Goal: Task Accomplishment & Management: Use online tool/utility

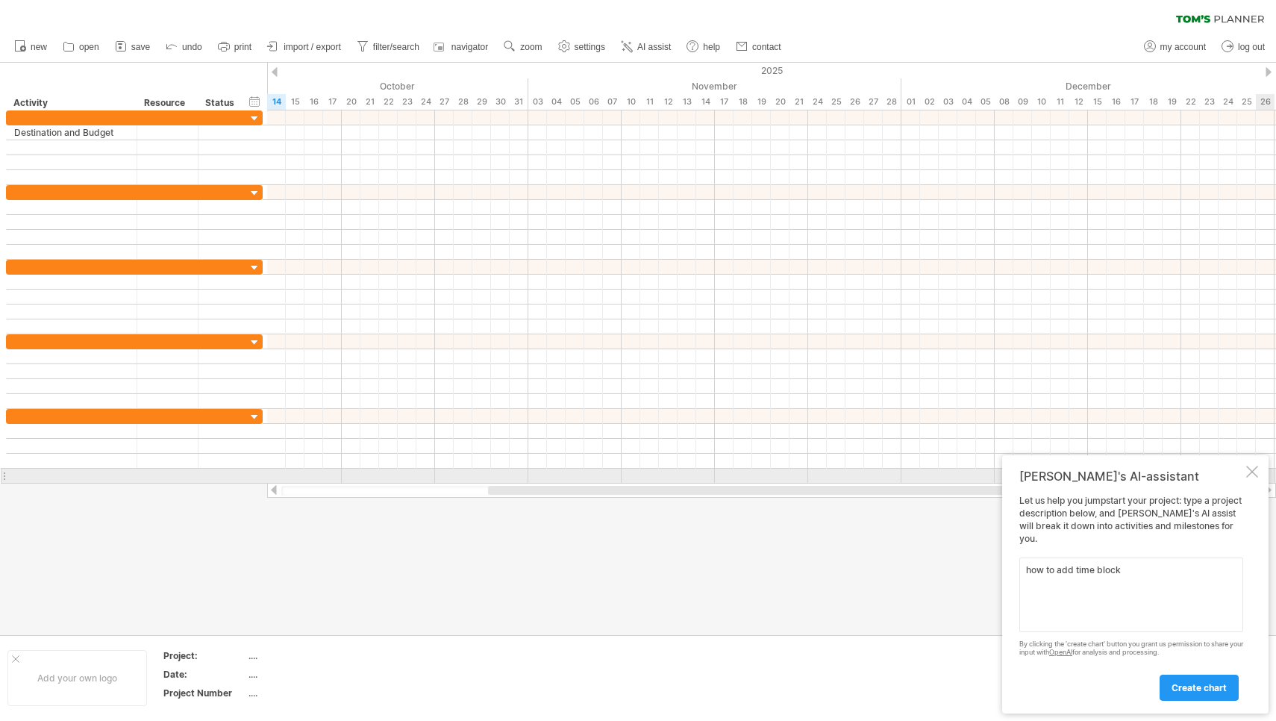
type textarea "how to add time block"
click at [1250, 479] on div "[PERSON_NAME]'s AI-assistant Let us help you jumpstart your project: type a pro…" at bounding box center [1135, 584] width 266 height 258
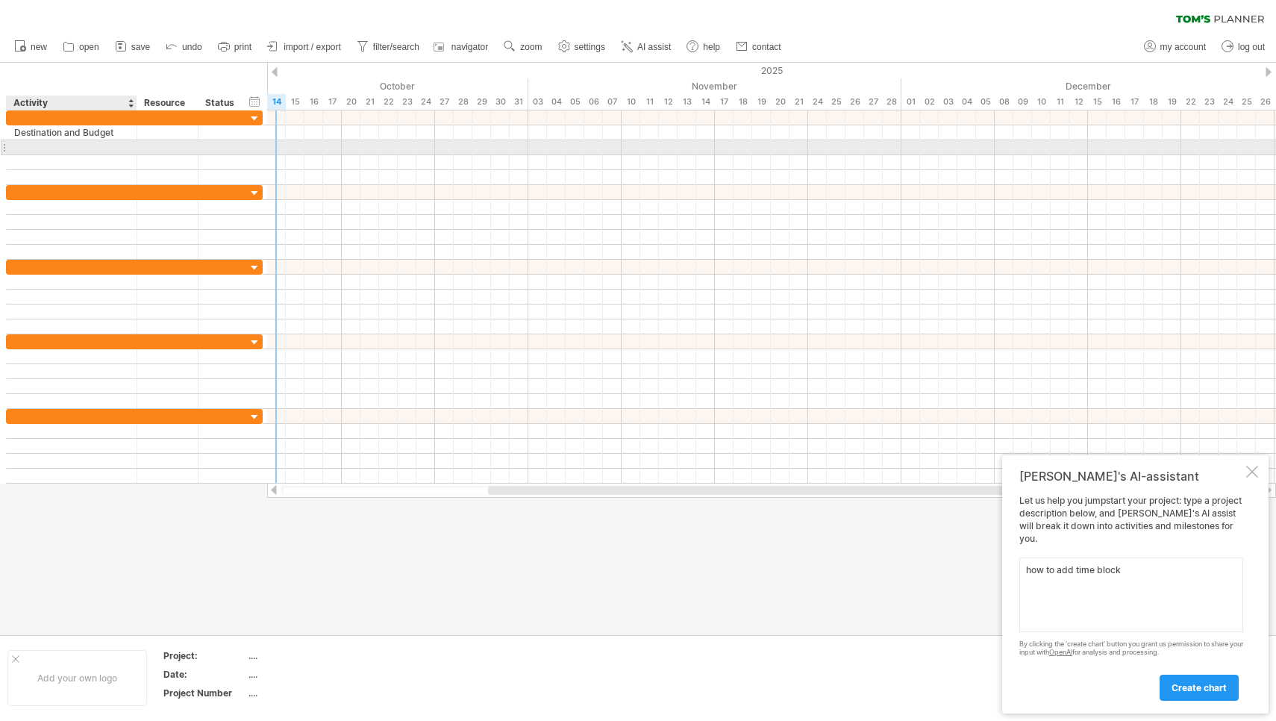
click at [95, 145] on div at bounding box center [71, 147] width 115 height 14
click at [95, 145] on input "text" at bounding box center [71, 147] width 115 height 14
type input "**********"
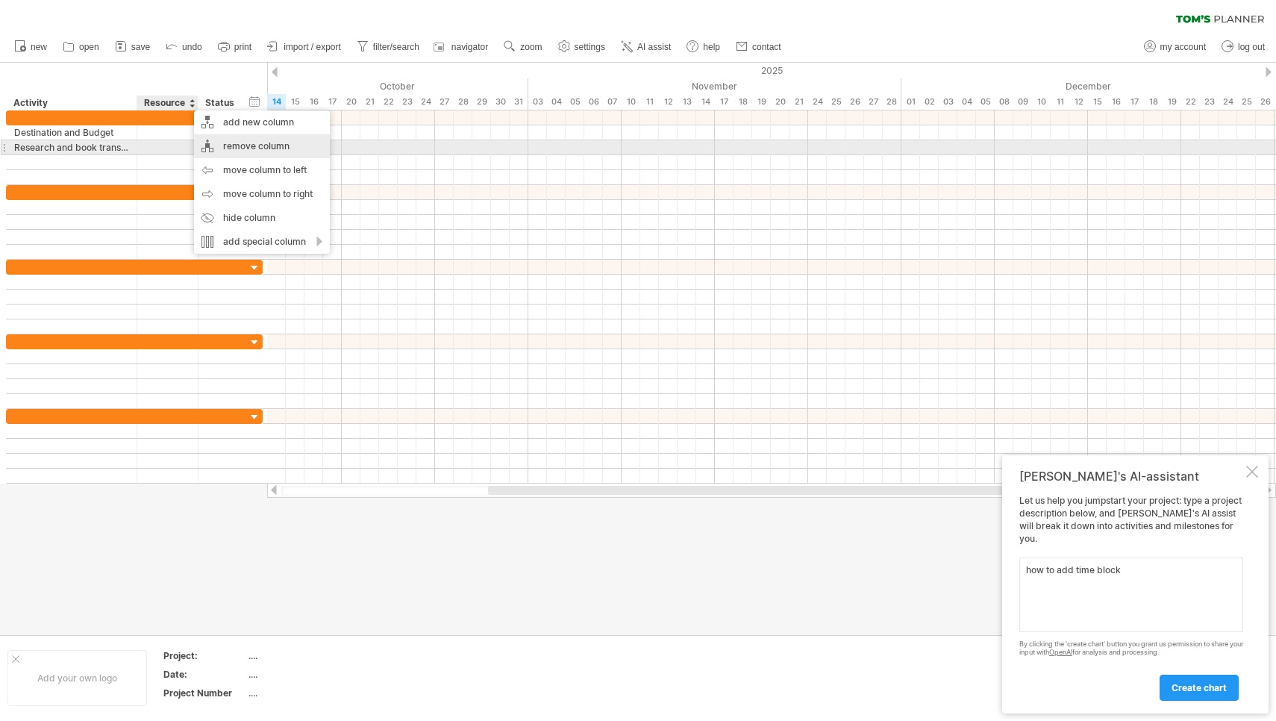
click at [244, 151] on div "remove column" at bounding box center [262, 146] width 136 height 24
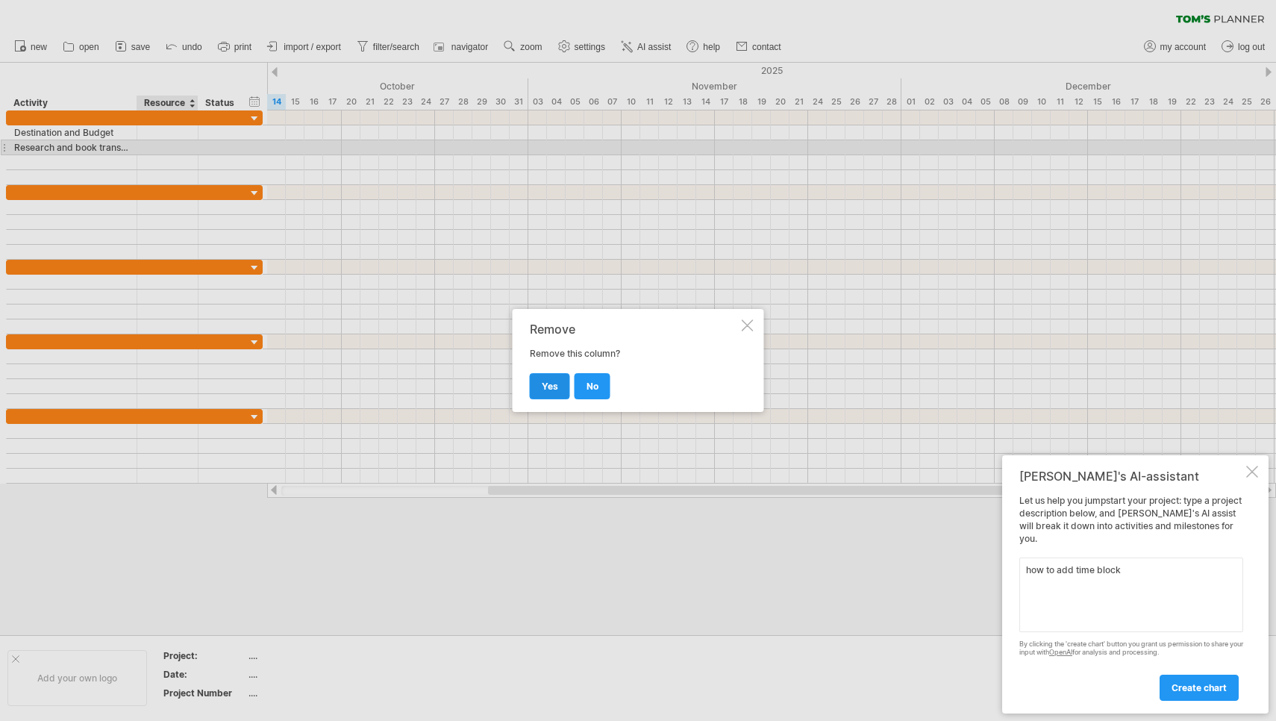
click at [562, 384] on link "yes" at bounding box center [550, 386] width 40 height 26
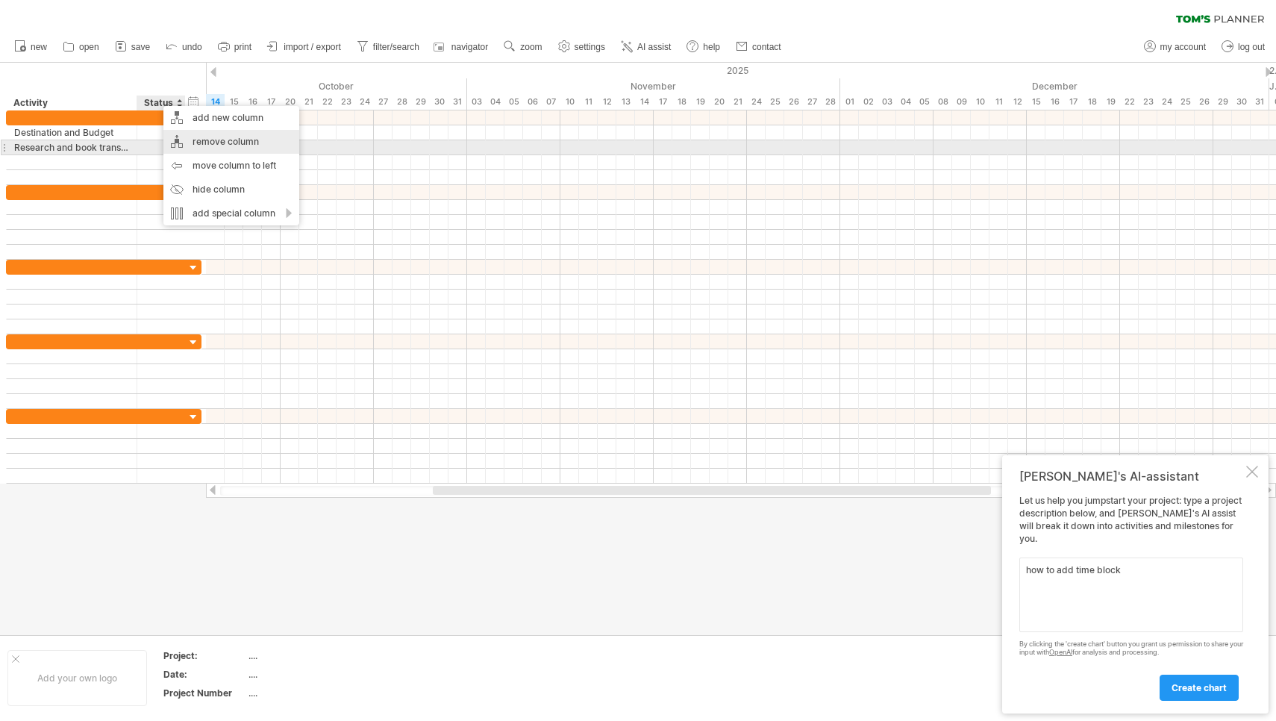
click at [194, 148] on div "remove column" at bounding box center [231, 142] width 136 height 24
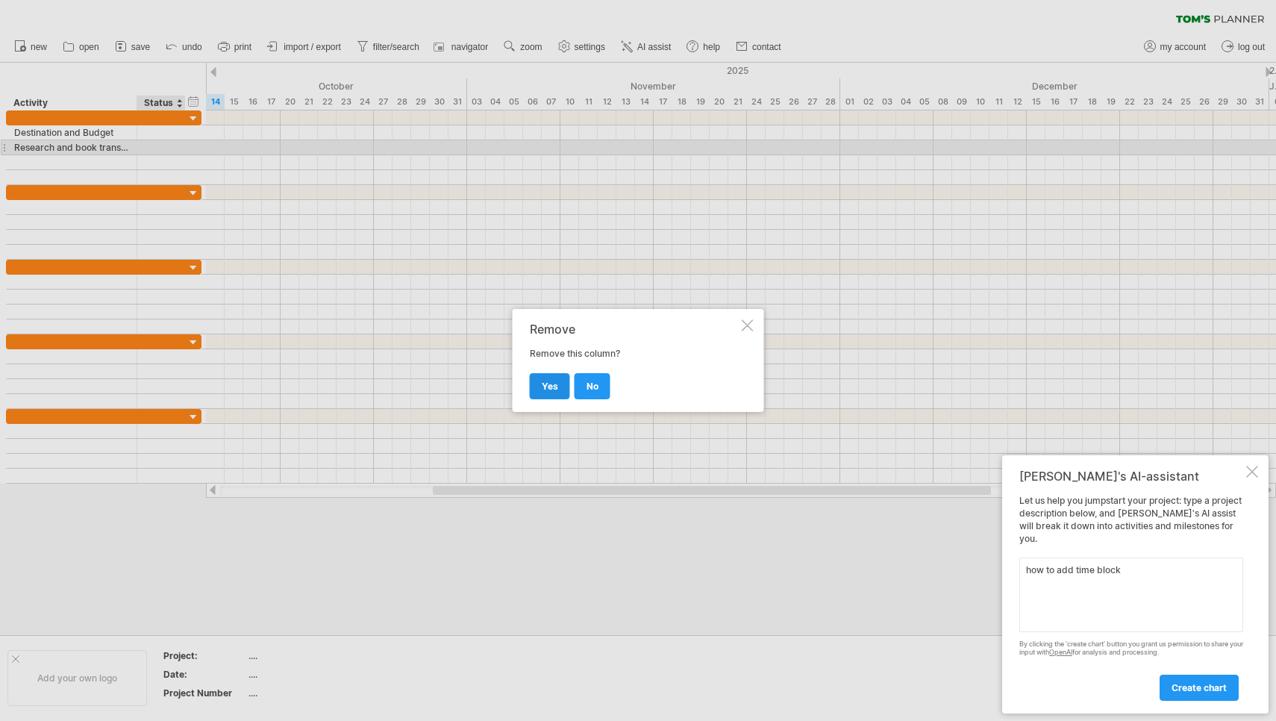
click at [557, 379] on link "yes" at bounding box center [550, 386] width 40 height 26
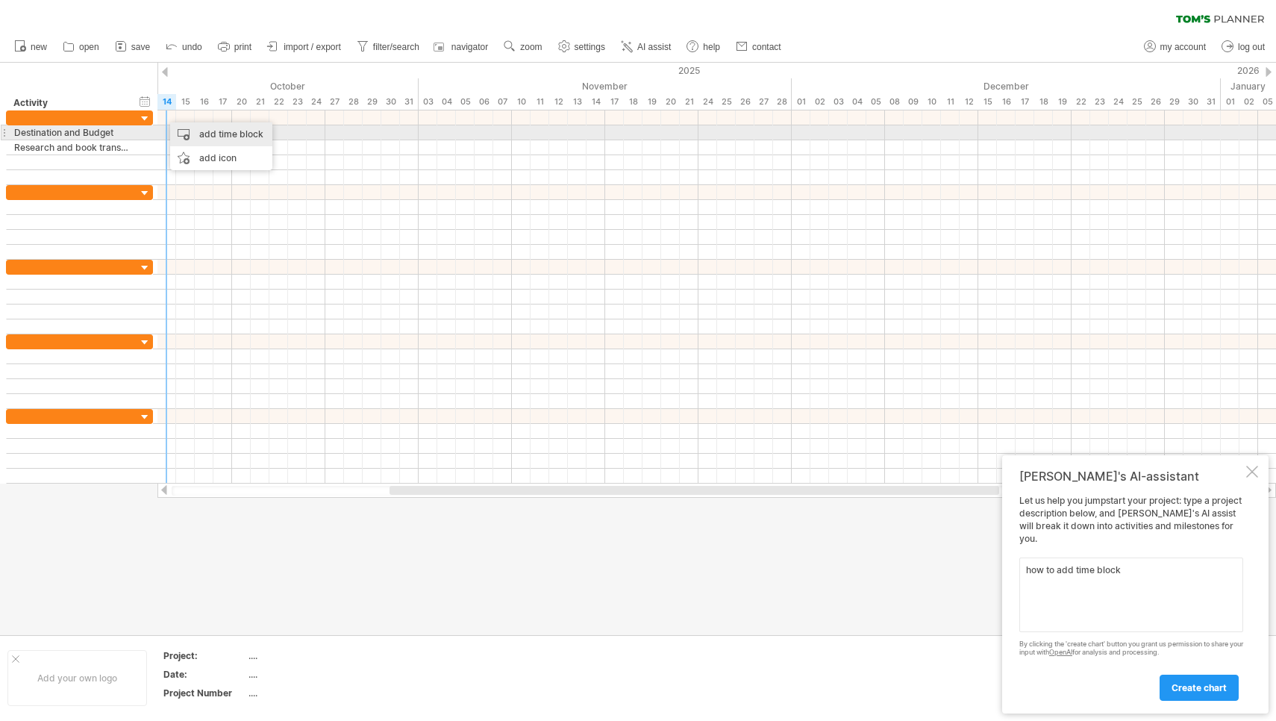
click at [189, 128] on div "add time block" at bounding box center [221, 134] width 102 height 24
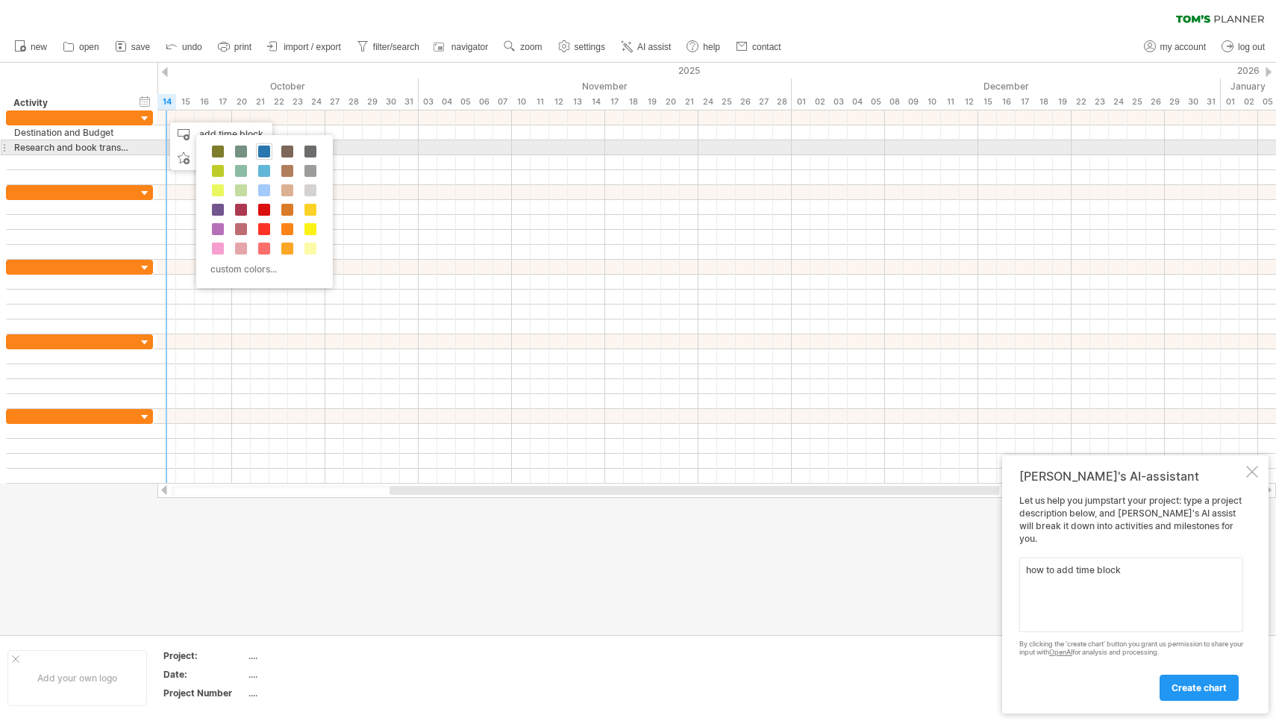
click at [260, 148] on span at bounding box center [264, 151] width 12 height 12
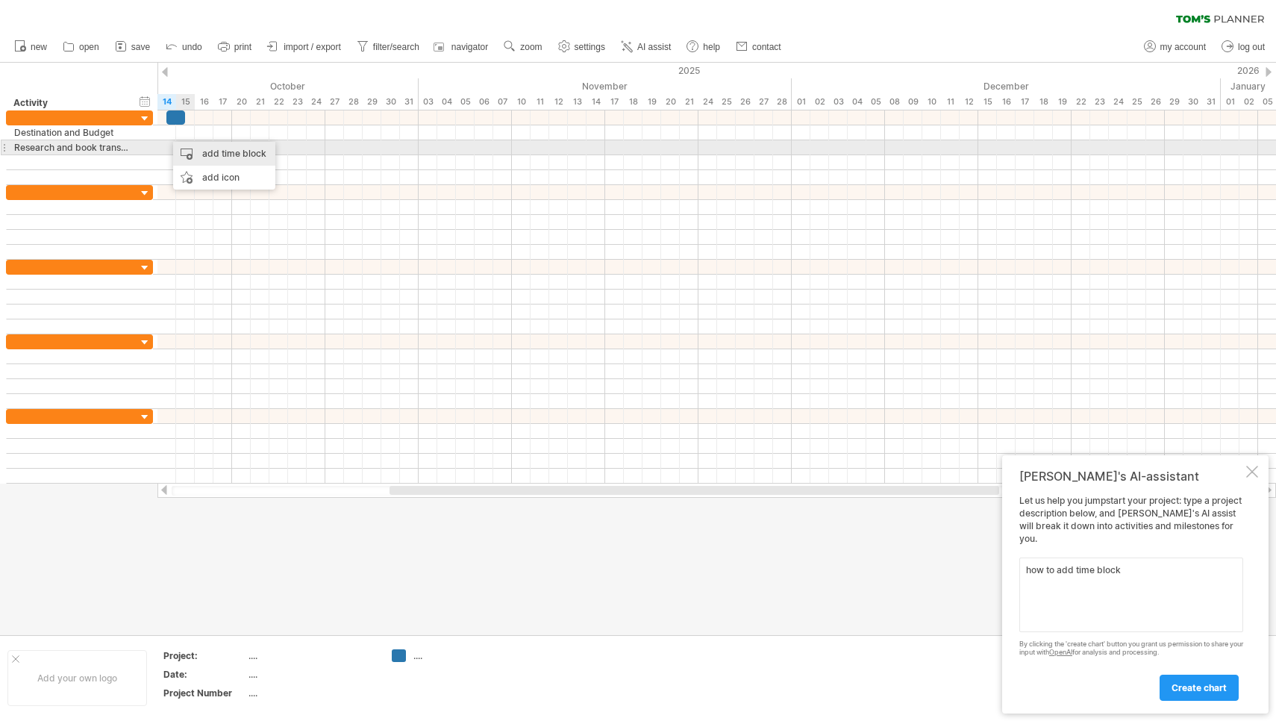
click at [206, 153] on div "add time block" at bounding box center [224, 154] width 102 height 24
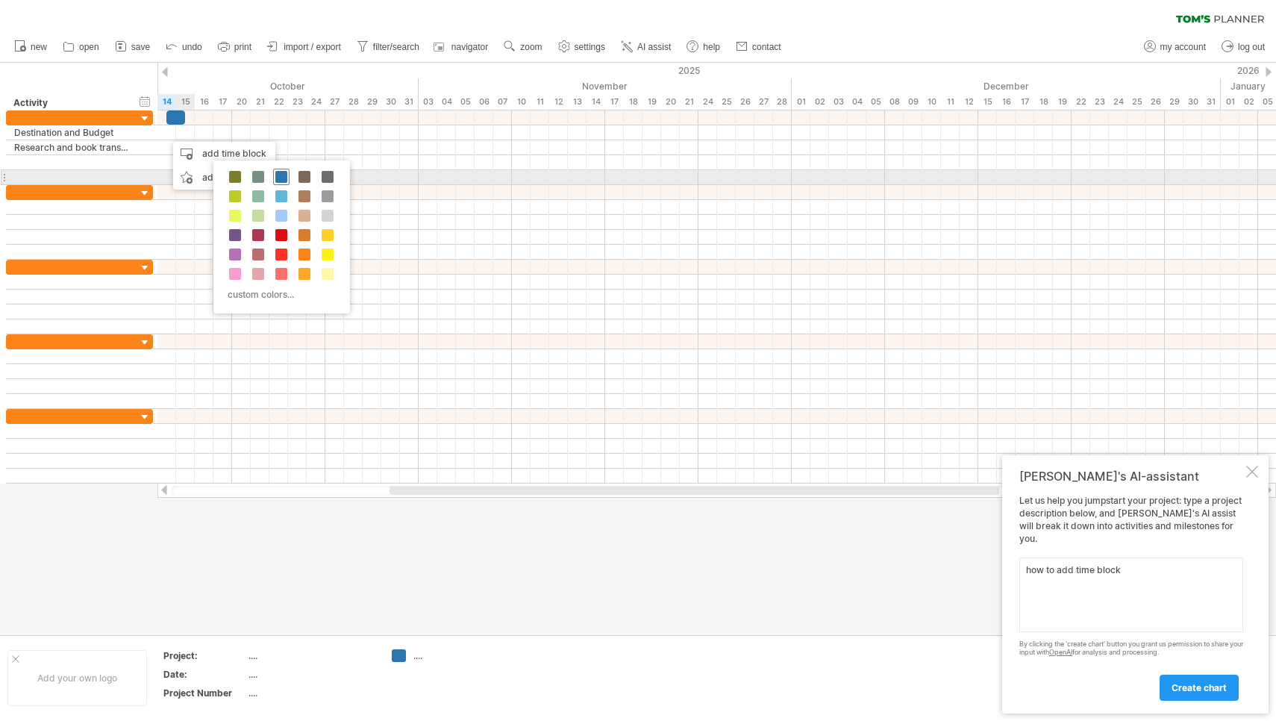
click at [278, 178] on span at bounding box center [281, 177] width 12 height 12
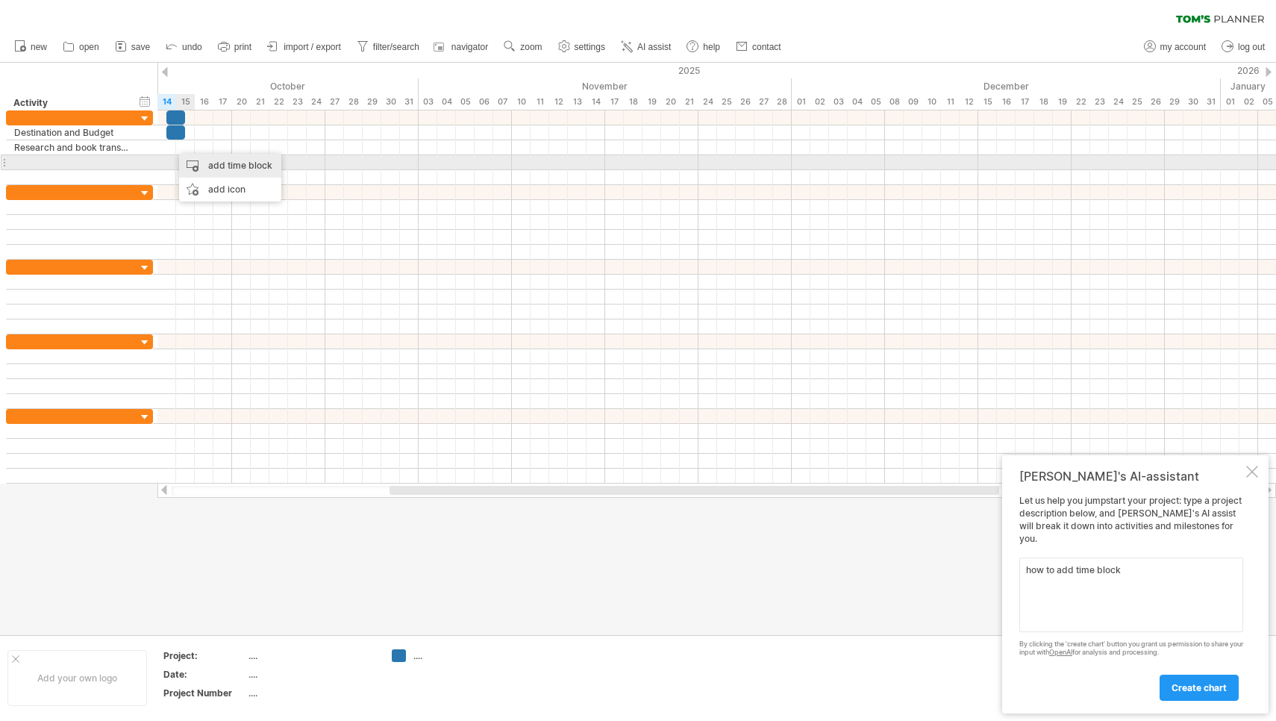
click at [208, 161] on div "add time block" at bounding box center [230, 166] width 102 height 24
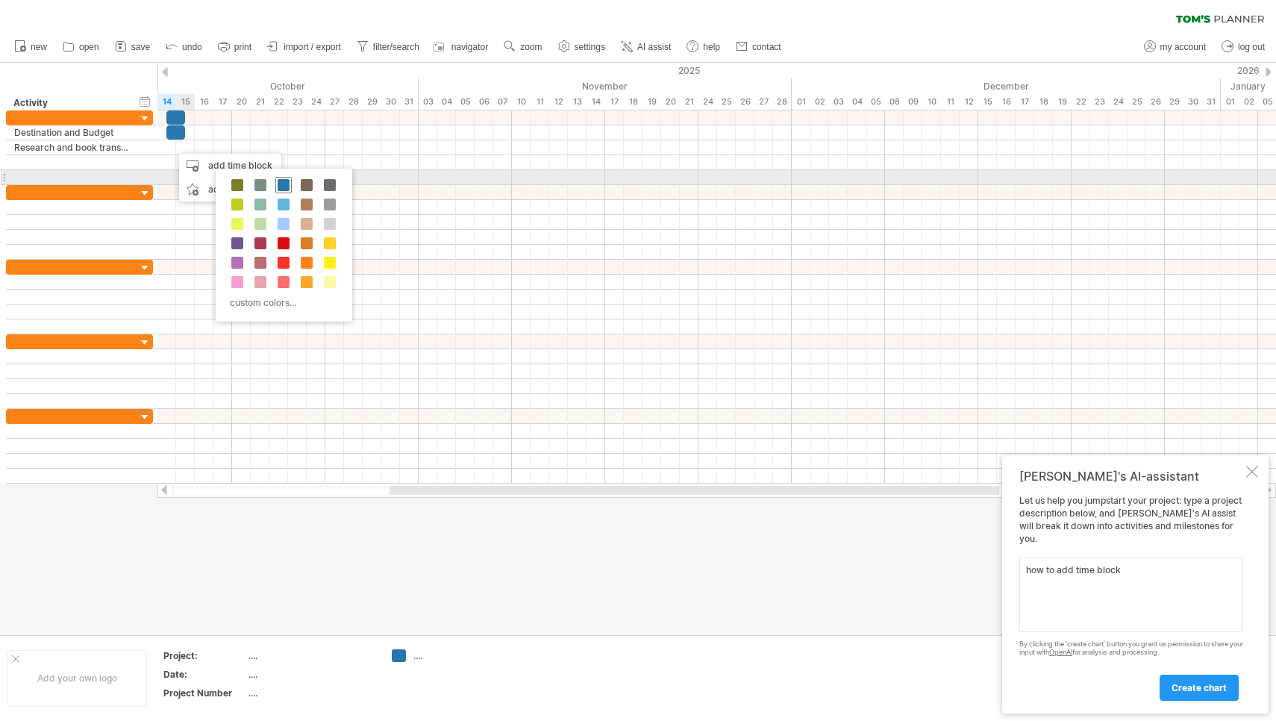
click at [289, 185] on div at bounding box center [283, 185] width 16 height 16
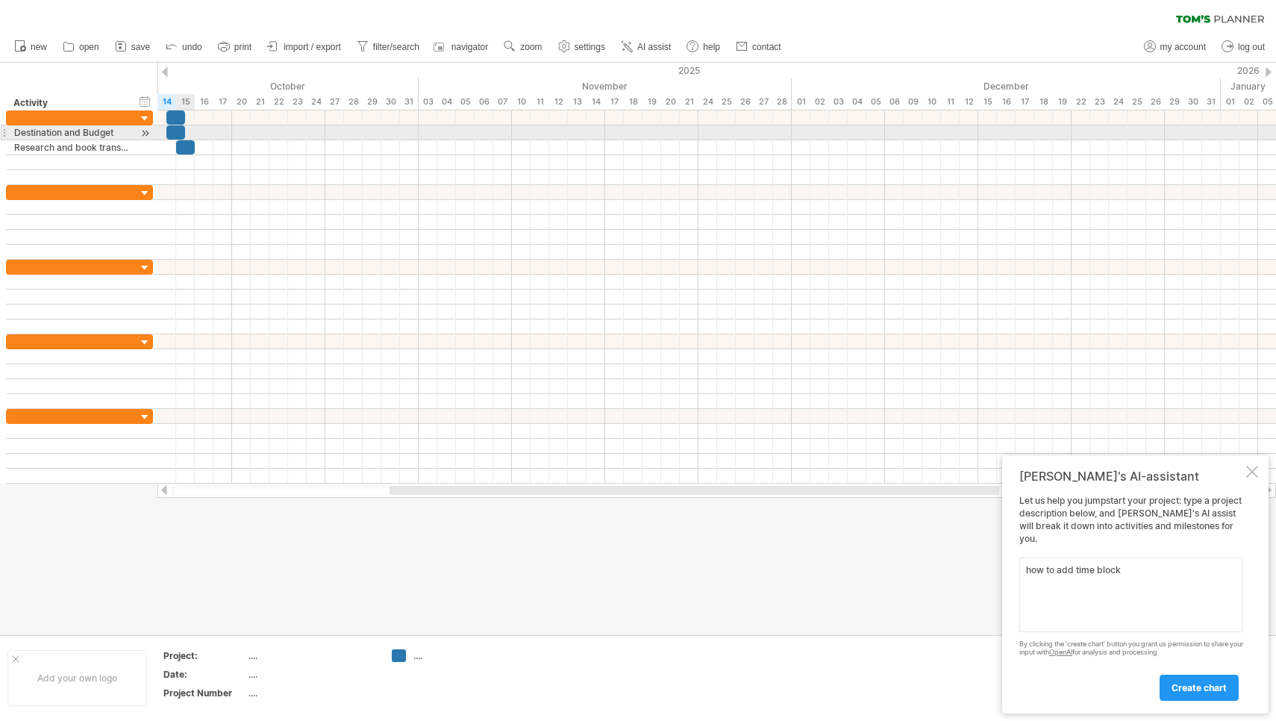
click at [176, 133] on div at bounding box center [175, 132] width 19 height 14
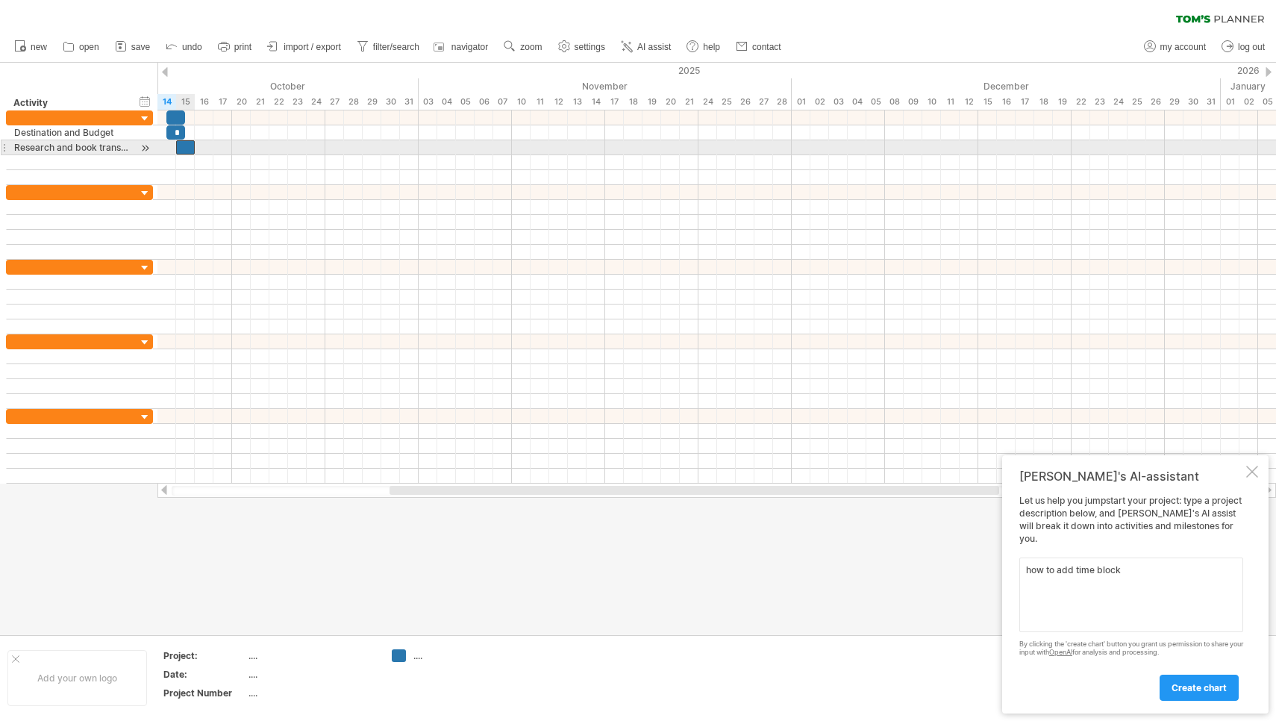
click at [190, 151] on div at bounding box center [185, 147] width 19 height 14
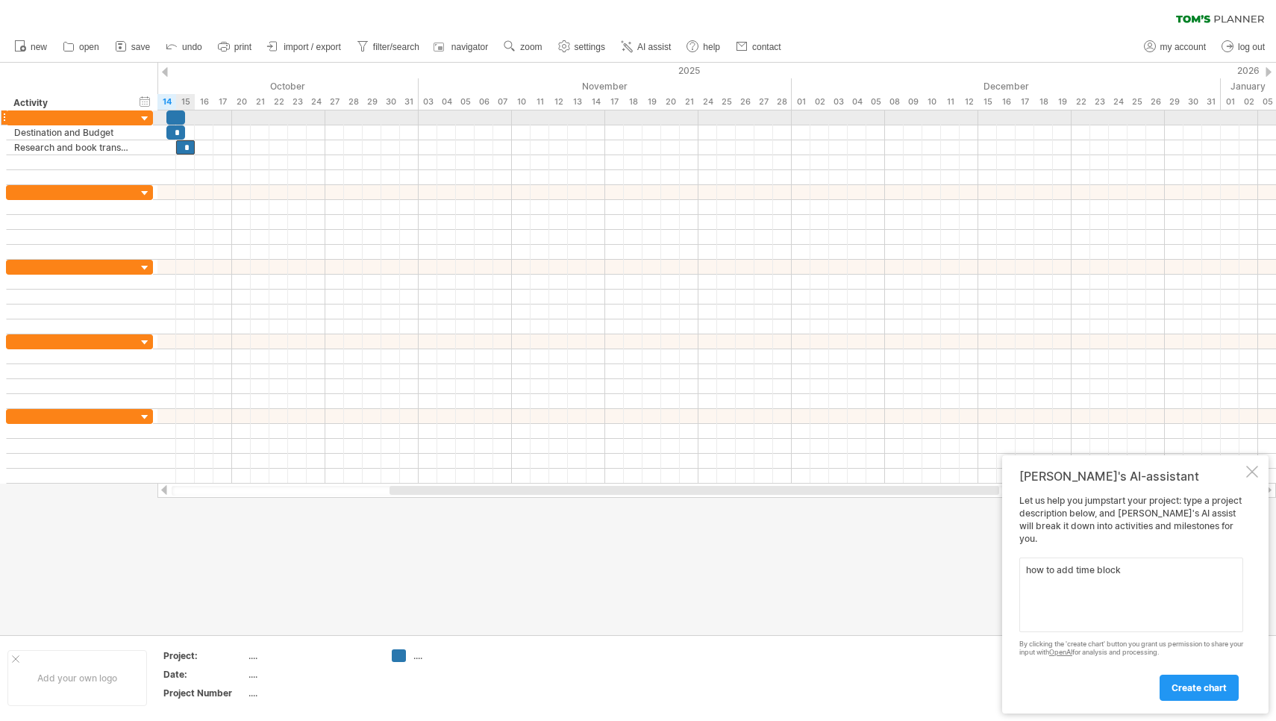
click at [175, 119] on div at bounding box center [175, 117] width 19 height 14
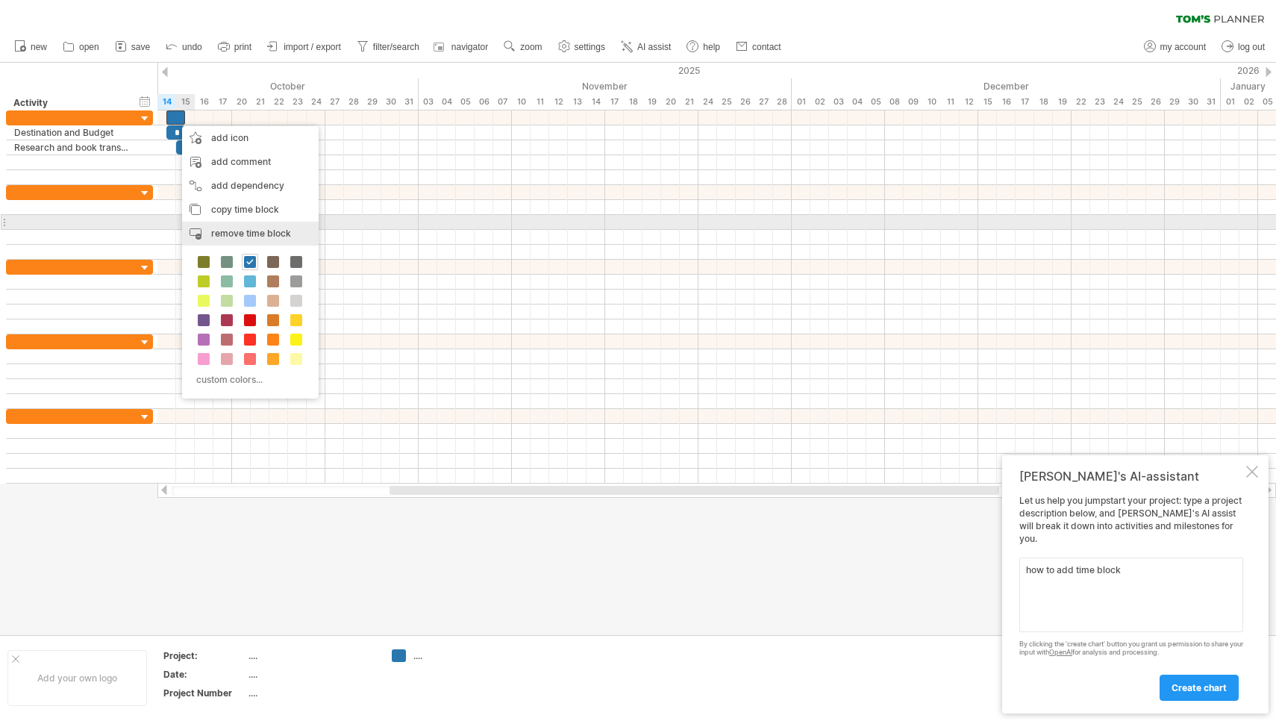
click at [239, 228] on div "remove time block remove selected items" at bounding box center [250, 234] width 137 height 24
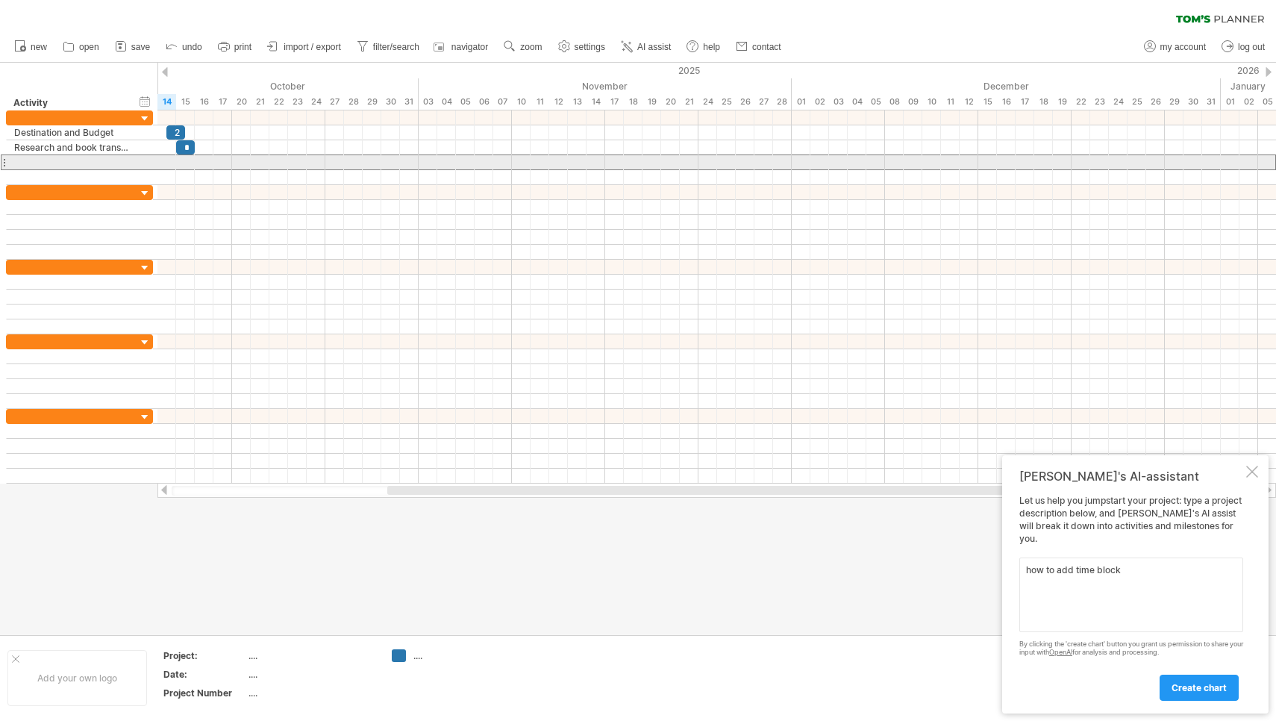
click at [141, 160] on div at bounding box center [79, 162] width 147 height 16
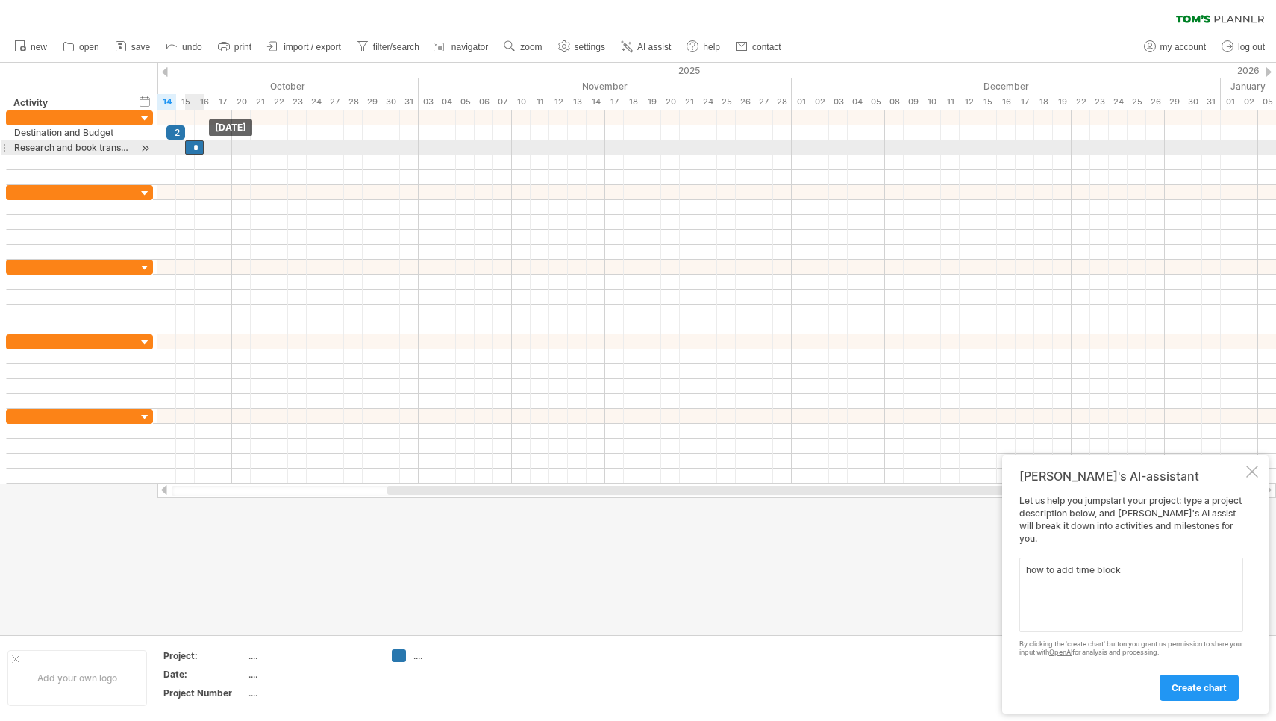
drag, startPoint x: 191, startPoint y: 148, endPoint x: 198, endPoint y: 148, distance: 7.5
click at [198, 148] on div "*" at bounding box center [194, 147] width 19 height 14
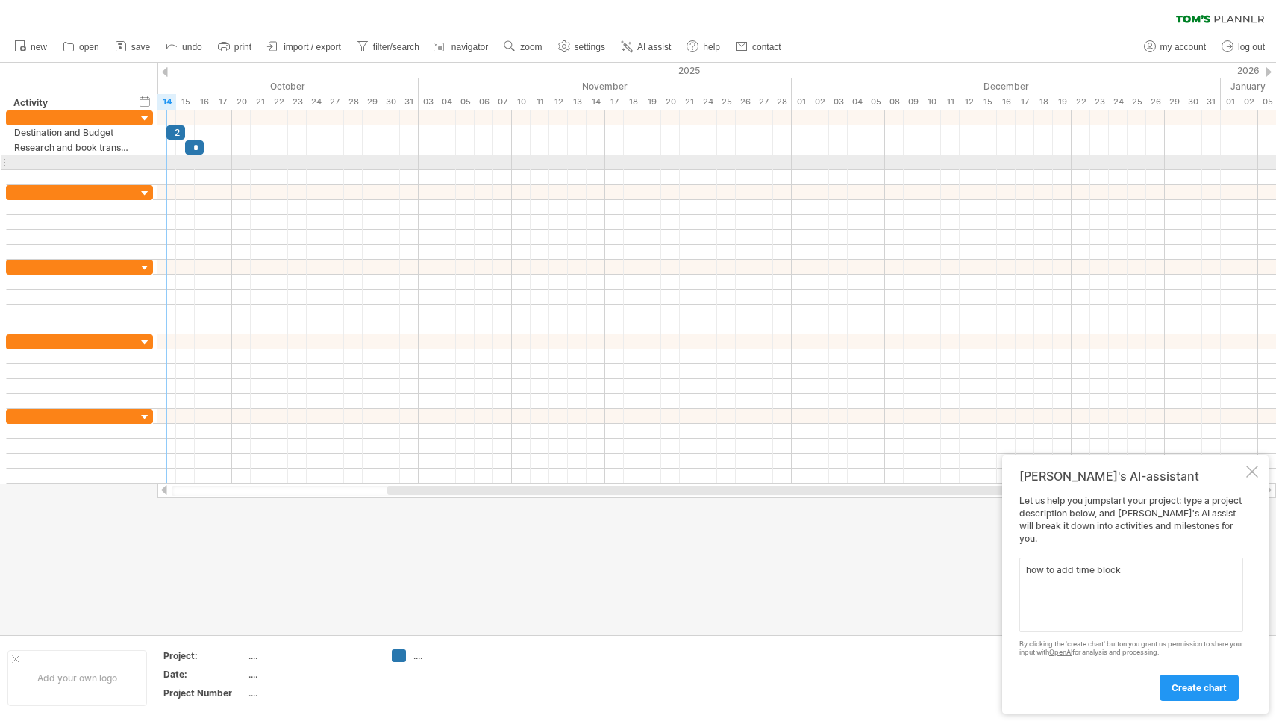
click at [142, 160] on div at bounding box center [79, 162] width 147 height 15
click at [142, 160] on div at bounding box center [79, 162] width 147 height 16
click at [142, 160] on div at bounding box center [79, 162] width 147 height 15
click at [142, 160] on div at bounding box center [79, 162] width 147 height 16
click at [142, 160] on div at bounding box center [79, 162] width 147 height 15
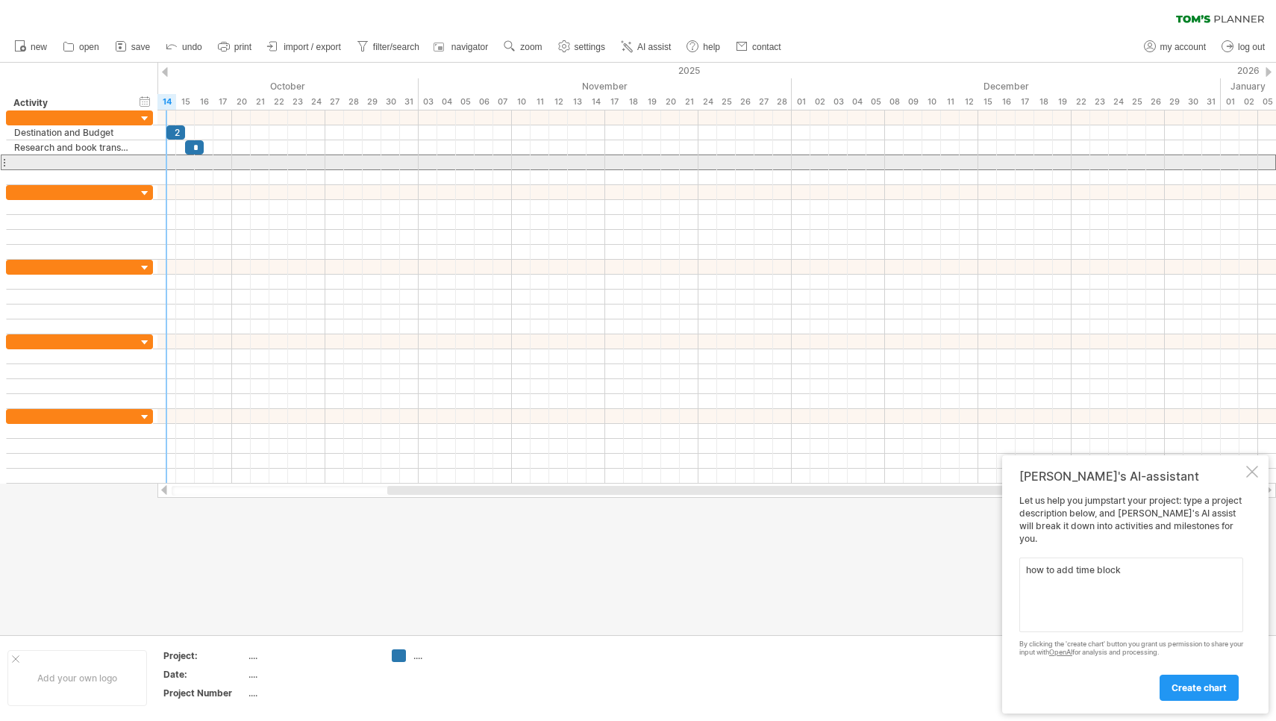
click at [142, 160] on div at bounding box center [79, 162] width 147 height 16
click at [119, 163] on div at bounding box center [71, 162] width 115 height 14
click at [119, 163] on input "text" at bounding box center [71, 162] width 115 height 14
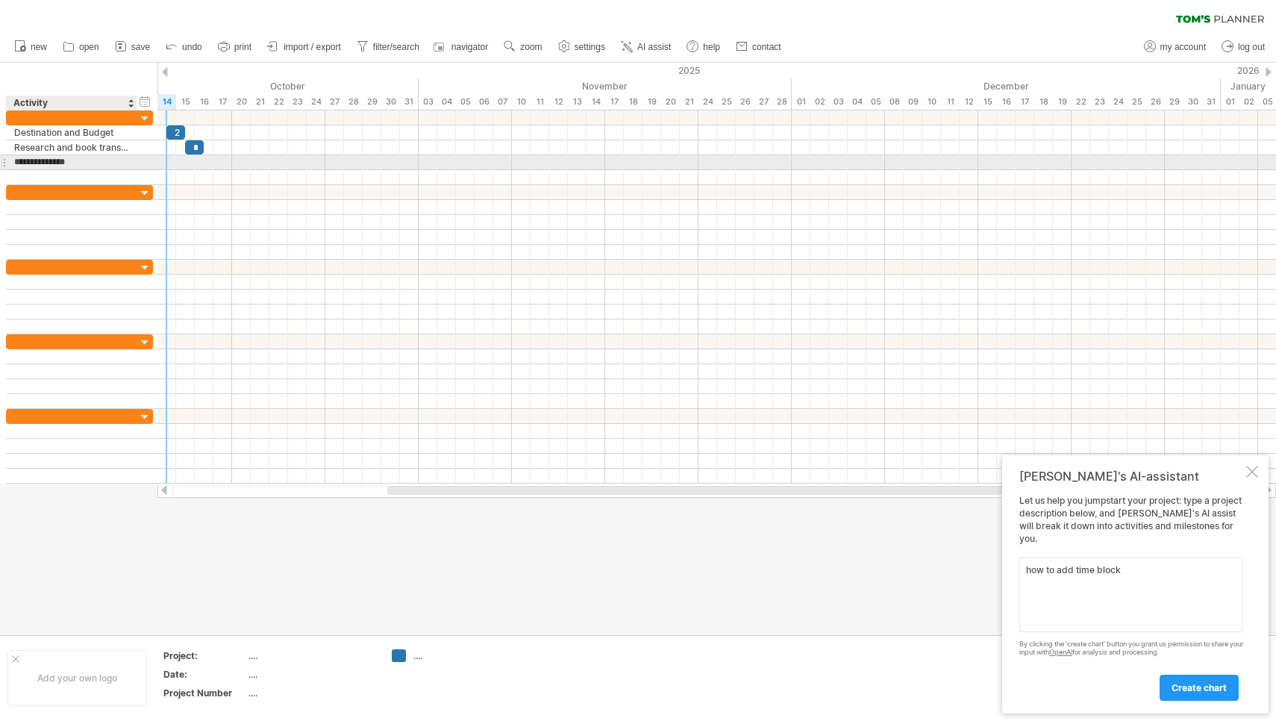
type input "**********"
click at [198, 159] on div at bounding box center [716, 162] width 1118 height 15
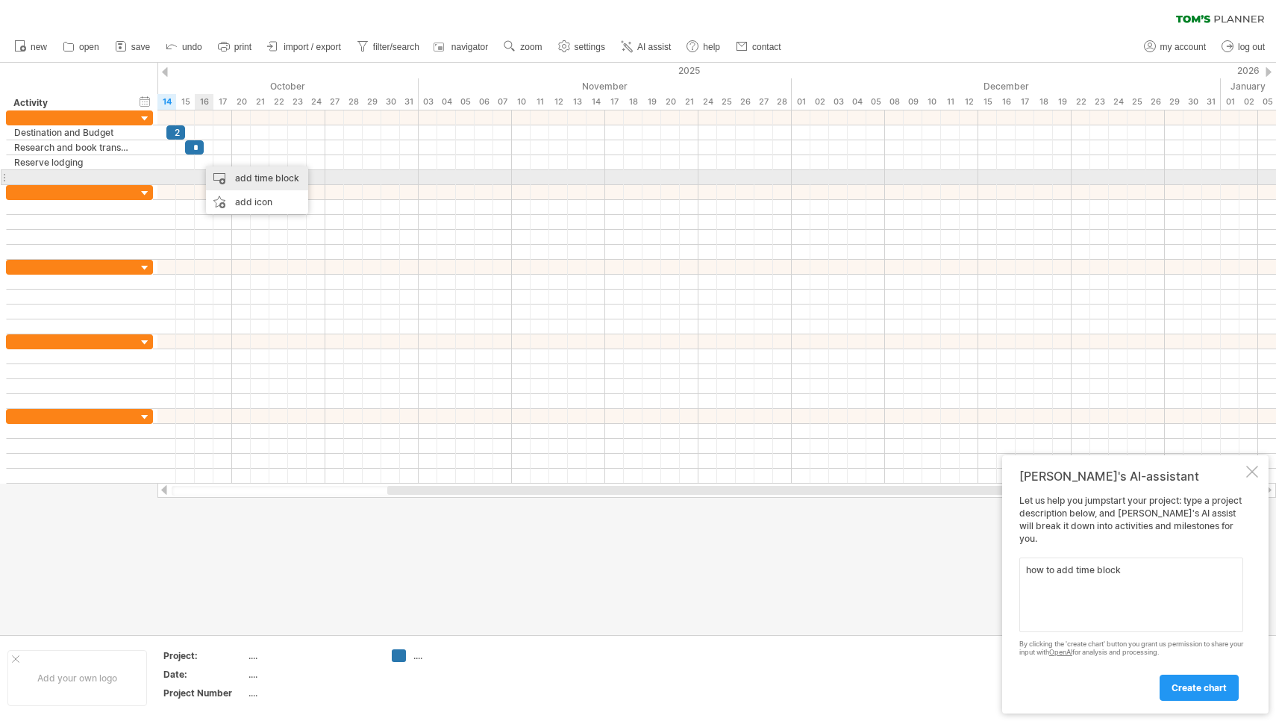
click at [237, 179] on div "add time block" at bounding box center [257, 178] width 102 height 24
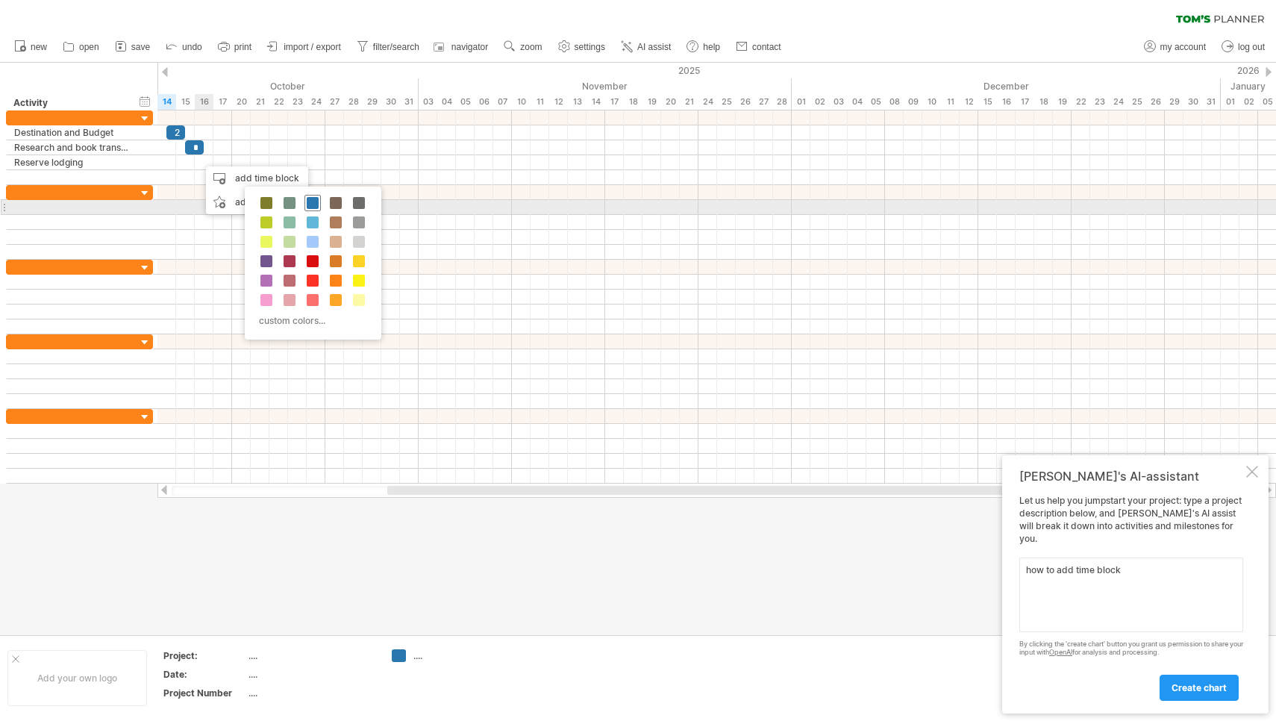
click at [311, 204] on span at bounding box center [313, 203] width 12 height 12
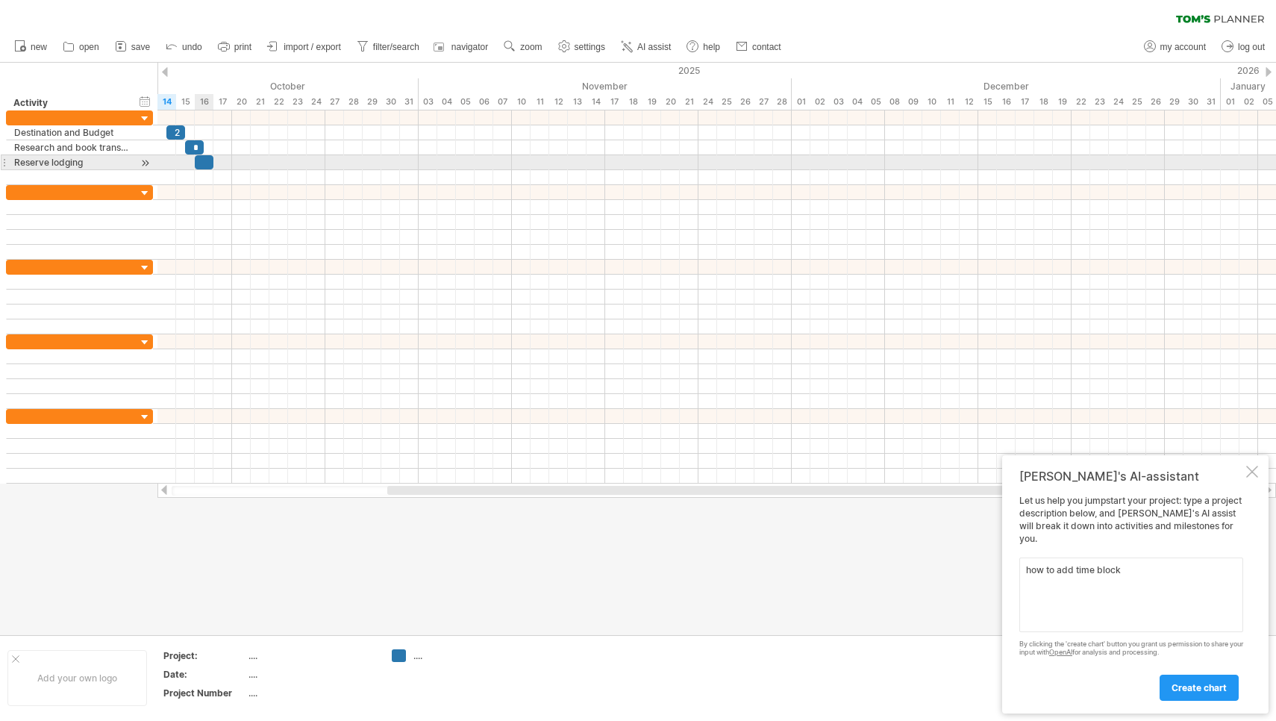
click at [207, 163] on div at bounding box center [204, 162] width 19 height 14
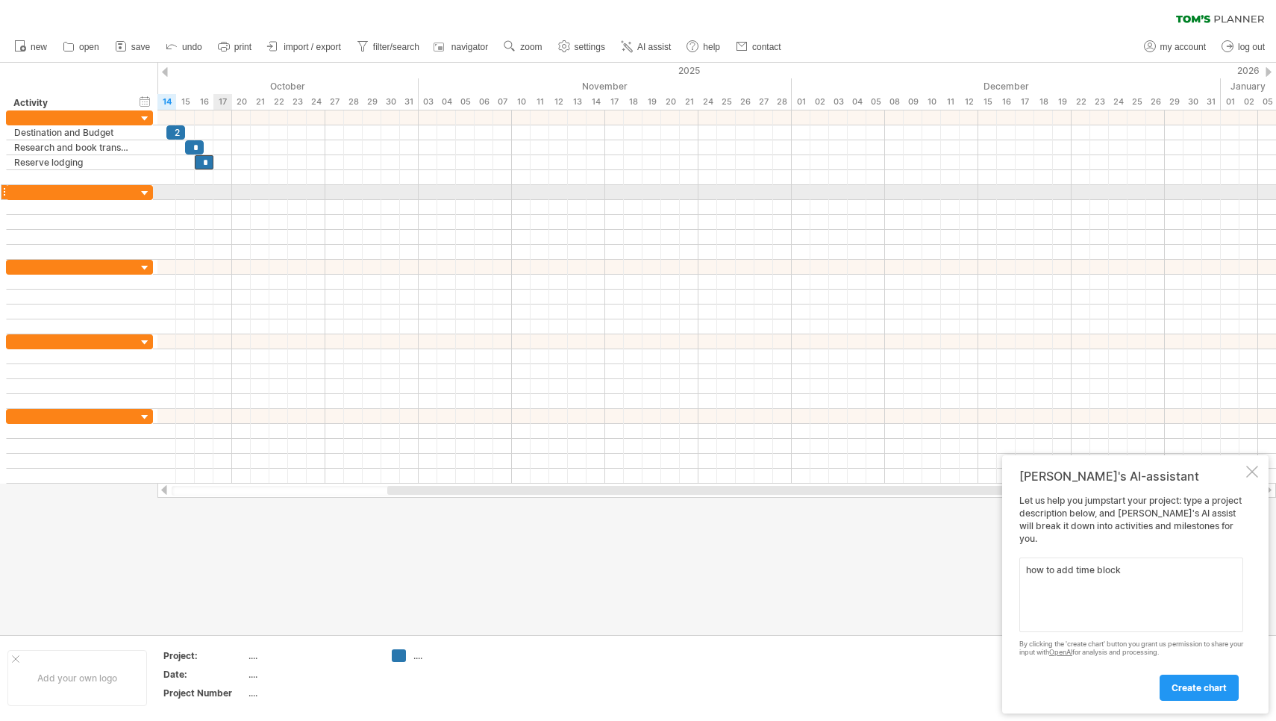
click at [216, 189] on div at bounding box center [716, 192] width 1118 height 15
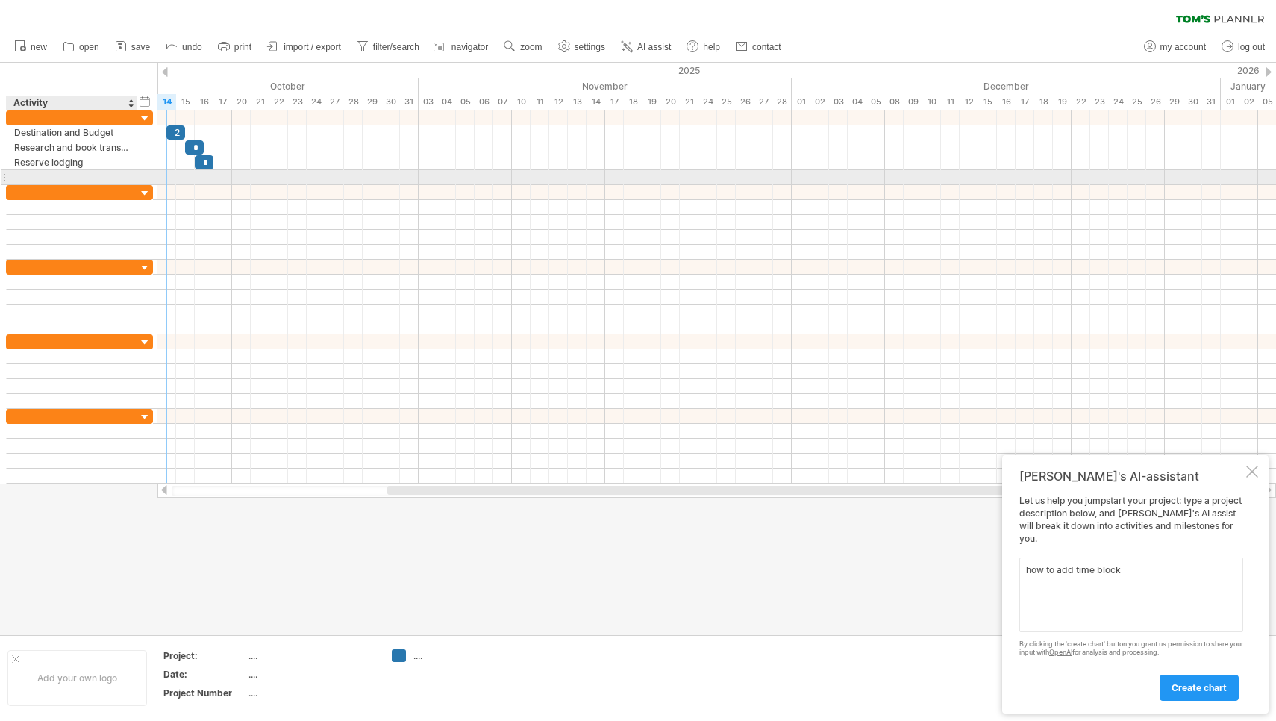
click at [115, 180] on div at bounding box center [71, 177] width 115 height 14
click at [115, 180] on input "text" at bounding box center [71, 177] width 115 height 14
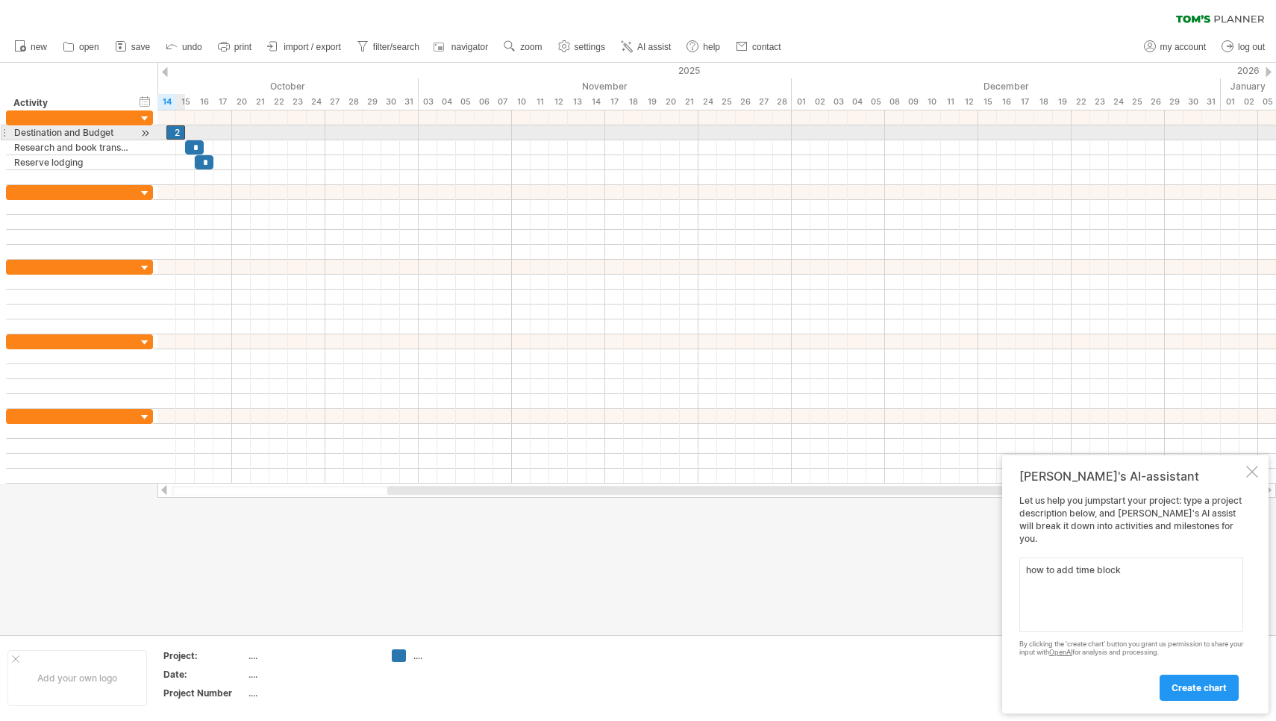
click at [177, 134] on div "2" at bounding box center [175, 132] width 19 height 14
drag, startPoint x: 184, startPoint y: 130, endPoint x: 192, endPoint y: 130, distance: 8.2
click at [192, 130] on span at bounding box center [195, 132] width 6 height 14
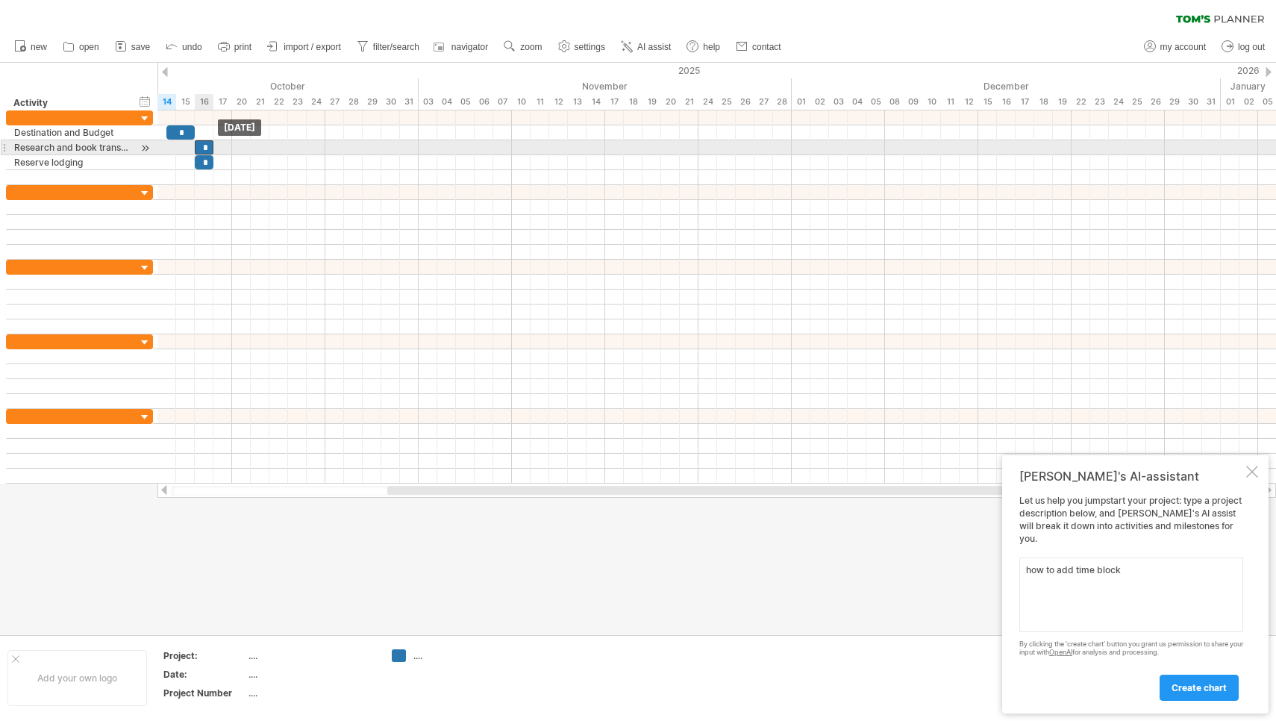
drag, startPoint x: 195, startPoint y: 146, endPoint x: 207, endPoint y: 146, distance: 11.9
click at [207, 146] on div "*" at bounding box center [204, 147] width 19 height 14
drag, startPoint x: 212, startPoint y: 146, endPoint x: 244, endPoint y: 147, distance: 32.1
click at [248, 147] on span at bounding box center [251, 147] width 6 height 14
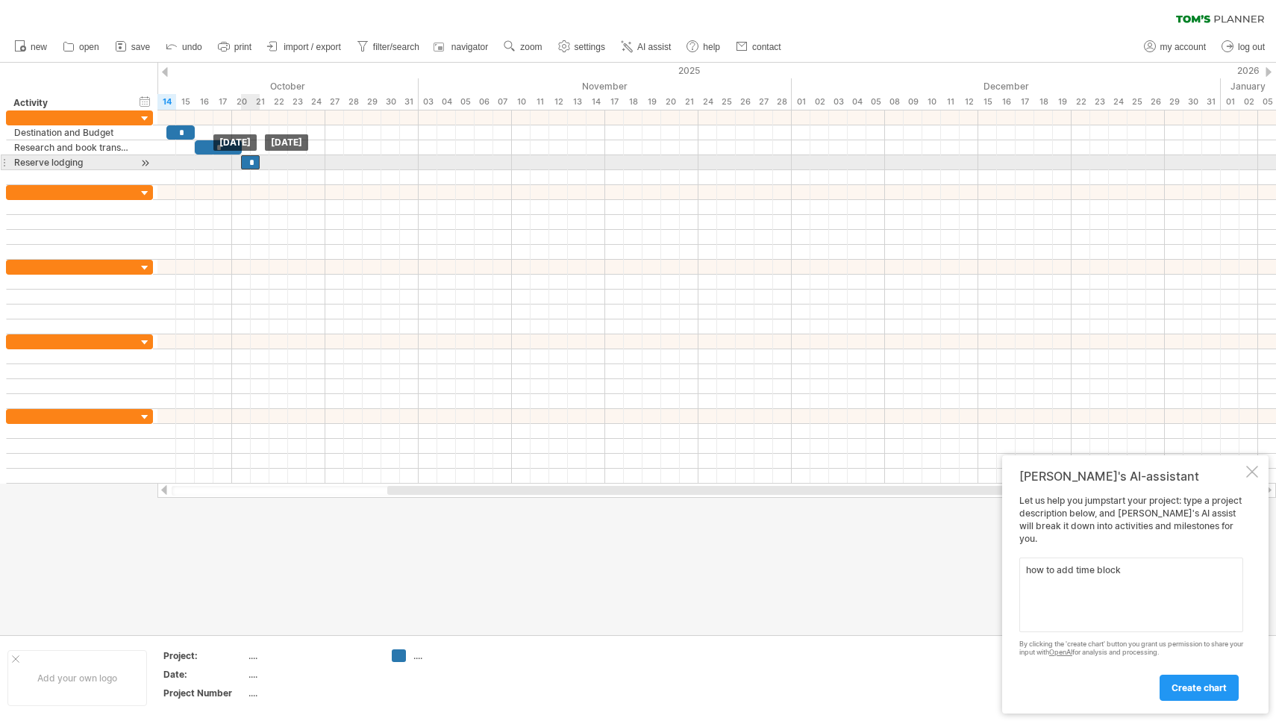
drag, startPoint x: 205, startPoint y: 163, endPoint x: 248, endPoint y: 163, distance: 43.3
click at [248, 163] on div "*" at bounding box center [250, 162] width 19 height 14
drag, startPoint x: 257, startPoint y: 166, endPoint x: 275, endPoint y: 167, distance: 17.9
click at [275, 167] on div "*" at bounding box center [259, 162] width 37 height 14
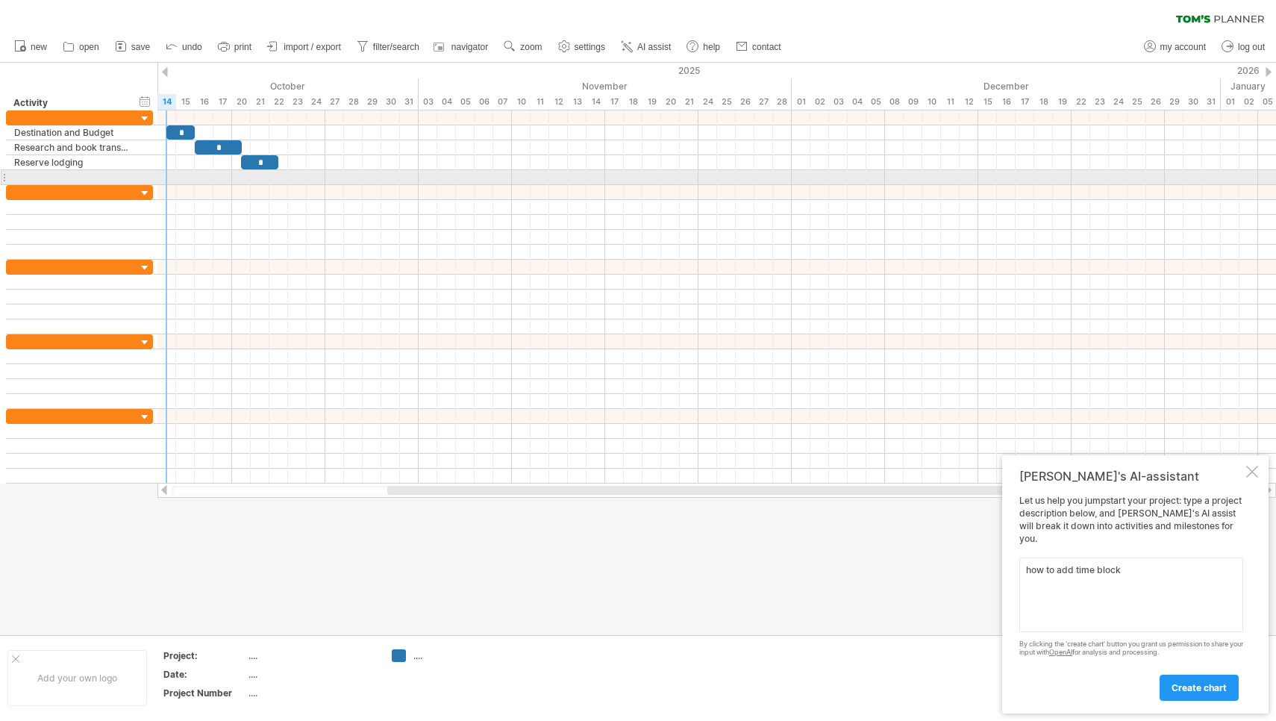
click at [151, 173] on div at bounding box center [152, 177] width 4 height 14
click at [125, 171] on div at bounding box center [71, 177] width 115 height 14
click at [0, 0] on input "text" at bounding box center [0, 0] width 0 height 0
type input "**********"
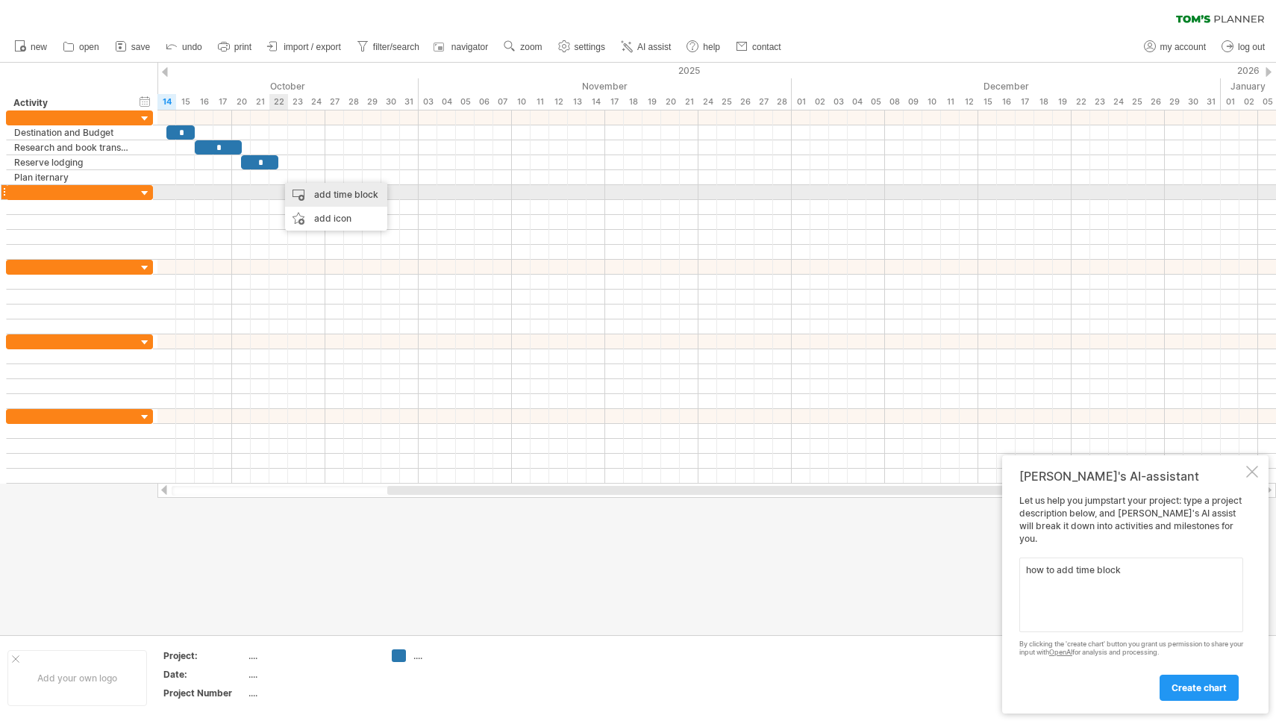
click at [298, 190] on div "add time block" at bounding box center [336, 195] width 102 height 24
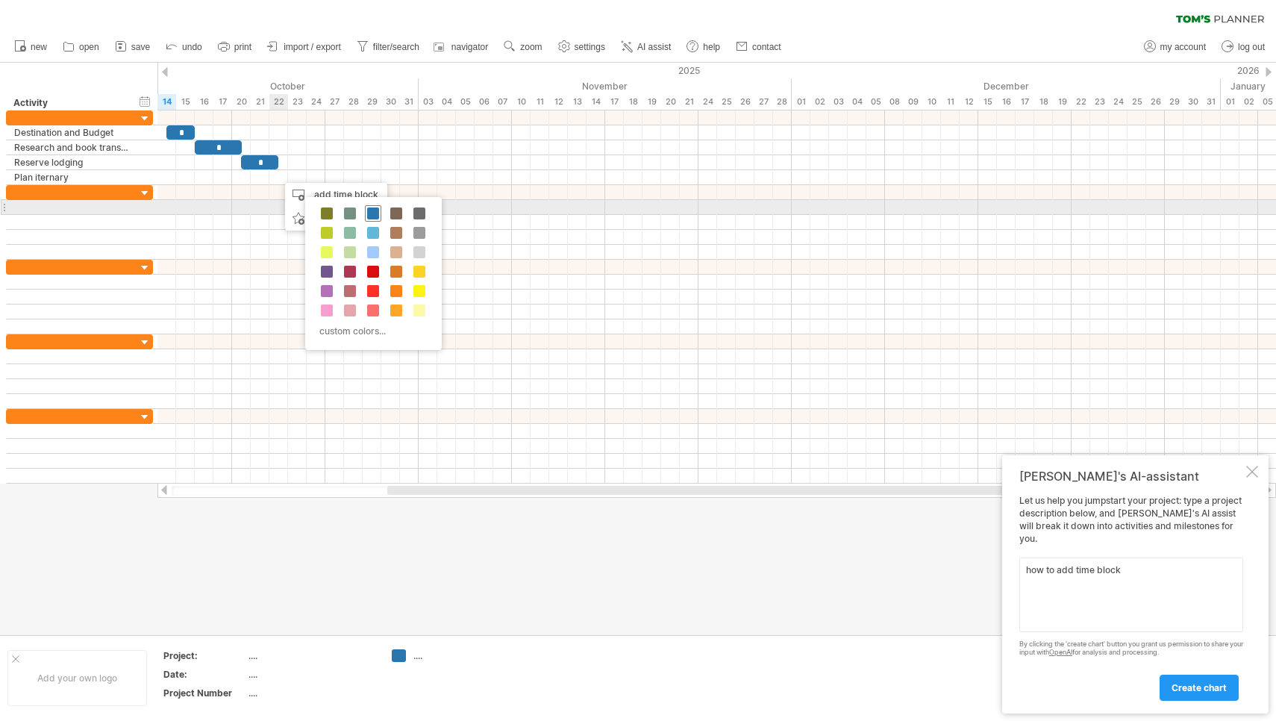
click at [372, 212] on span at bounding box center [373, 213] width 12 height 12
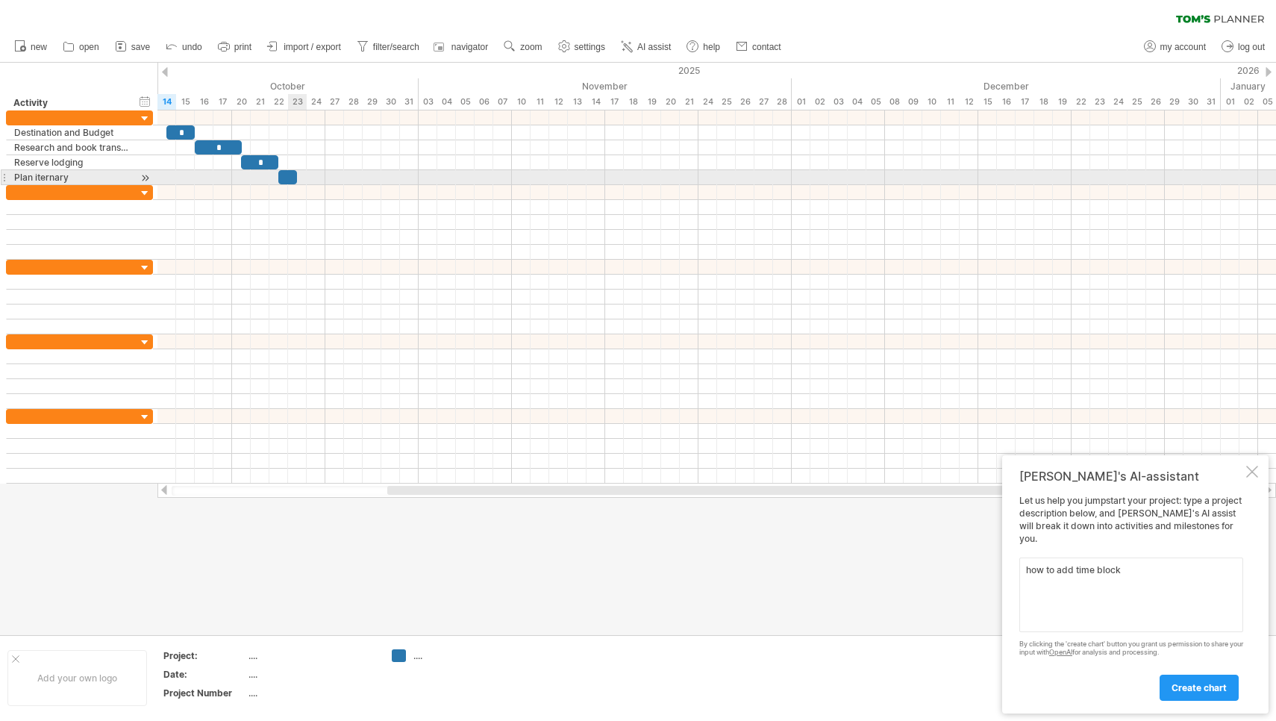
click at [292, 181] on div at bounding box center [287, 177] width 19 height 14
drag, startPoint x: 294, startPoint y: 181, endPoint x: 351, endPoint y: 182, distance: 56.7
click at [351, 182] on span at bounding box center [353, 177] width 6 height 14
click at [326, 180] on div at bounding box center [315, 177] width 75 height 14
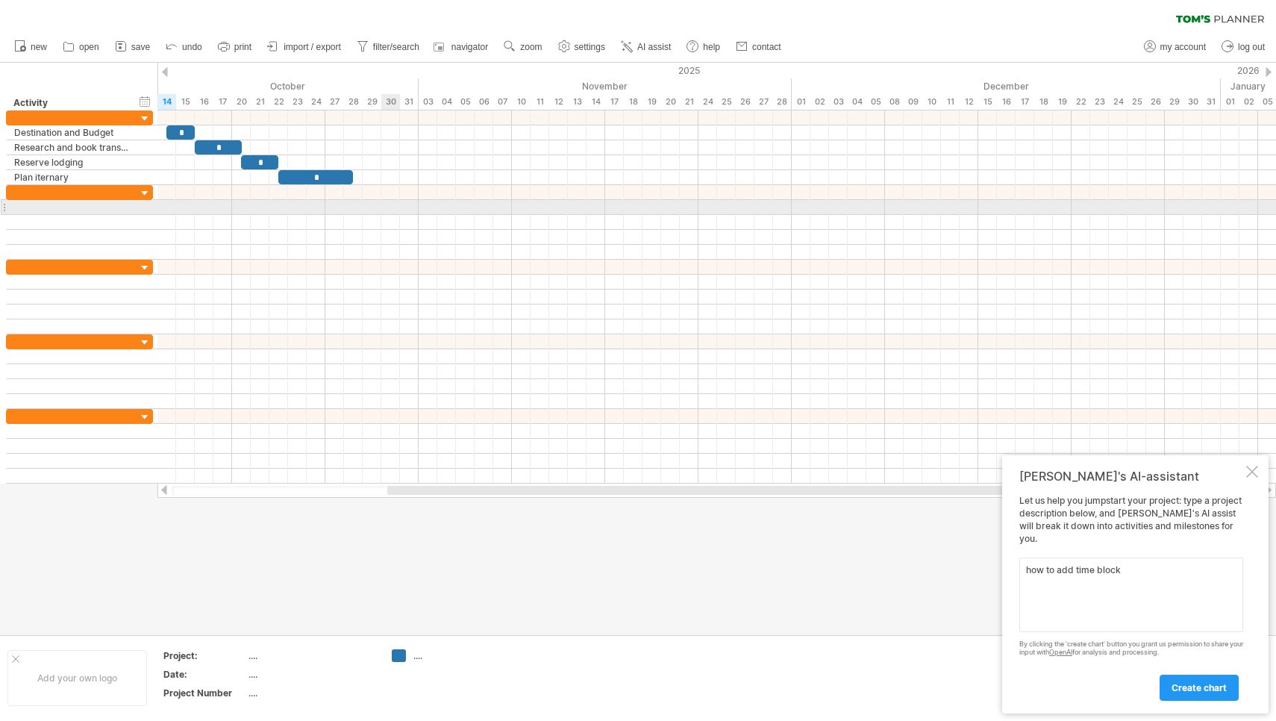
click at [385, 204] on div at bounding box center [716, 207] width 1118 height 15
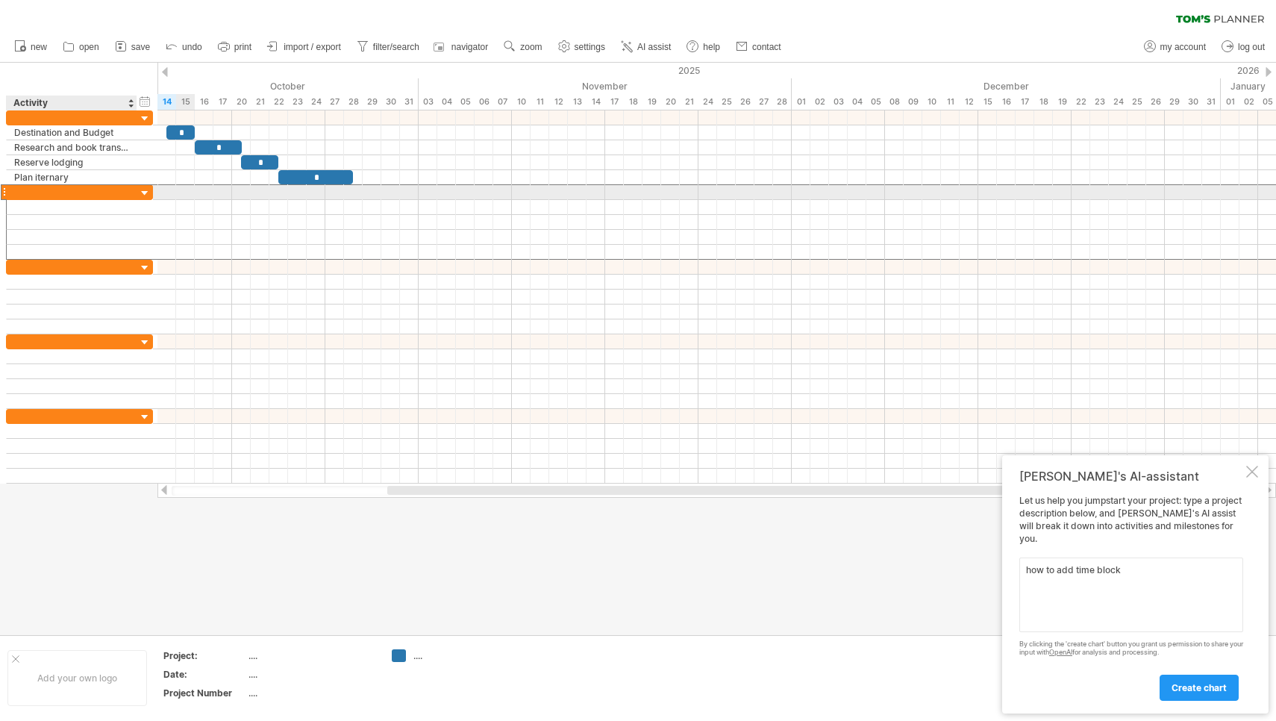
click at [37, 191] on div at bounding box center [71, 192] width 115 height 14
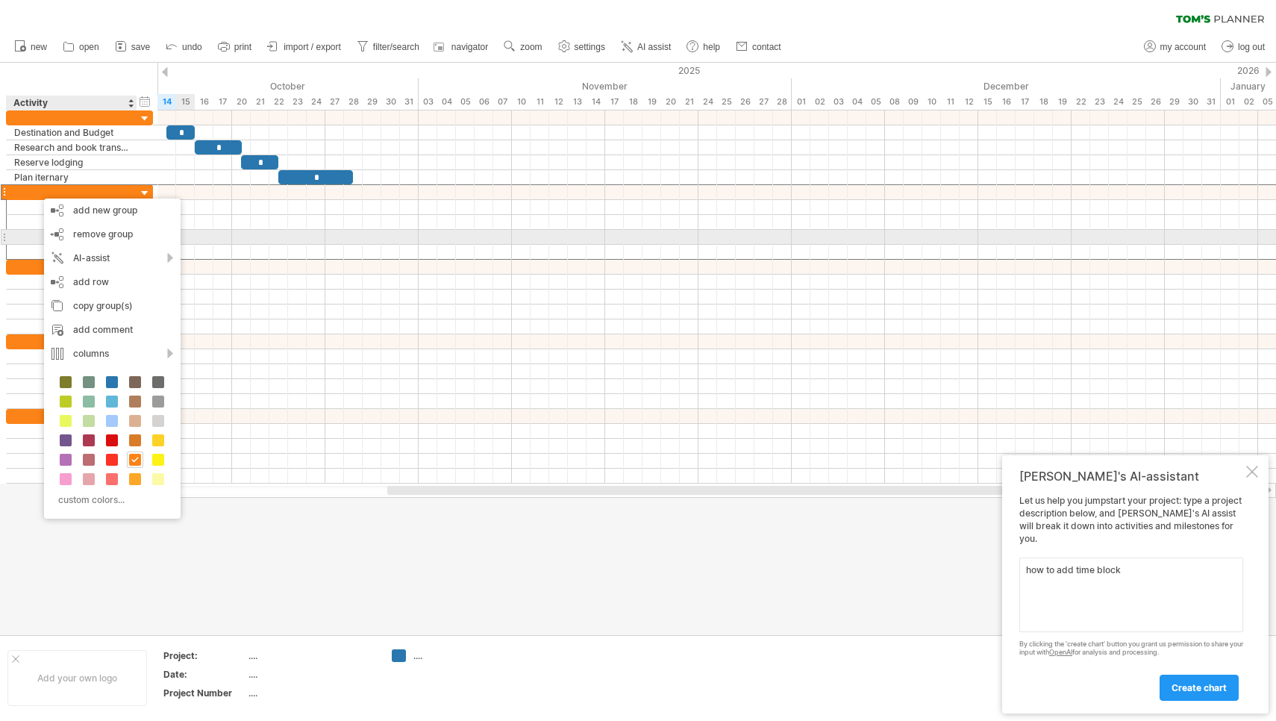
click at [25, 231] on div at bounding box center [71, 237] width 115 height 14
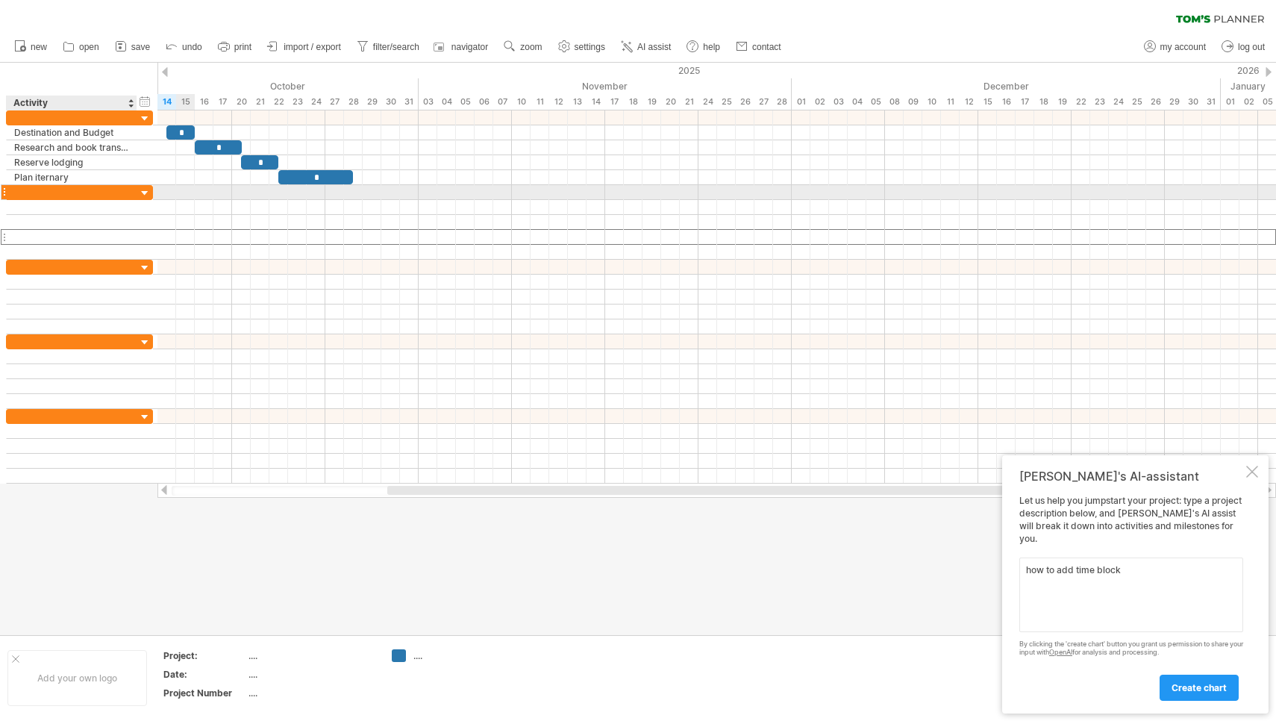
click at [52, 192] on div at bounding box center [71, 192] width 115 height 14
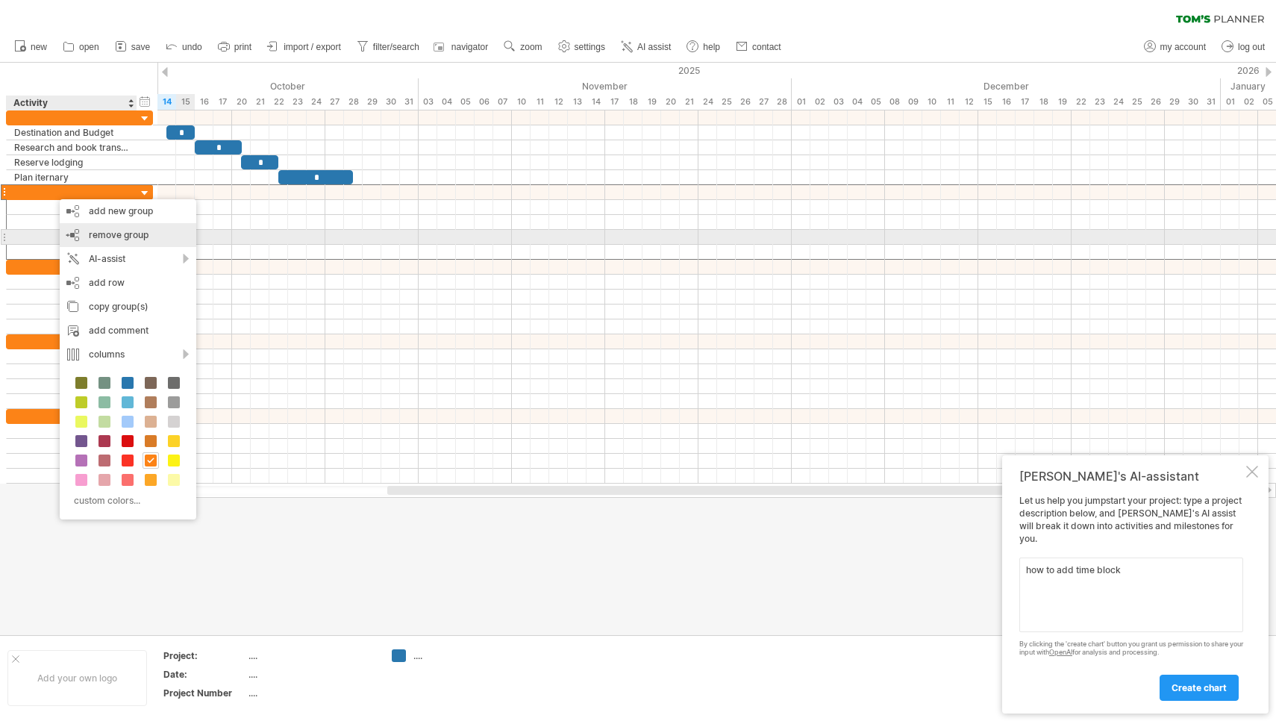
click at [102, 235] on span "remove group" at bounding box center [119, 234] width 60 height 11
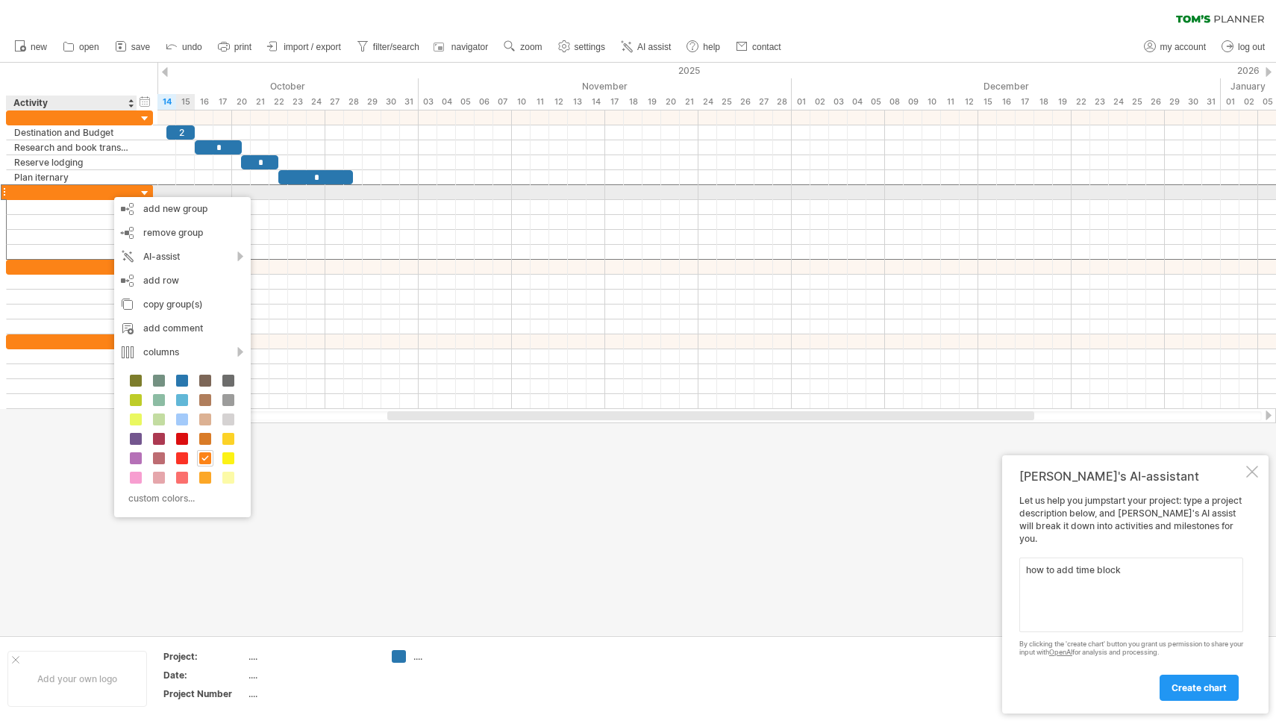
click at [87, 187] on div at bounding box center [71, 192] width 115 height 14
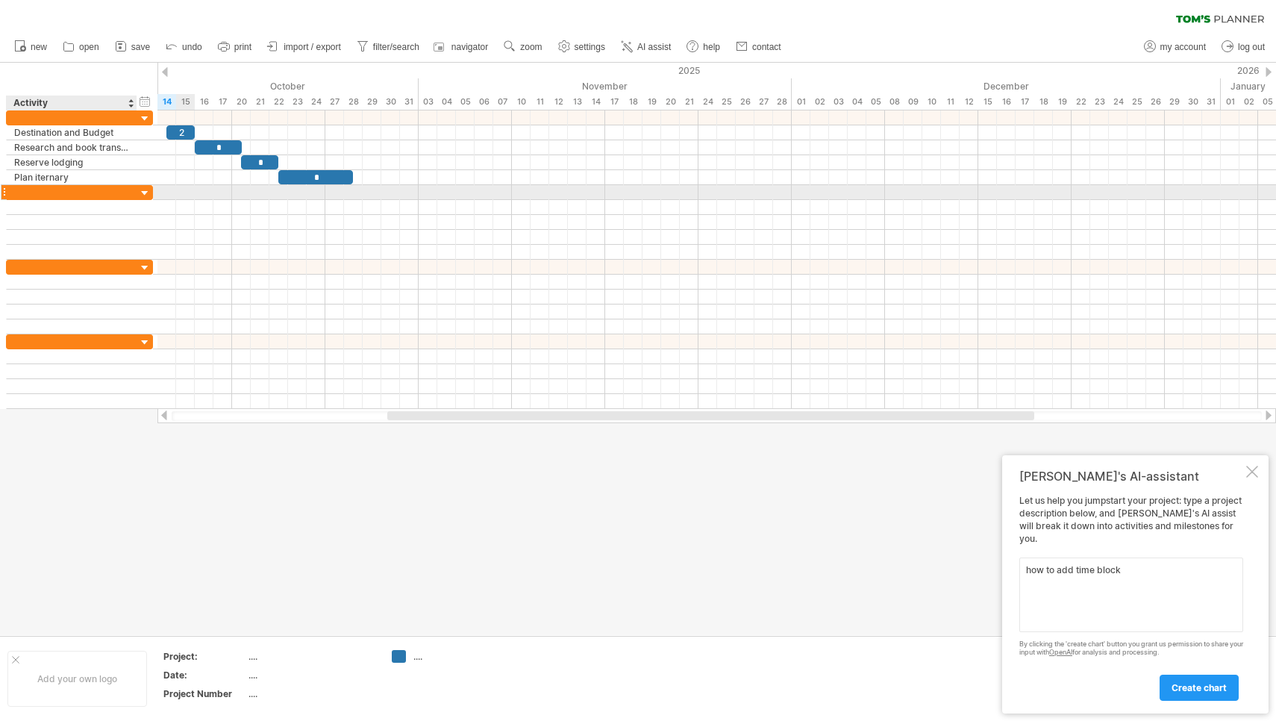
click at [87, 187] on input "text" at bounding box center [71, 192] width 115 height 14
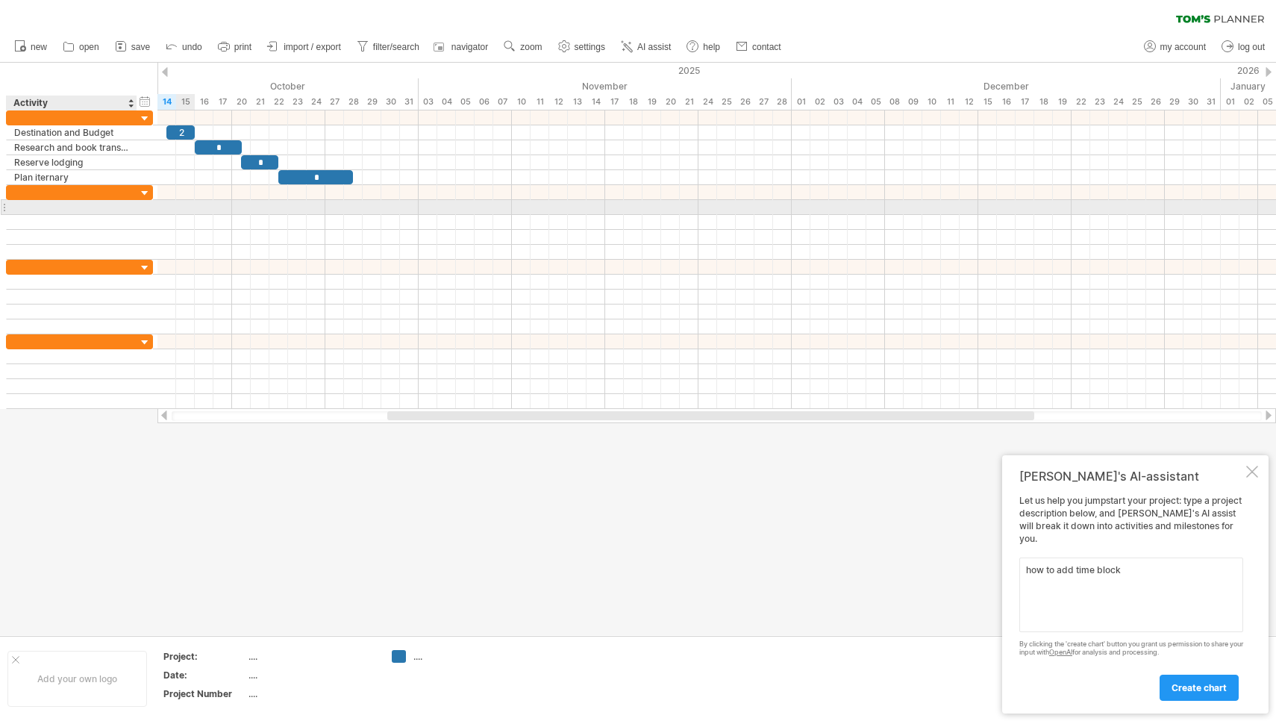
click at [135, 206] on div at bounding box center [134, 207] width 7 height 15
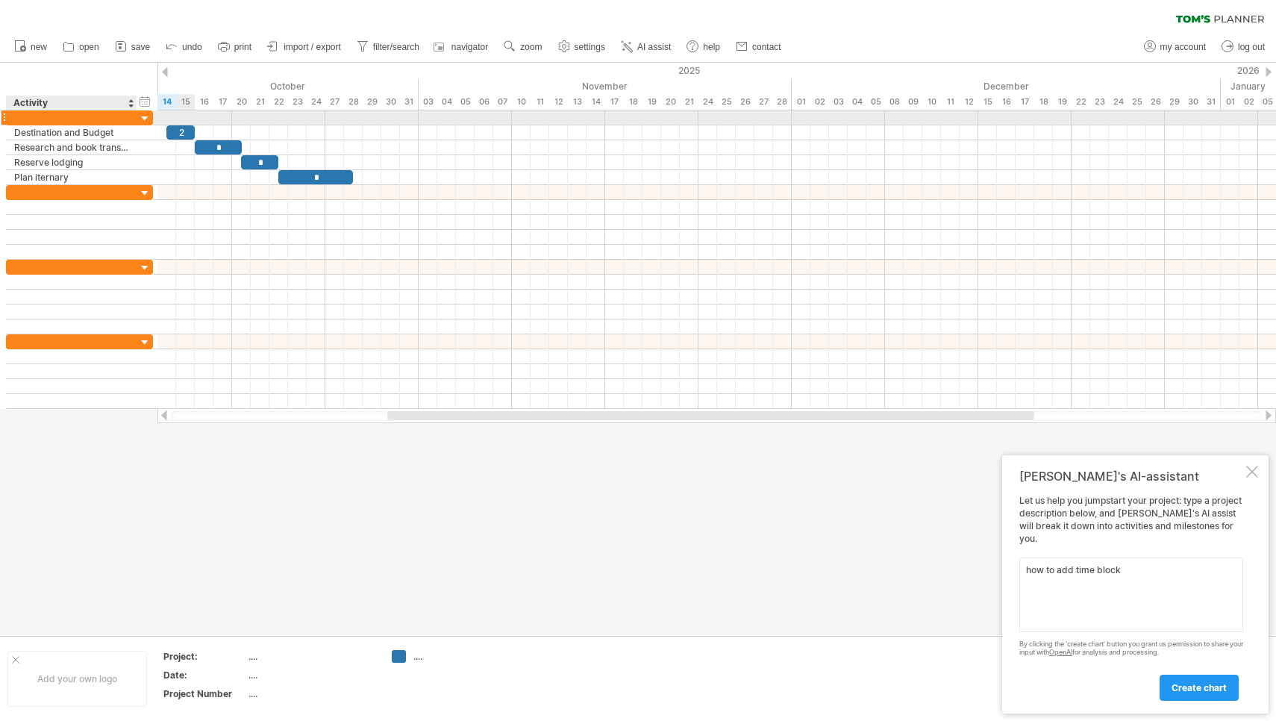
click at [143, 120] on div at bounding box center [145, 119] width 14 height 14
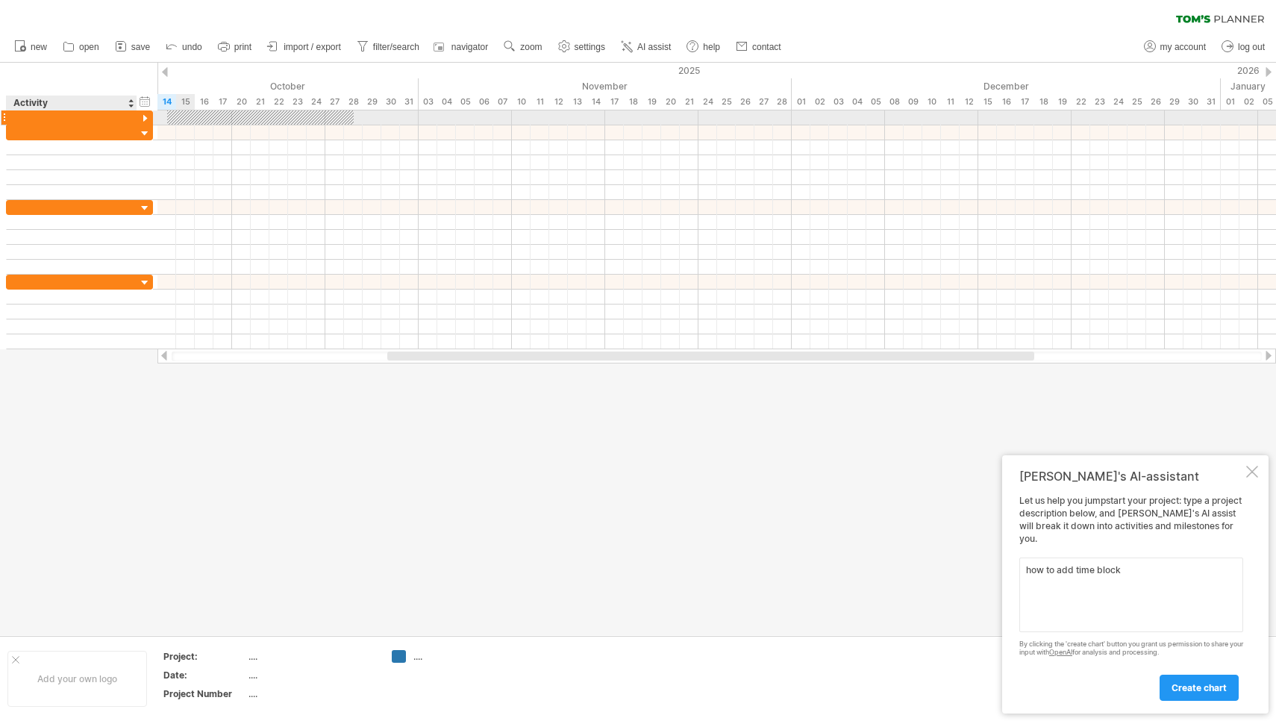
click at [143, 120] on div at bounding box center [145, 119] width 14 height 14
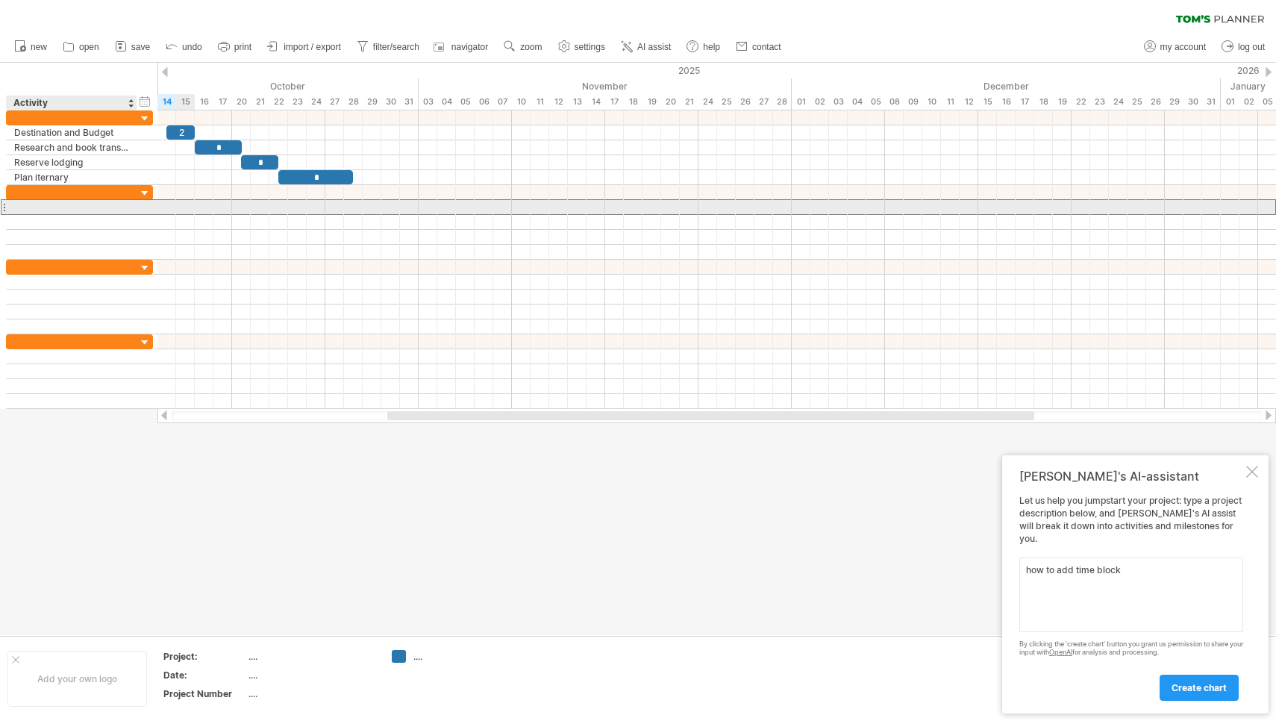
click at [109, 204] on div at bounding box center [71, 207] width 115 height 14
click at [109, 204] on input "text" at bounding box center [71, 207] width 115 height 14
type input "**********"
click at [367, 207] on div "add time block" at bounding box center [410, 210] width 102 height 24
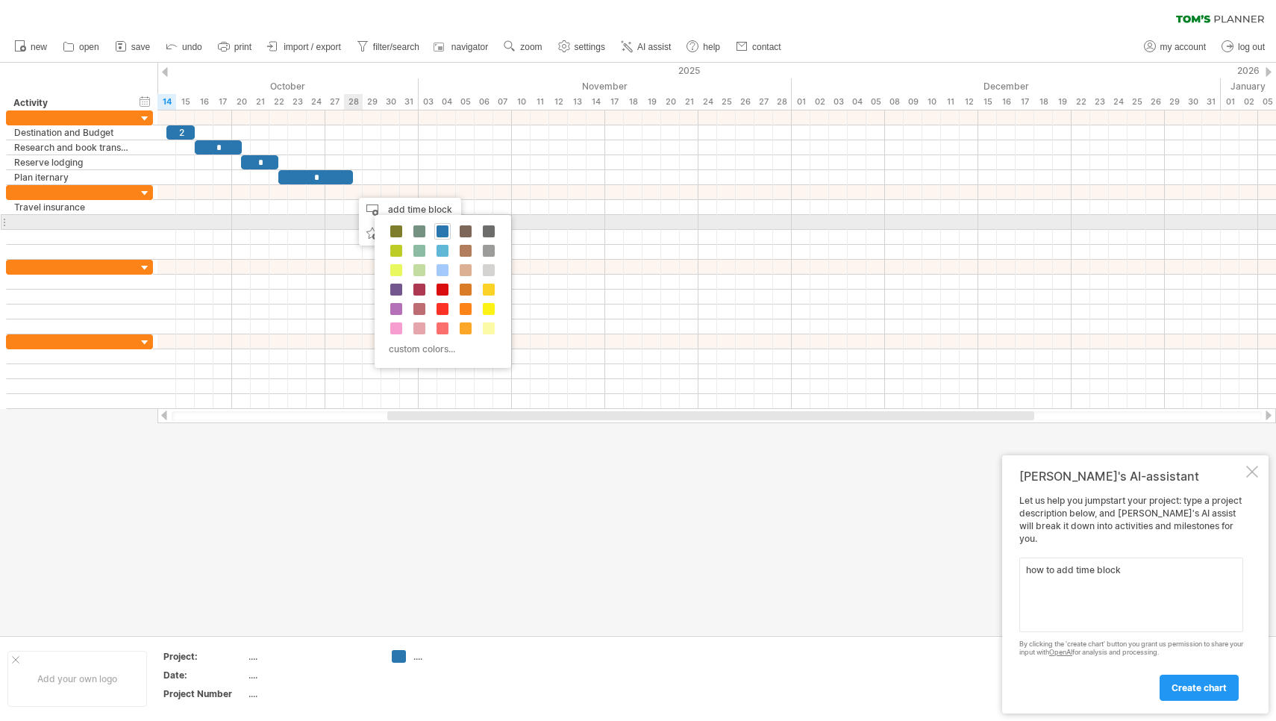
click at [341, 222] on div at bounding box center [716, 222] width 1118 height 15
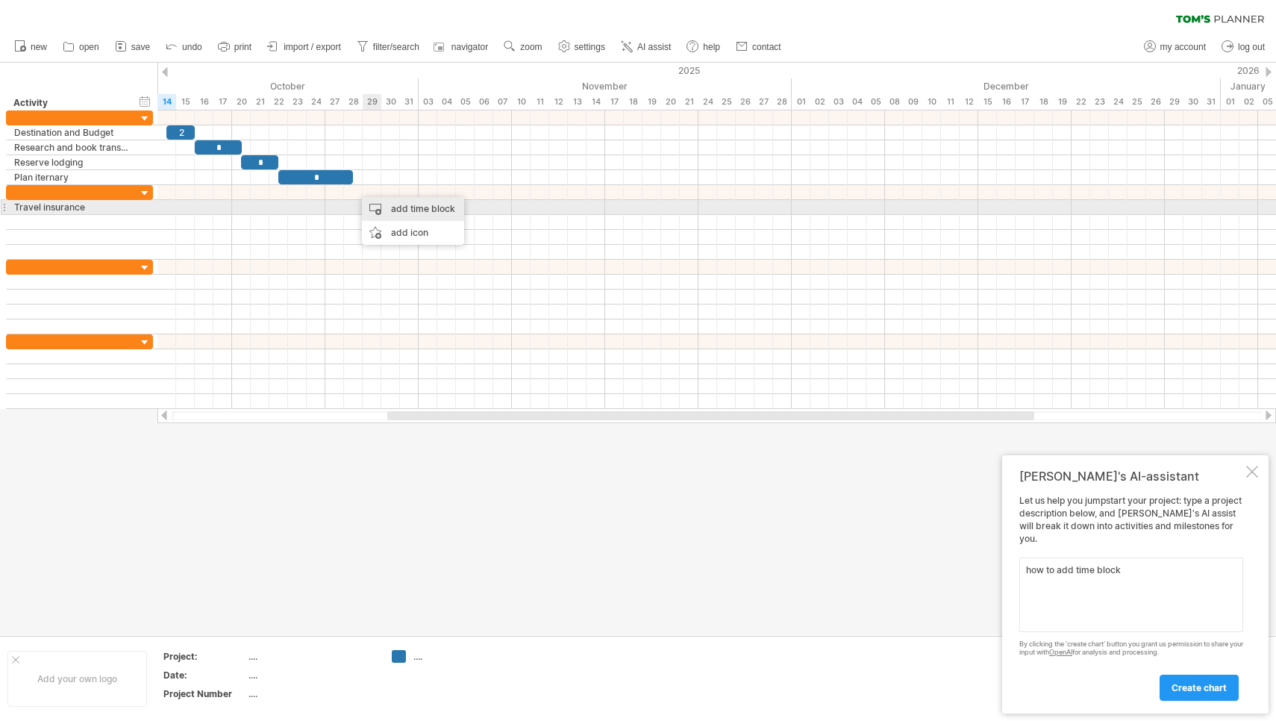
click at [375, 203] on div "add time block" at bounding box center [413, 209] width 102 height 24
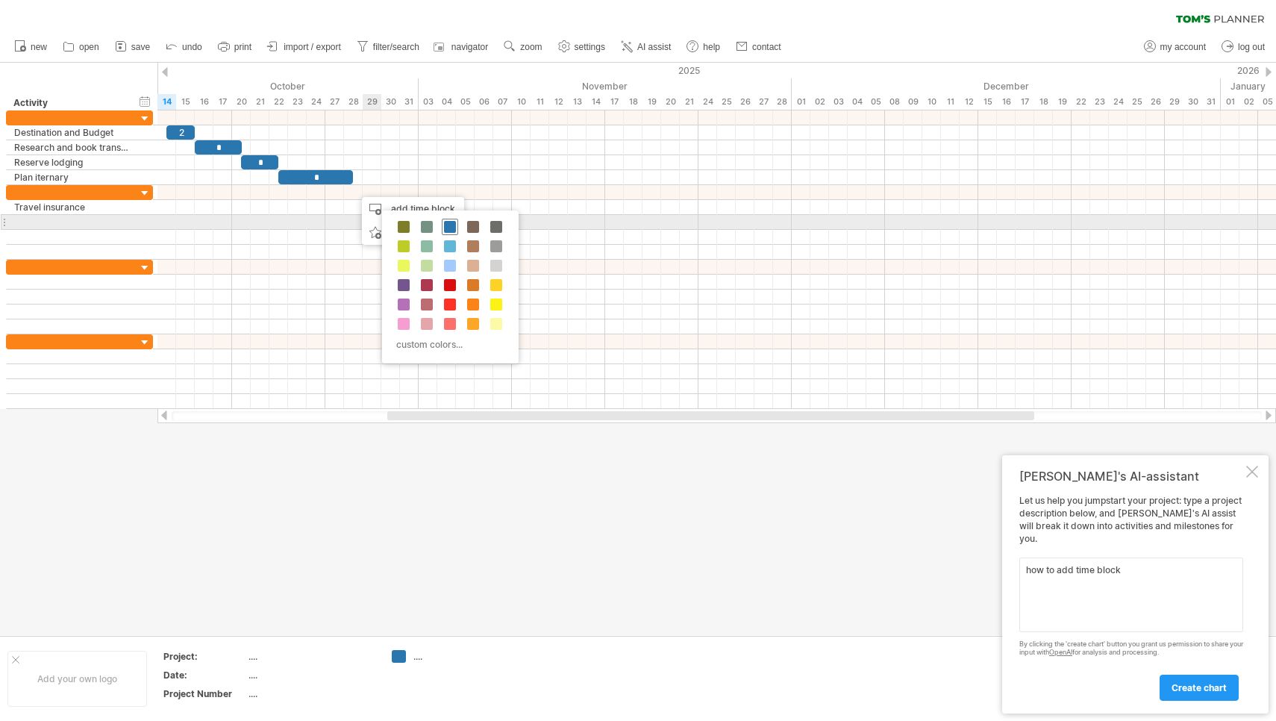
click at [448, 229] on span at bounding box center [450, 227] width 12 height 12
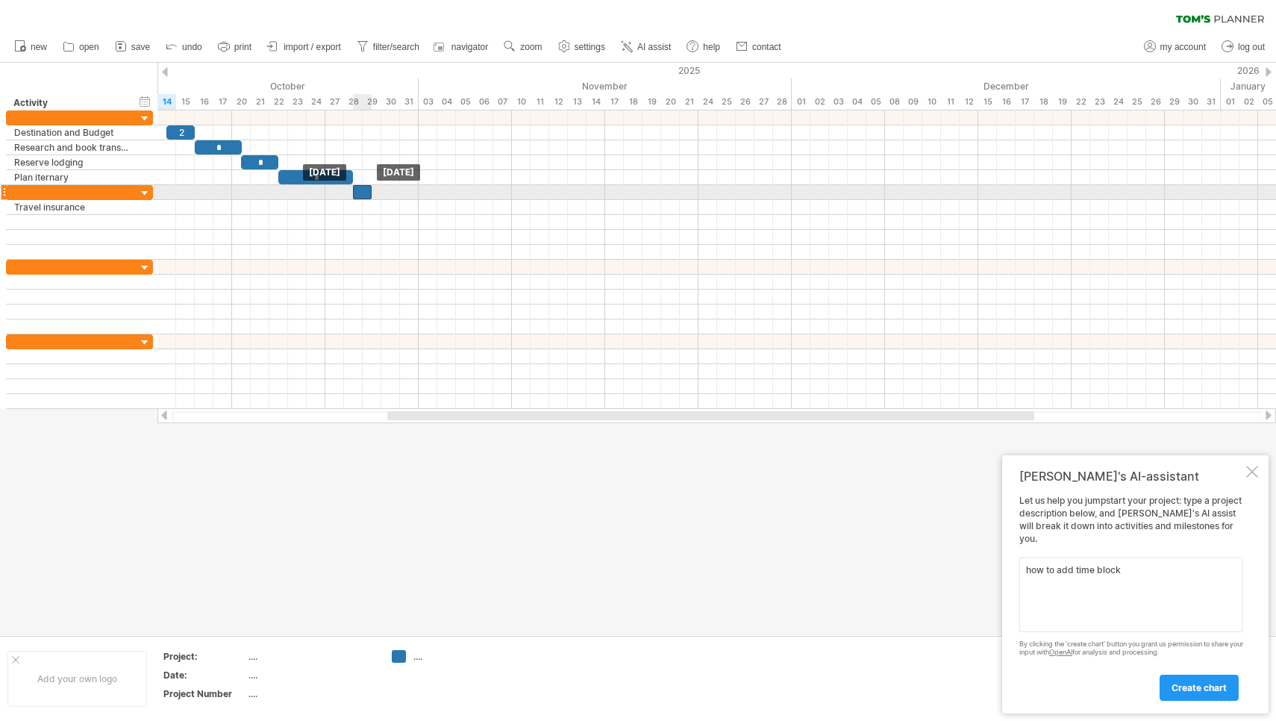
click at [364, 198] on div at bounding box center [362, 192] width 19 height 14
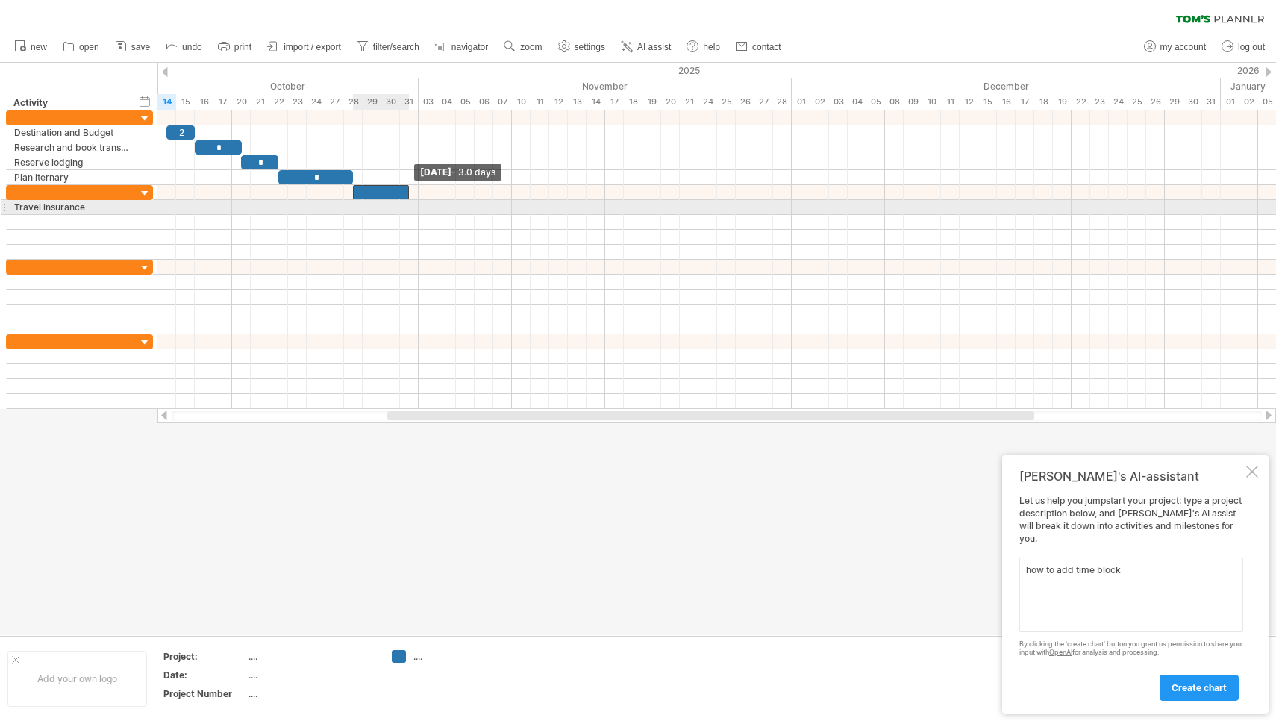
drag, startPoint x: 369, startPoint y: 198, endPoint x: 398, endPoint y: 197, distance: 28.4
click at [406, 197] on span at bounding box center [409, 192] width 6 height 14
click at [375, 219] on div at bounding box center [716, 222] width 1118 height 15
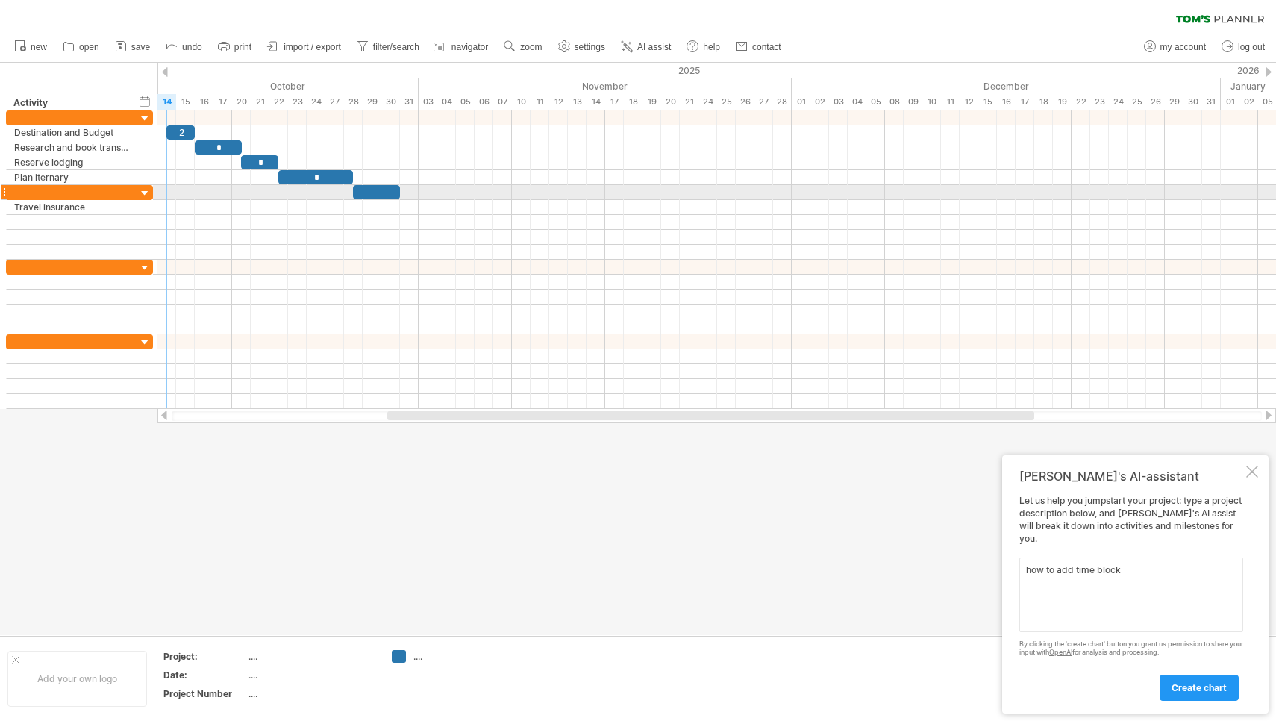
click at [144, 189] on div at bounding box center [145, 194] width 14 height 14
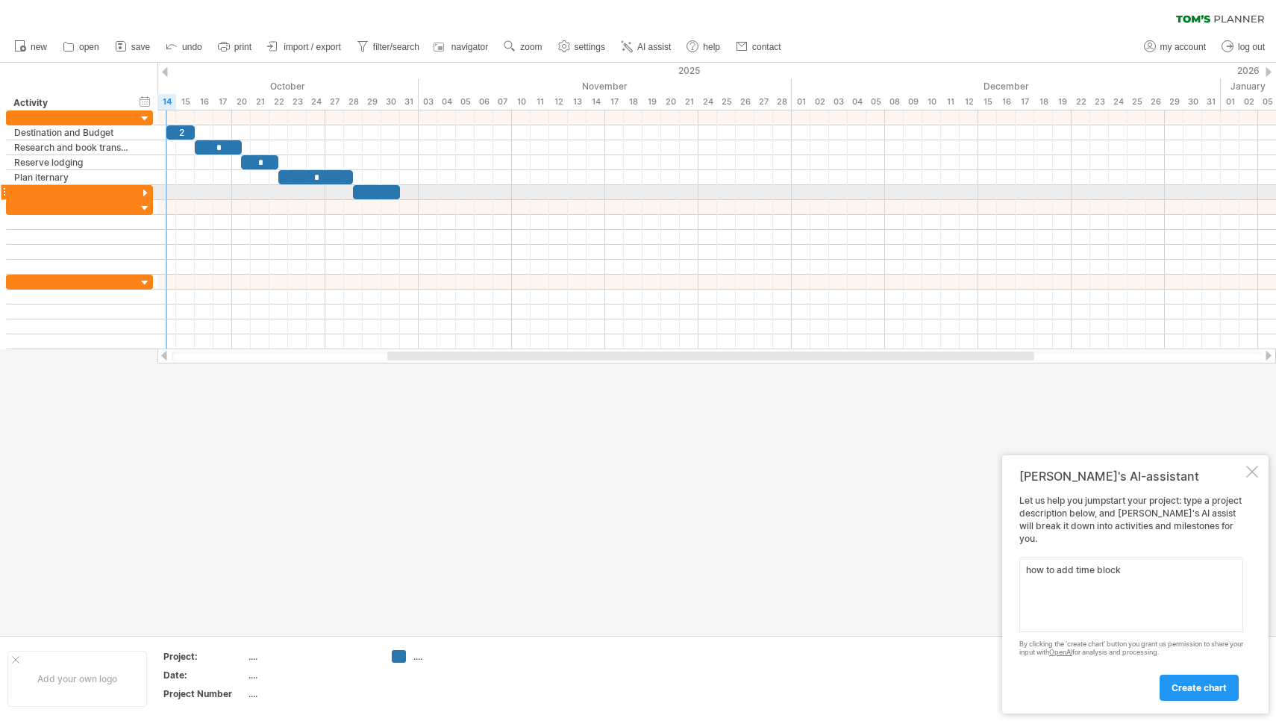
click at [144, 189] on div at bounding box center [145, 194] width 14 height 14
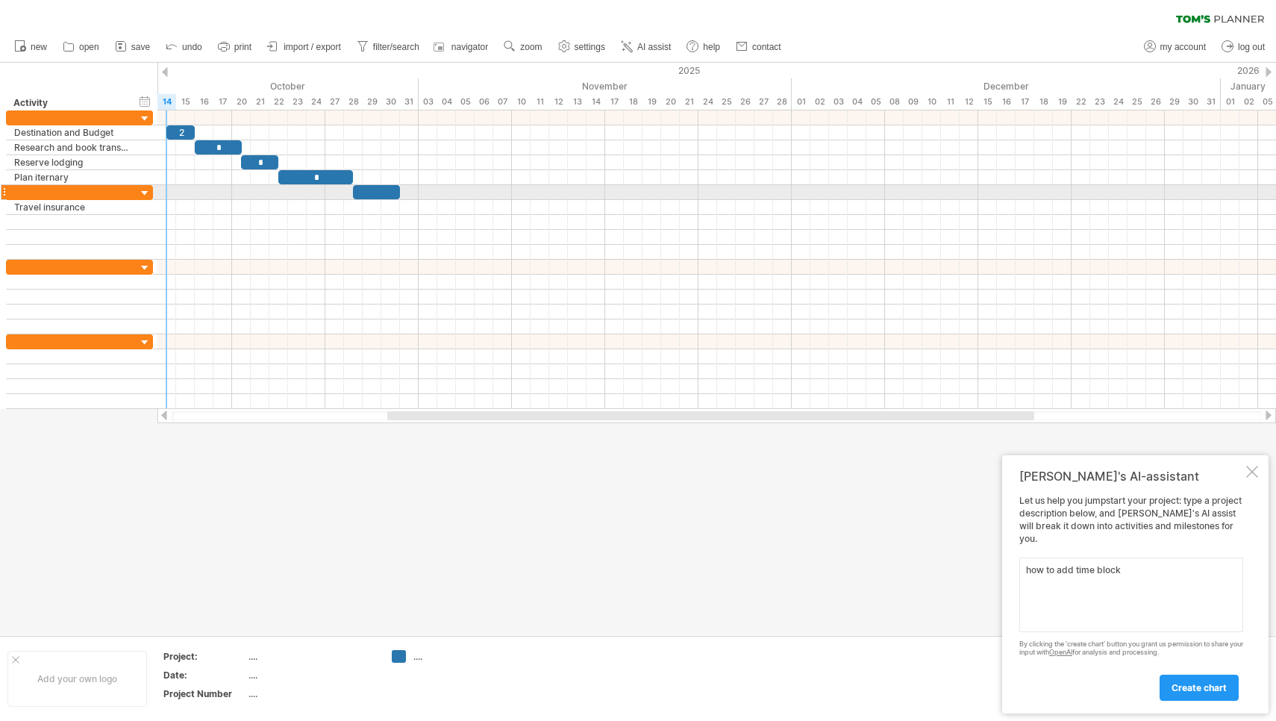
click at [1, 193] on div at bounding box center [4, 192] width 6 height 16
click at [7, 192] on div at bounding box center [72, 192] width 131 height 14
click at [5, 192] on div at bounding box center [4, 192] width 6 height 16
click at [4, 191] on div at bounding box center [4, 192] width 6 height 16
click at [5, 187] on div at bounding box center [4, 192] width 6 height 16
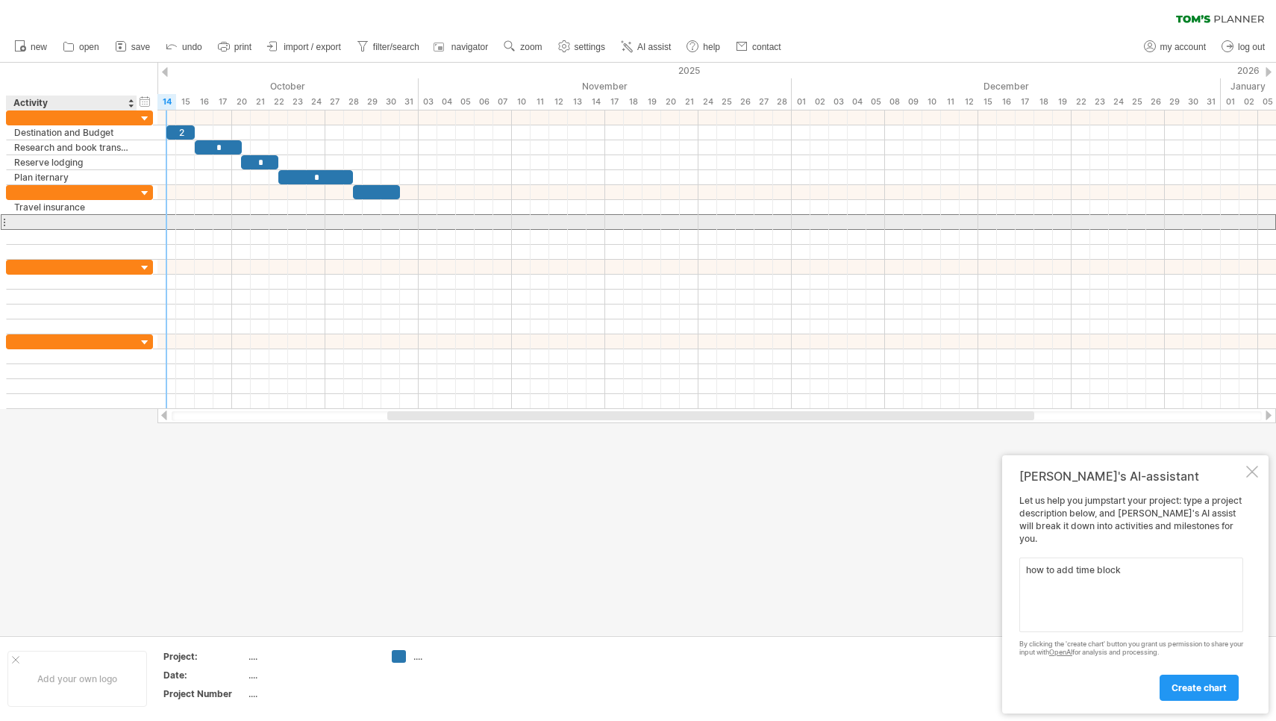
click at [126, 225] on div at bounding box center [71, 222] width 115 height 14
click at [0, 0] on input "text" at bounding box center [0, 0] width 0 height 0
type input "**********"
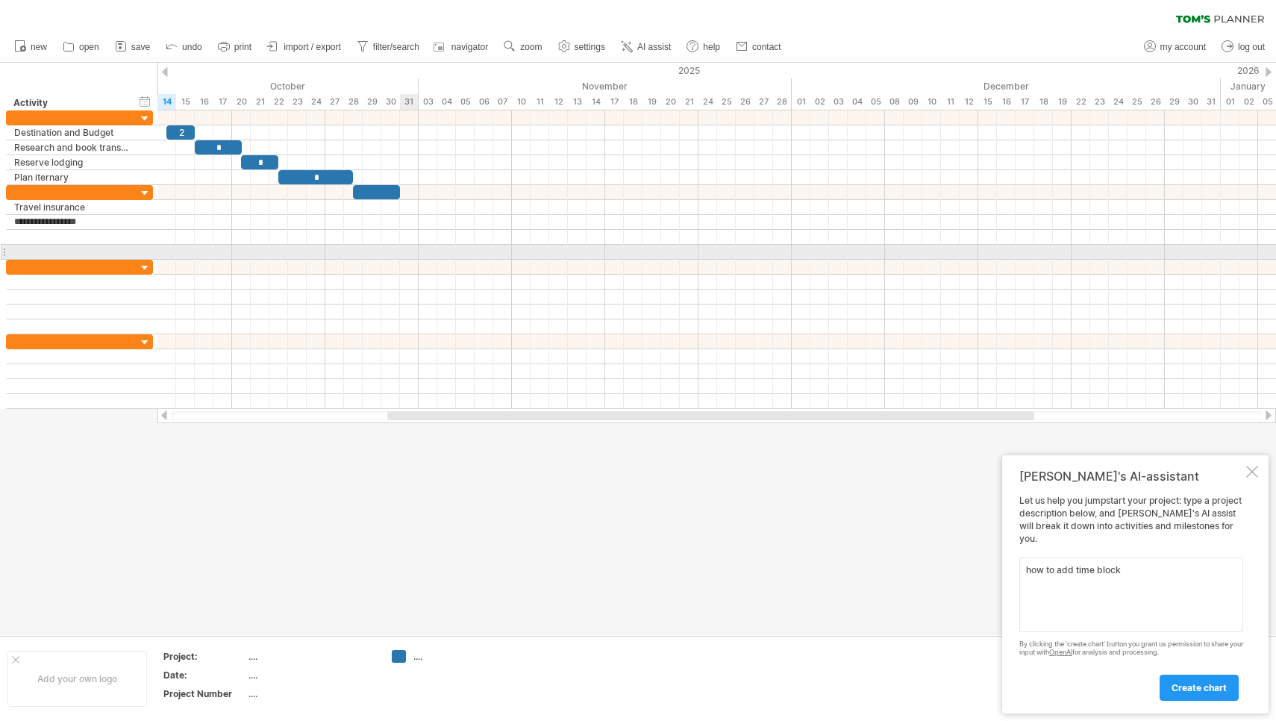
drag, startPoint x: 416, startPoint y: 251, endPoint x: 407, endPoint y: 208, distance: 43.5
click at [407, 208] on div at bounding box center [716, 207] width 1118 height 15
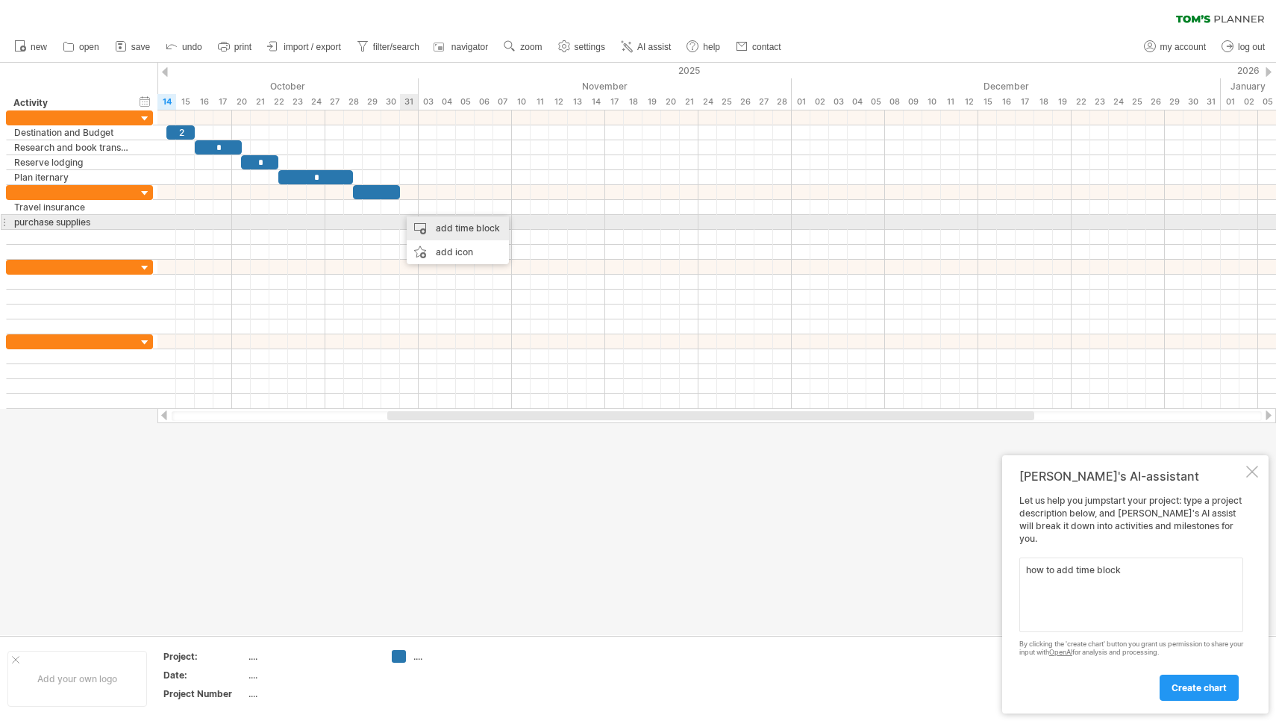
click at [419, 225] on div "add time block" at bounding box center [458, 228] width 102 height 24
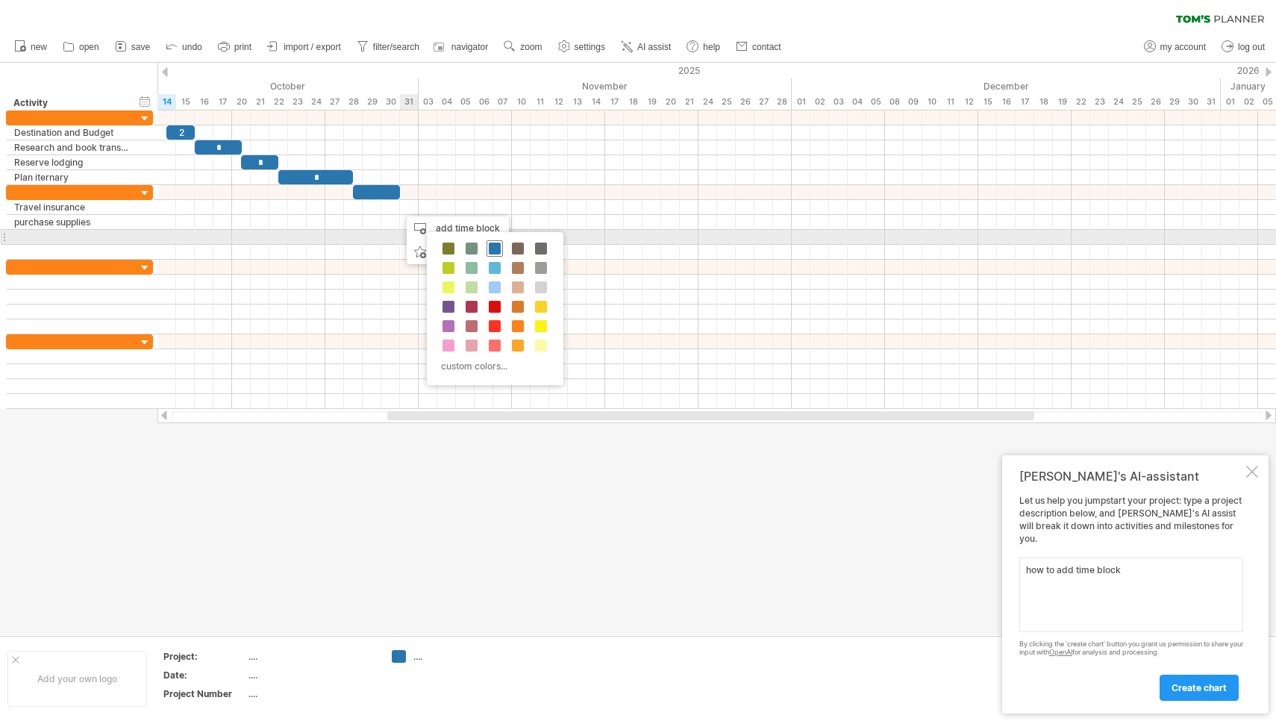
click at [490, 244] on span at bounding box center [495, 248] width 12 height 12
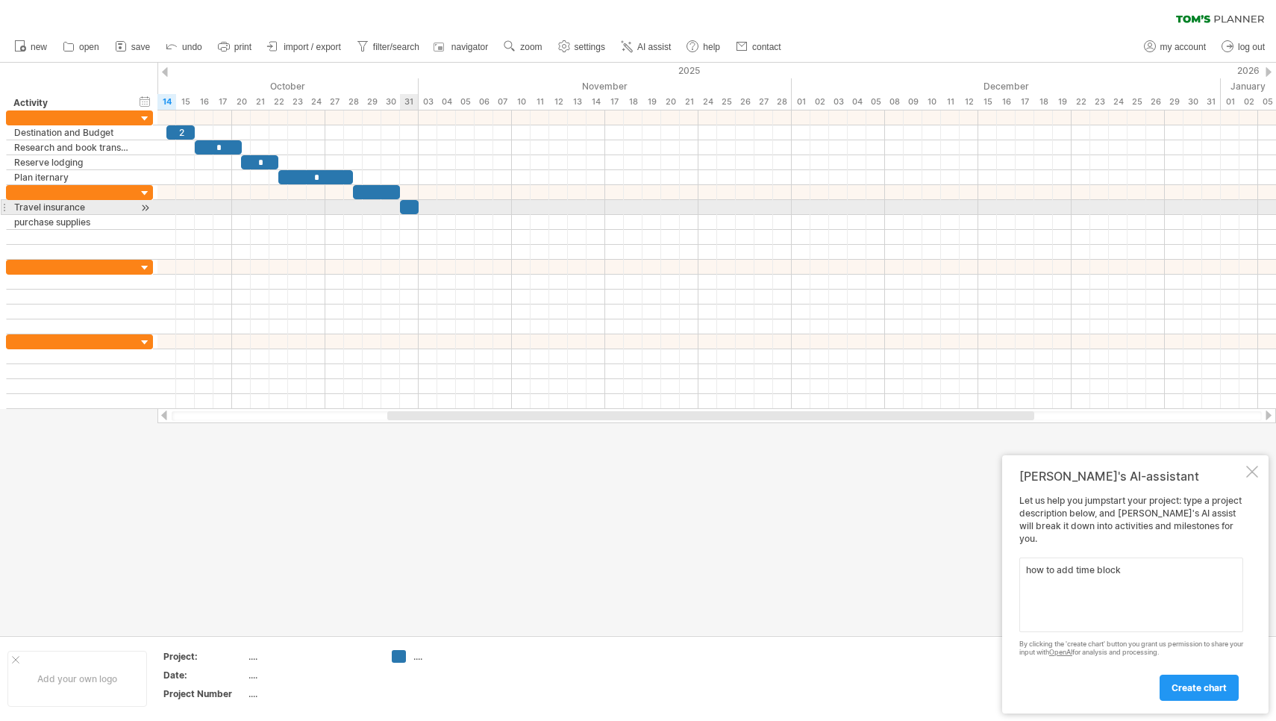
click at [414, 213] on div at bounding box center [409, 207] width 19 height 14
click at [414, 212] on div at bounding box center [409, 207] width 19 height 14
drag, startPoint x: 417, startPoint y: 212, endPoint x: 472, endPoint y: 207, distance: 55.4
click at [472, 207] on span at bounding box center [475, 207] width 6 height 14
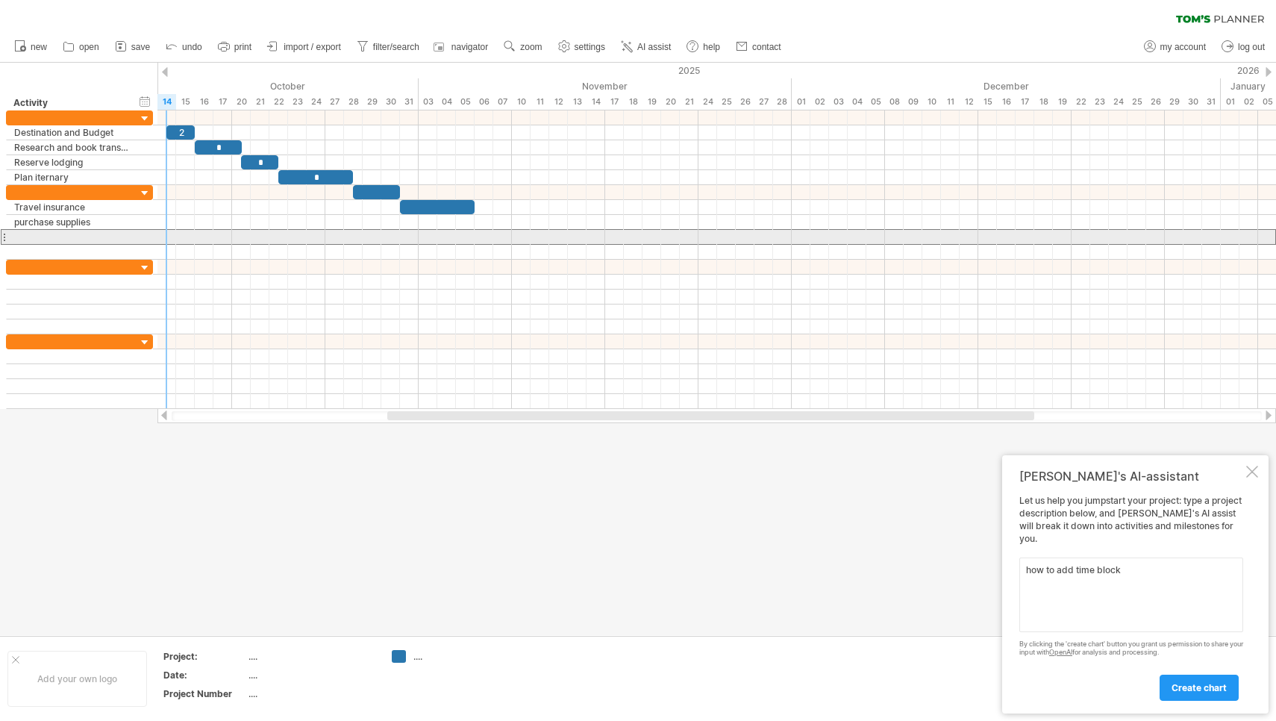
click at [143, 237] on div at bounding box center [79, 237] width 147 height 16
click at [122, 246] on div at bounding box center [71, 252] width 115 height 14
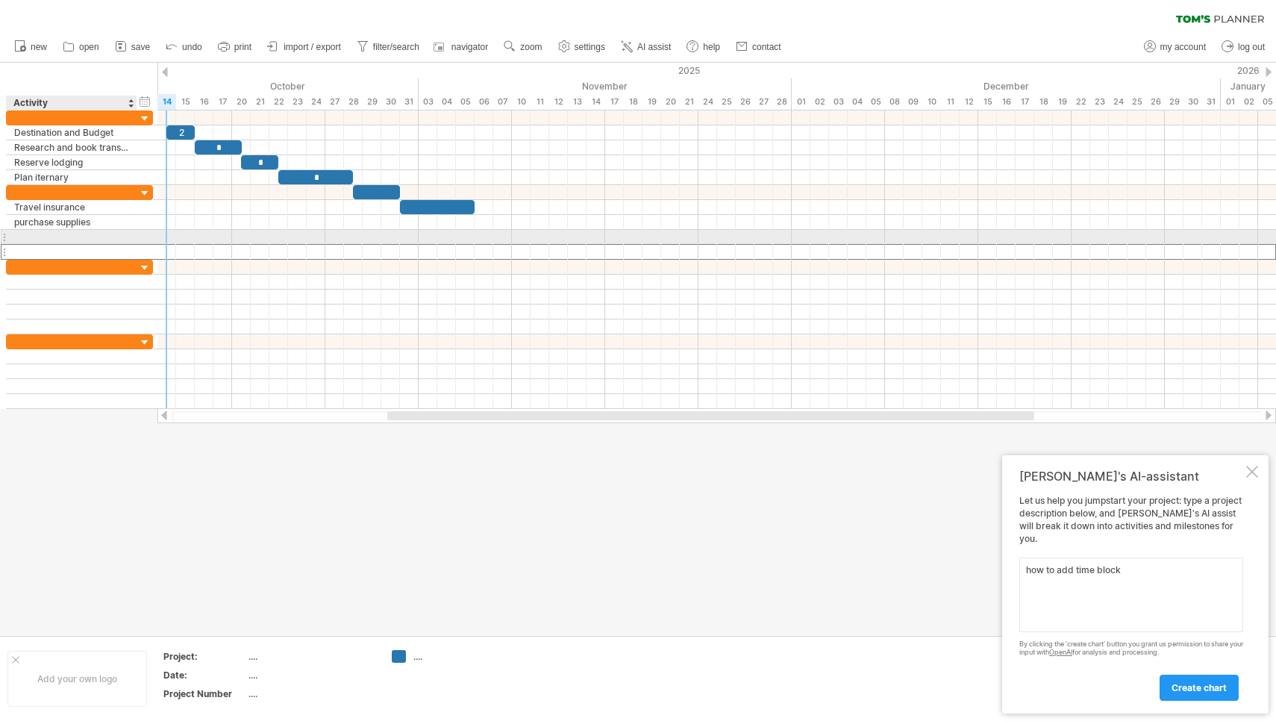
click at [122, 238] on div at bounding box center [71, 237] width 115 height 14
click at [122, 238] on input "text" at bounding box center [71, 237] width 115 height 14
type input "********"
click at [506, 237] on div "add time block" at bounding box center [531, 239] width 102 height 24
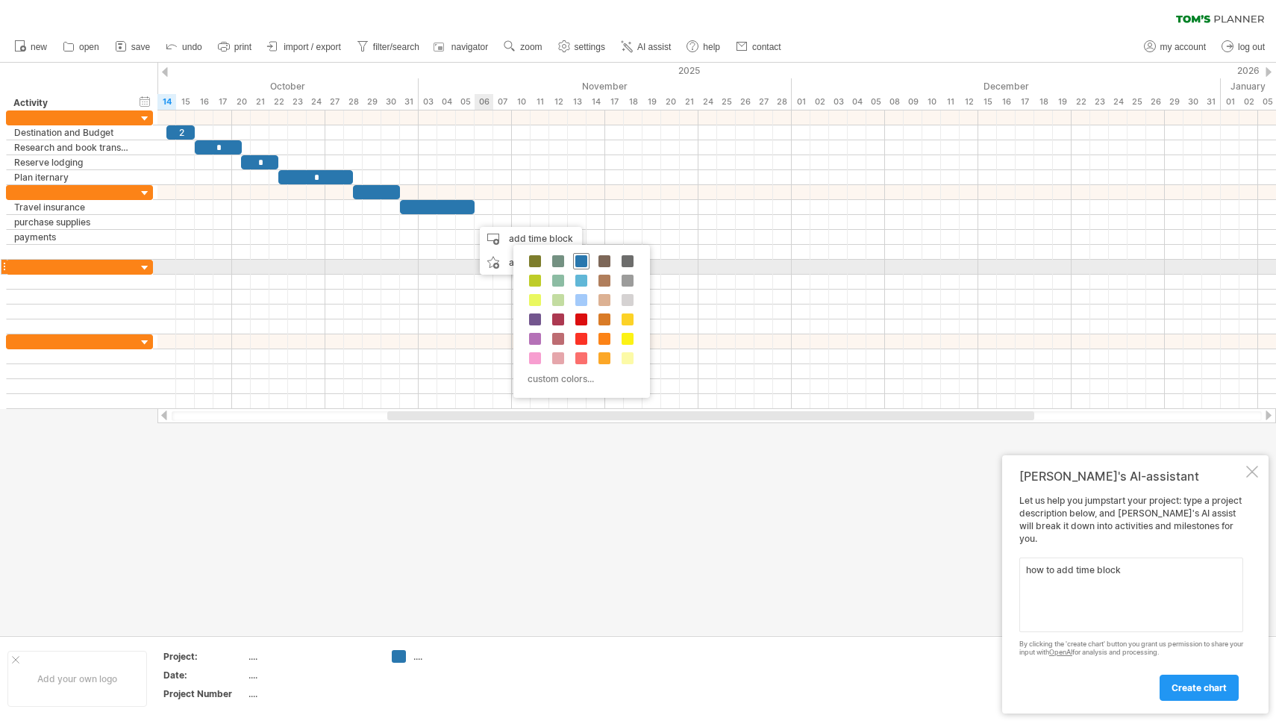
click at [585, 266] on span at bounding box center [581, 261] width 12 height 12
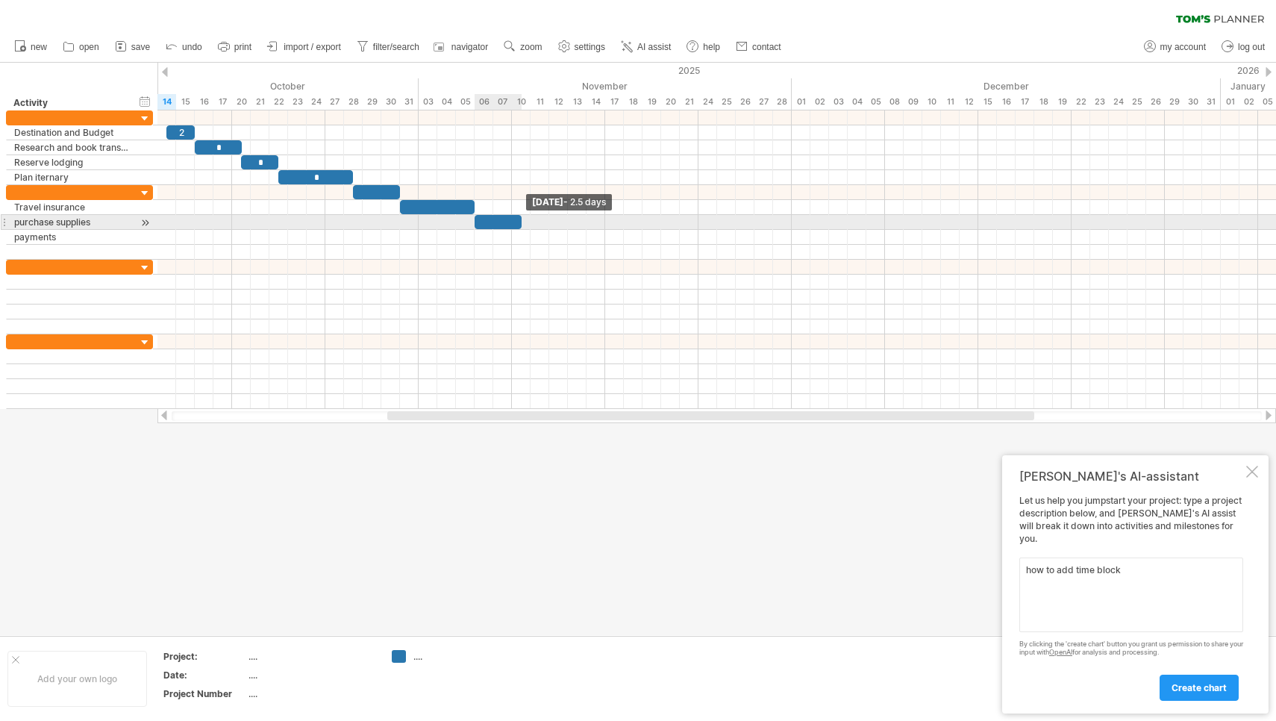
drag, startPoint x: 492, startPoint y: 224, endPoint x: 522, endPoint y: 228, distance: 30.1
click at [522, 228] on span at bounding box center [522, 222] width 6 height 14
click at [515, 226] on div "2 * * * [DATE] - 2.0 days [DATE]" at bounding box center [716, 259] width 1118 height 298
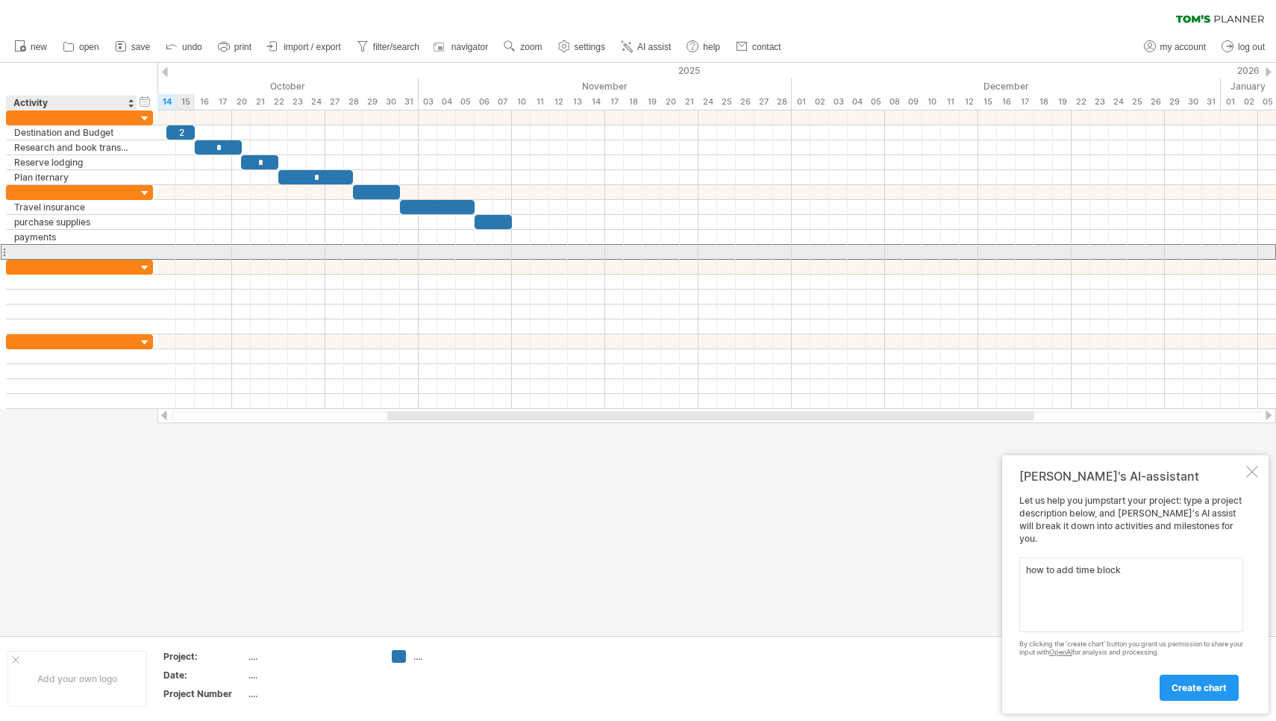
click at [100, 251] on div at bounding box center [71, 252] width 115 height 14
click at [0, 0] on input "text" at bounding box center [0, 0] width 0 height 0
type input "*******"
click at [528, 250] on div "add time block" at bounding box center [570, 256] width 102 height 24
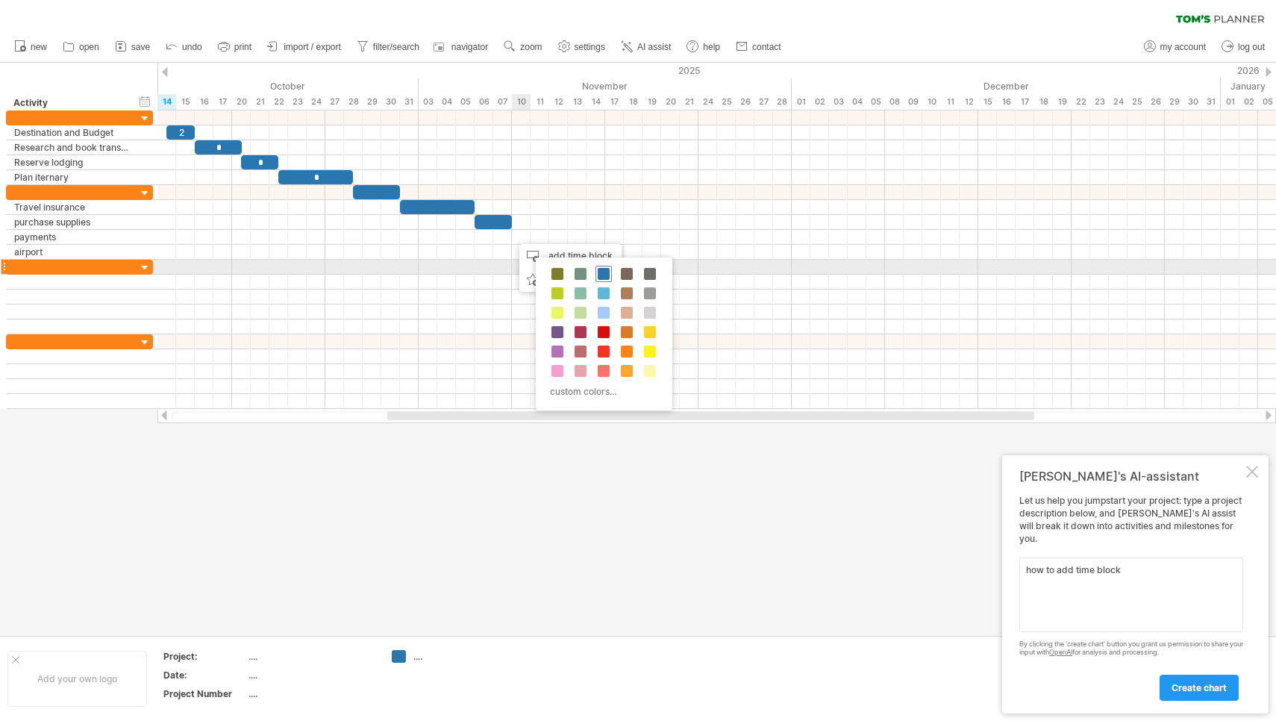
click at [604, 269] on span at bounding box center [604, 274] width 12 height 12
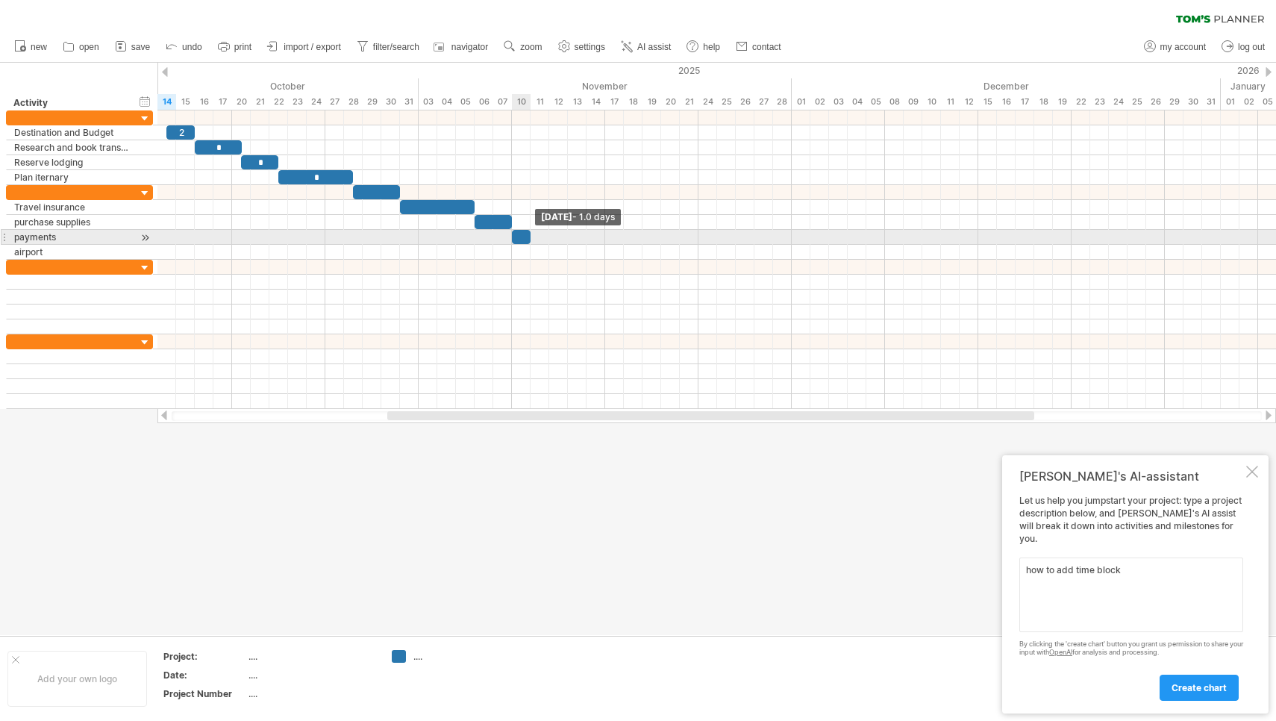
click at [527, 237] on span at bounding box center [530, 237] width 6 height 14
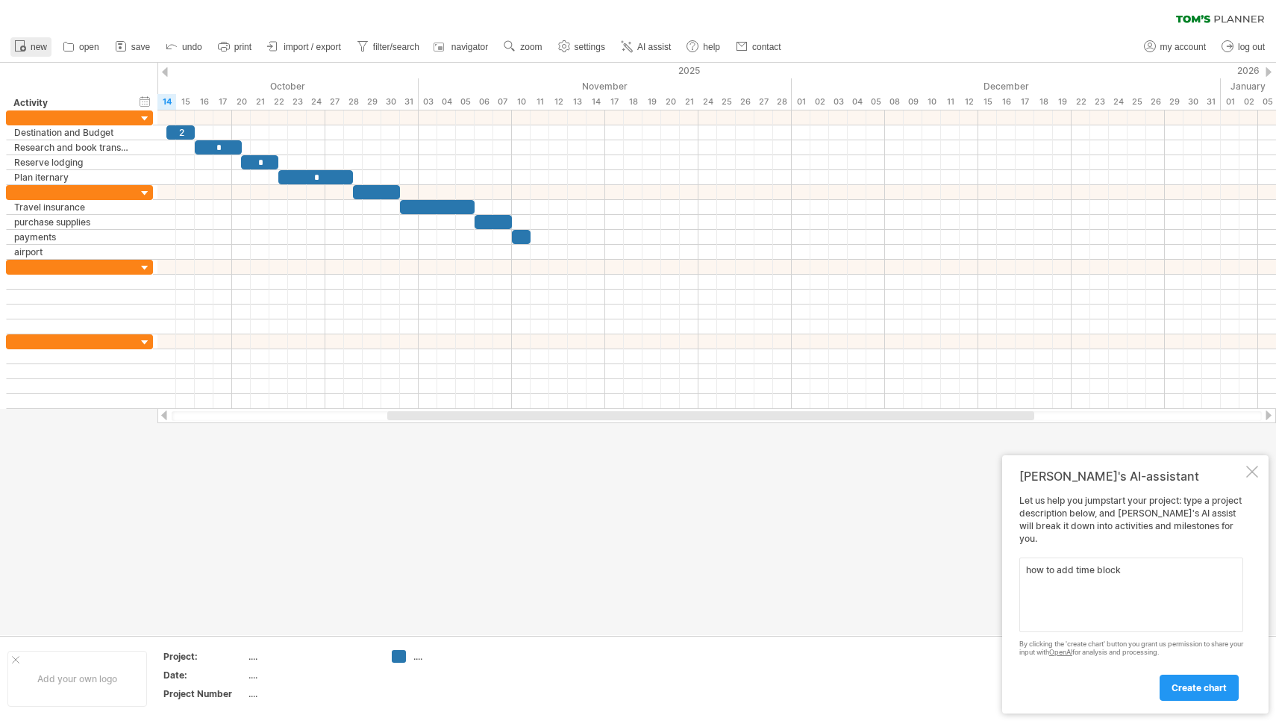
click at [31, 46] on span "new" at bounding box center [39, 47] width 16 height 10
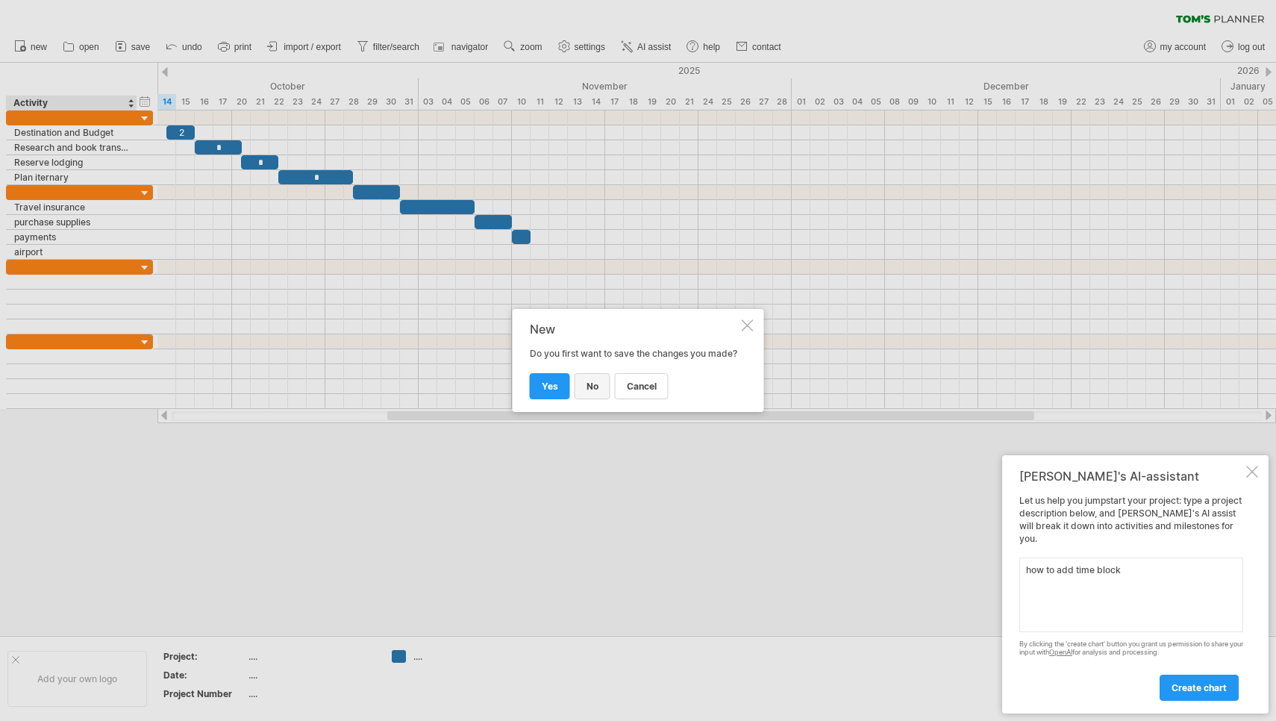
click at [595, 380] on link "no" at bounding box center [592, 386] width 36 height 26
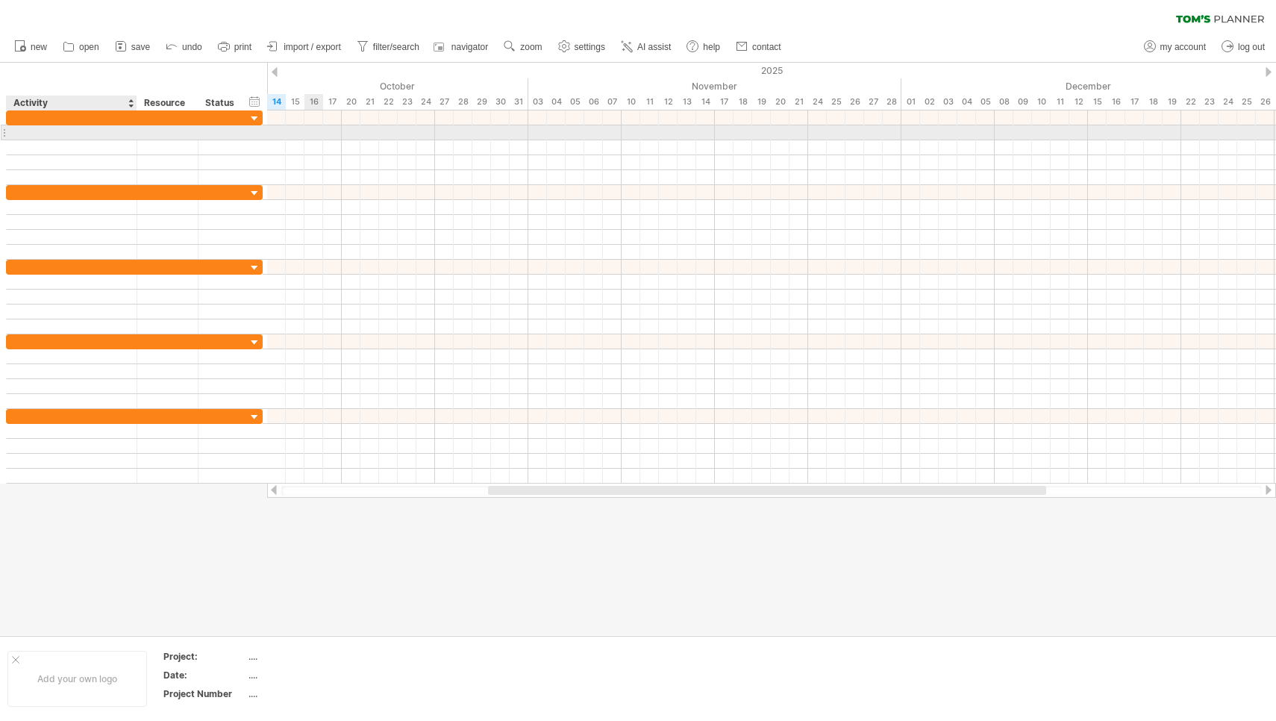
click at [72, 130] on div at bounding box center [71, 132] width 115 height 14
click at [72, 130] on input "text" at bounding box center [71, 132] width 115 height 14
type input "**********"
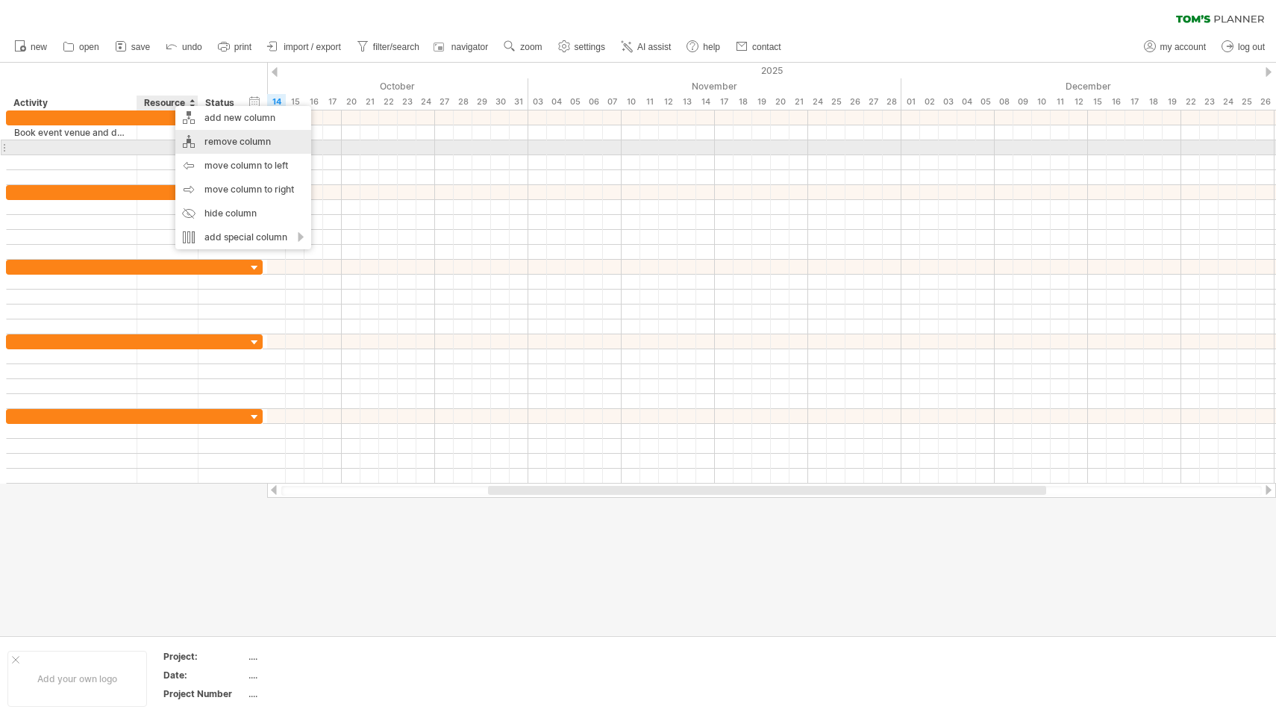
click at [220, 147] on div "remove column" at bounding box center [243, 142] width 136 height 24
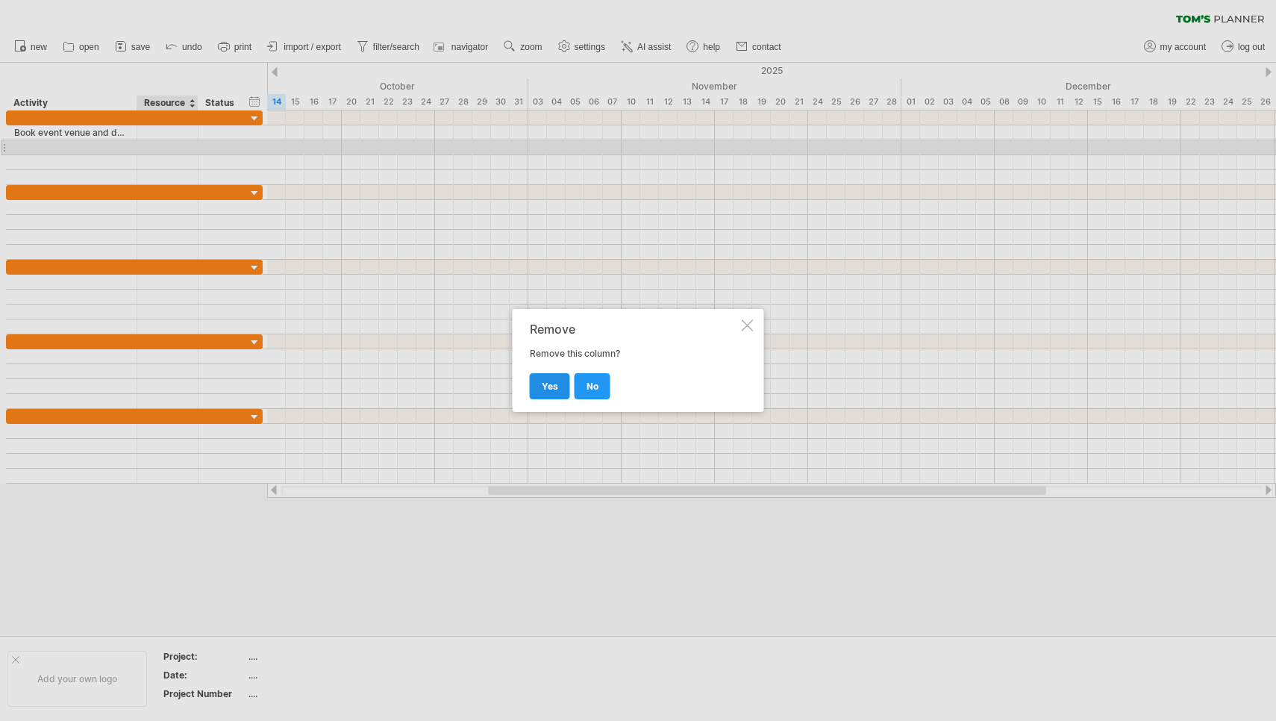
click at [552, 384] on span "yes" at bounding box center [550, 386] width 16 height 11
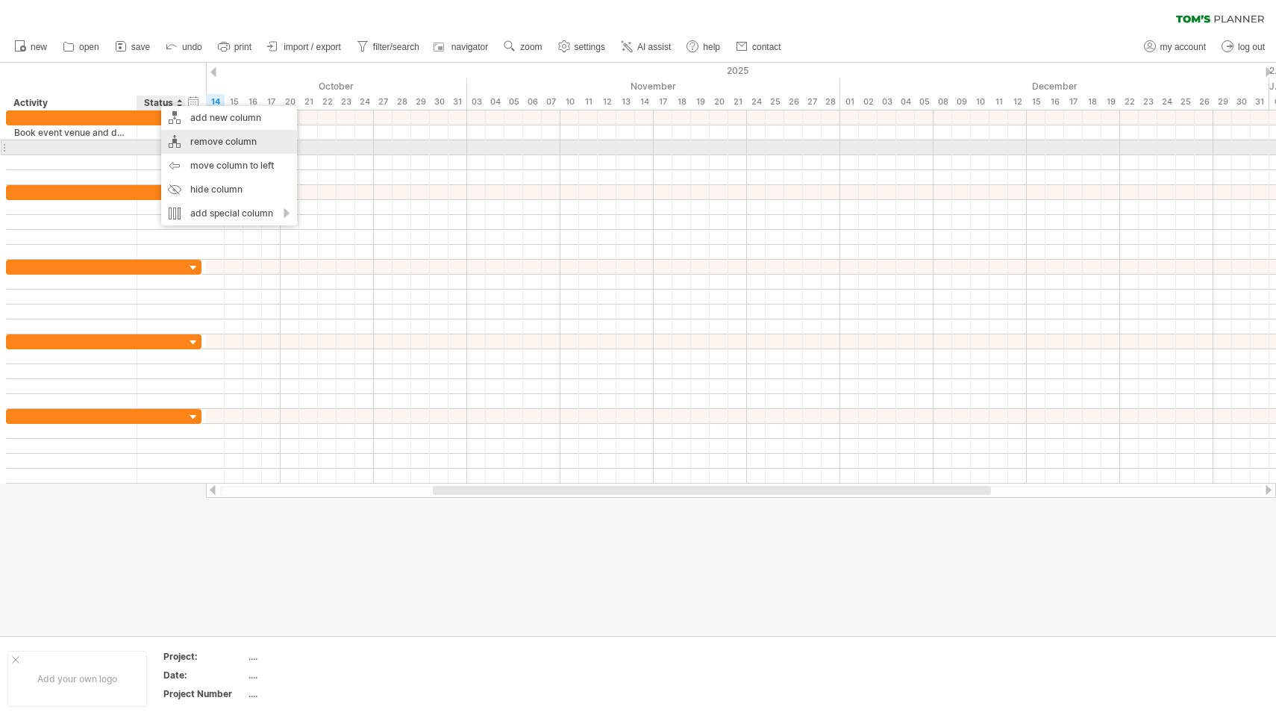
click at [220, 147] on div "remove column" at bounding box center [229, 142] width 136 height 24
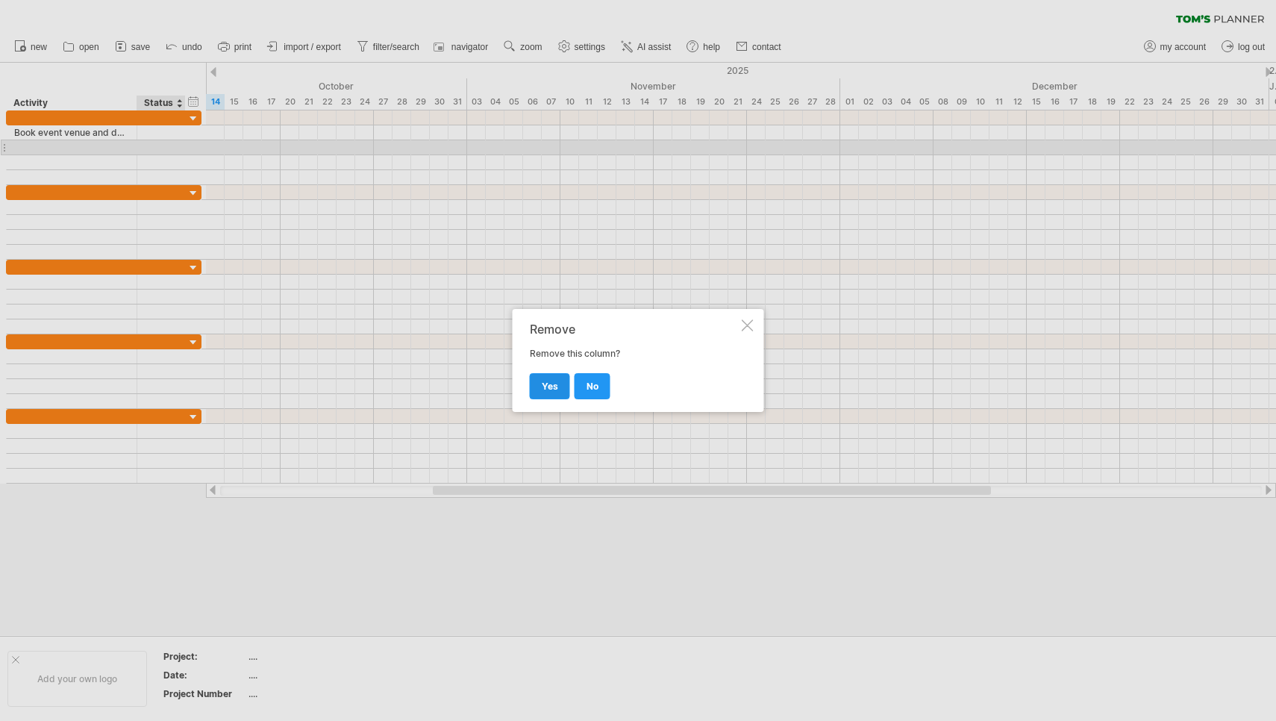
click at [540, 390] on link "yes" at bounding box center [550, 386] width 40 height 26
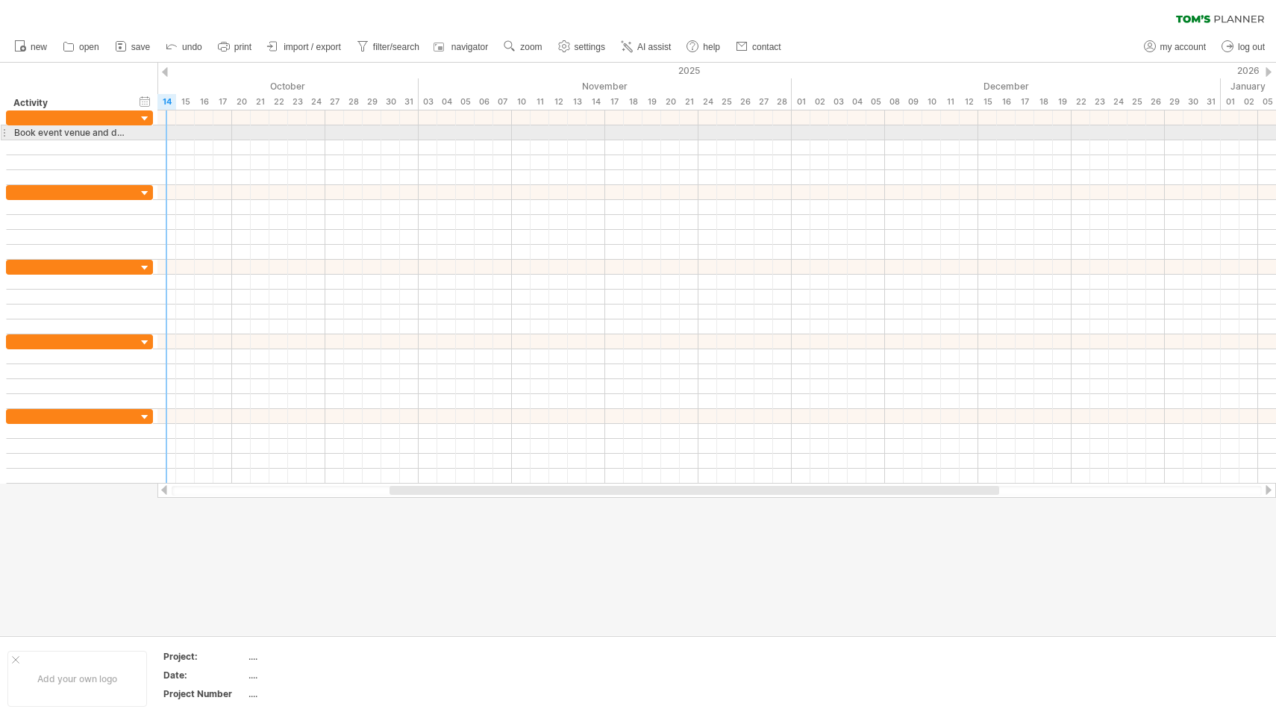
click at [163, 132] on div at bounding box center [716, 132] width 1118 height 15
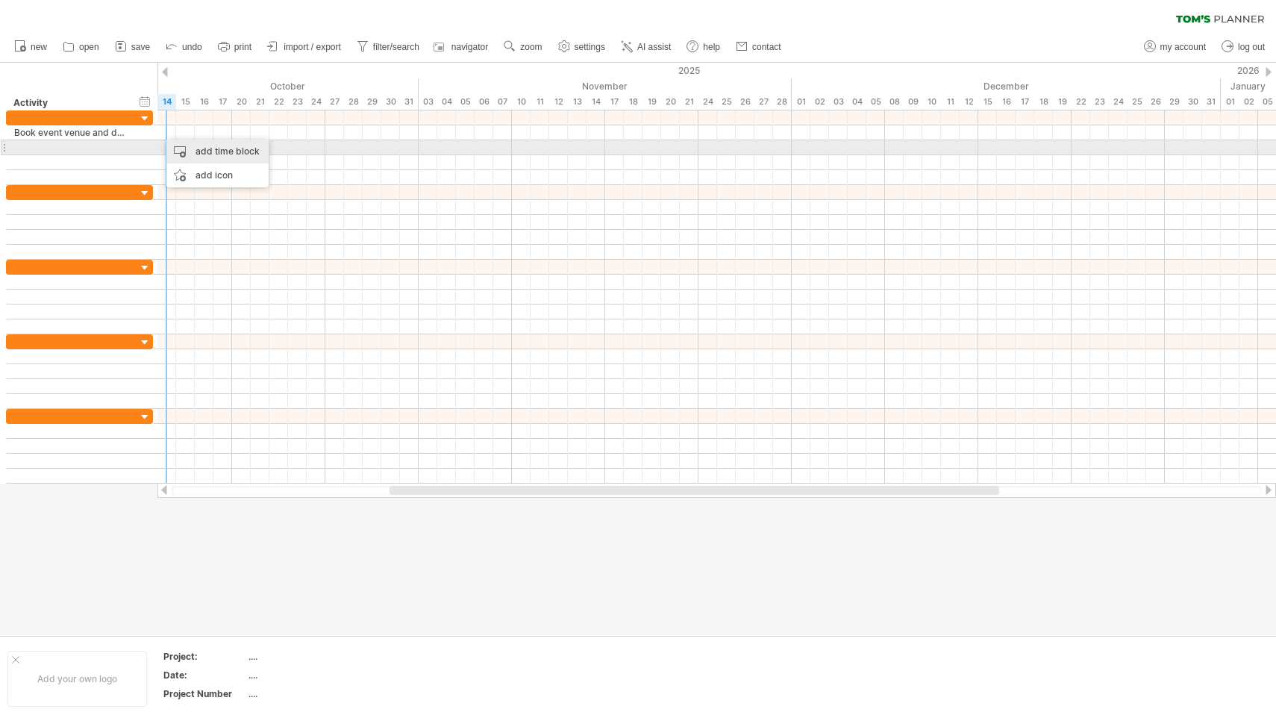
click at [202, 153] on div "add time block" at bounding box center [217, 152] width 102 height 24
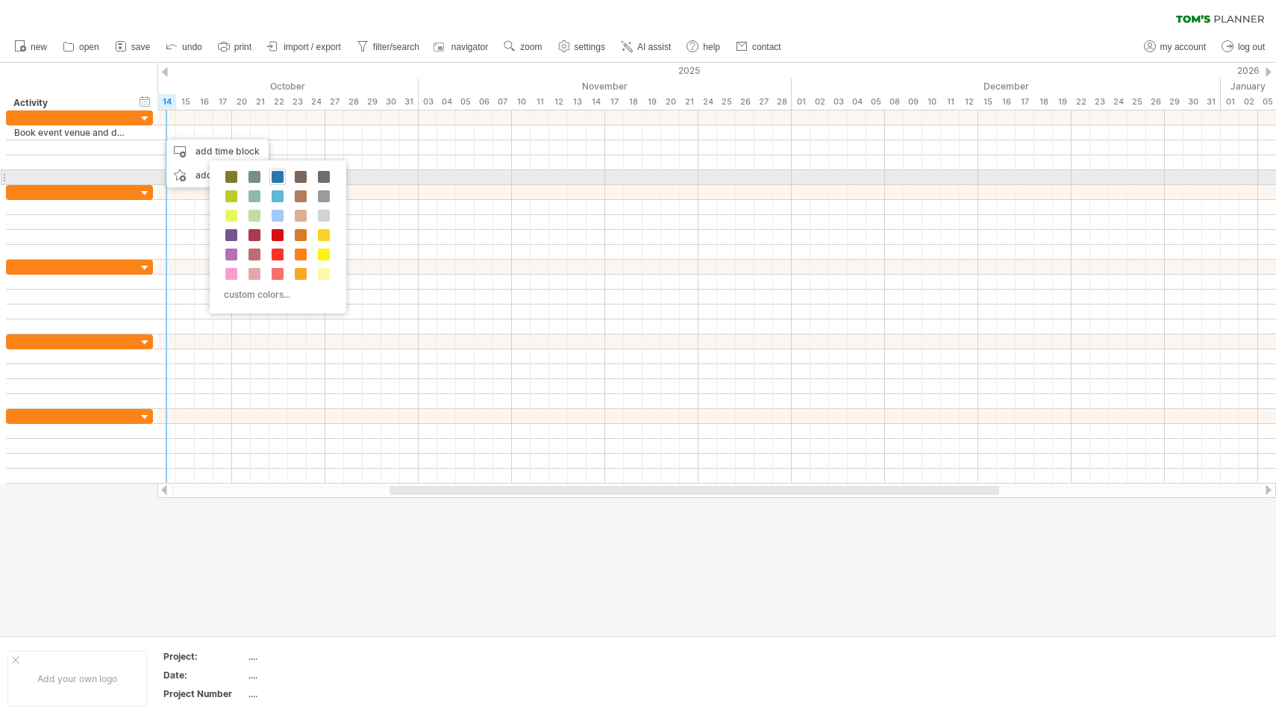
click at [272, 181] on span at bounding box center [278, 177] width 12 height 12
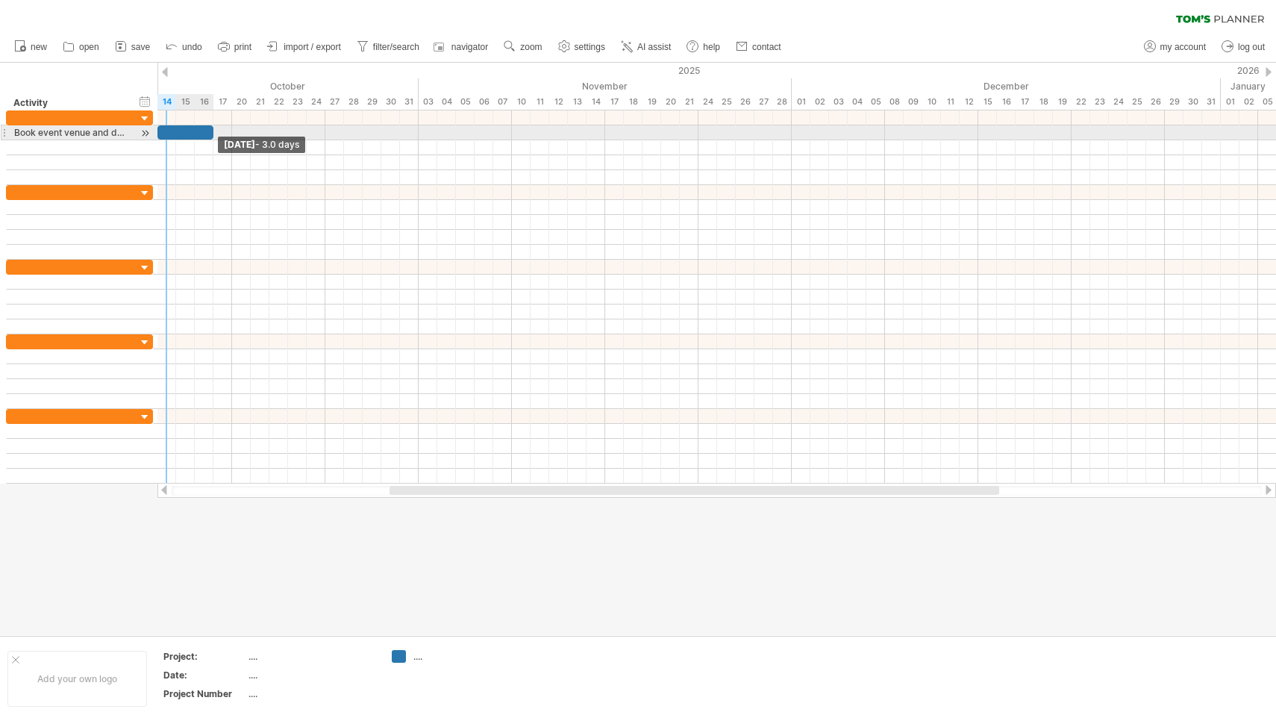
drag, startPoint x: 173, startPoint y: 134, endPoint x: 209, endPoint y: 139, distance: 36.2
click at [209, 139] on div at bounding box center [185, 132] width 56 height 14
click at [124, 140] on div "**********" at bounding box center [79, 132] width 147 height 15
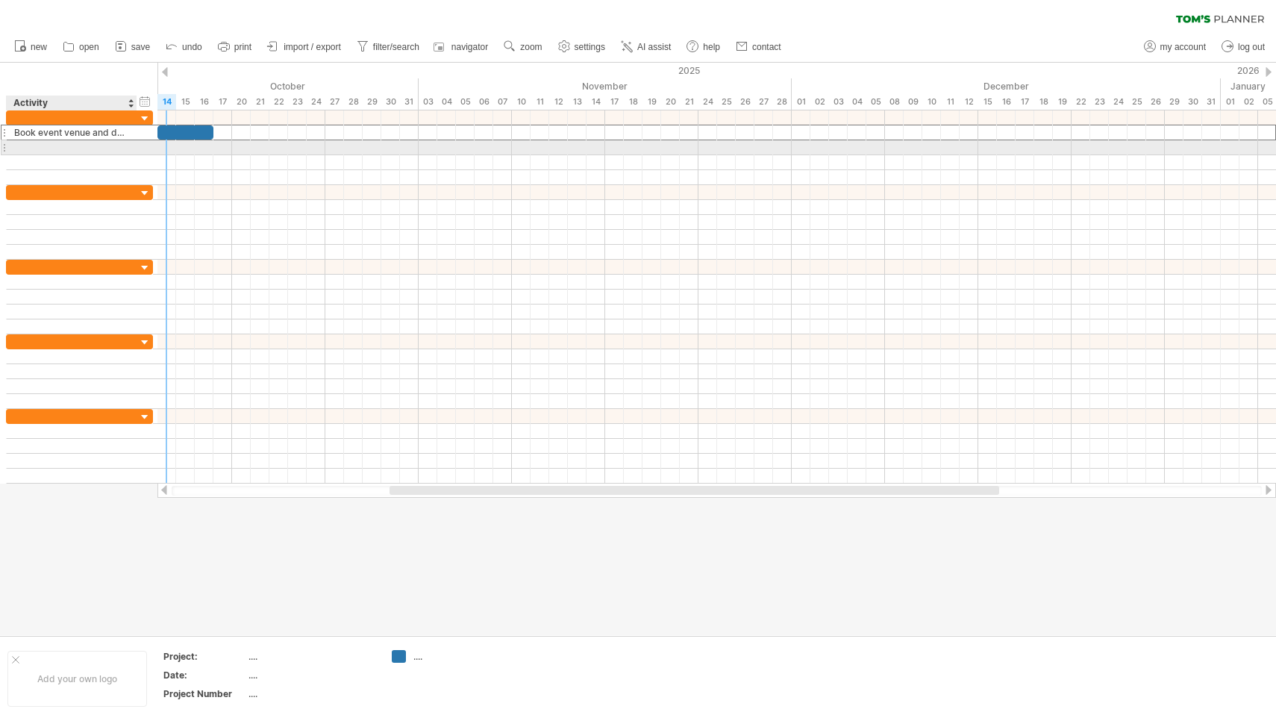
click at [118, 145] on div at bounding box center [71, 147] width 115 height 14
click at [118, 145] on input "text" at bounding box center [71, 147] width 115 height 14
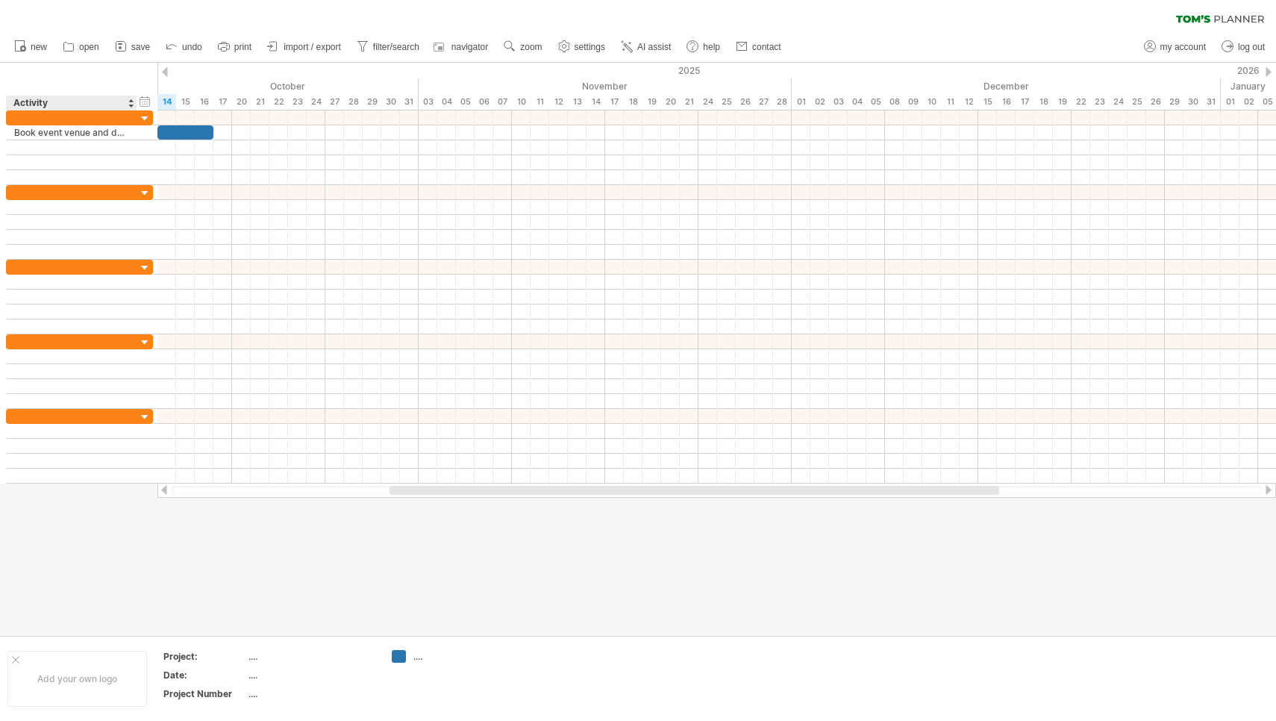
click at [129, 104] on div at bounding box center [131, 102] width 6 height 15
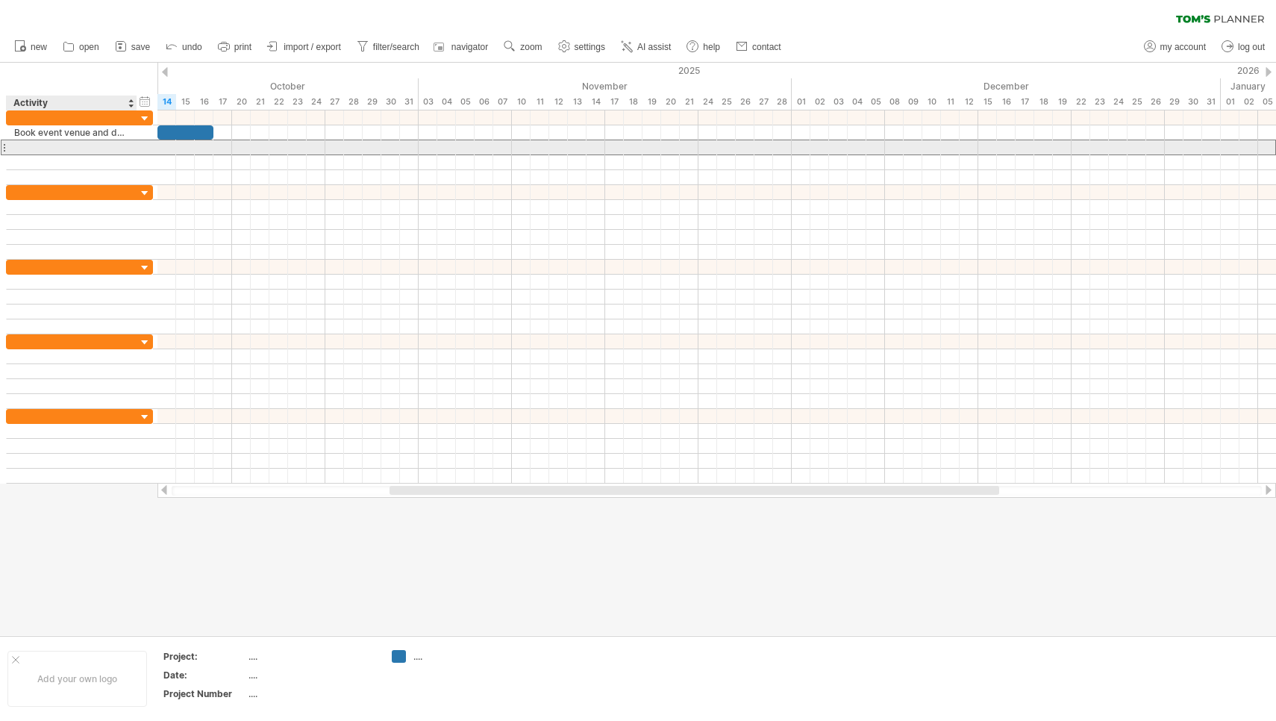
click at [106, 144] on div at bounding box center [71, 147] width 115 height 14
click at [0, 0] on input "text" at bounding box center [0, 0] width 0 height 0
type input "**********"
click at [213, 148] on div at bounding box center [716, 147] width 1118 height 15
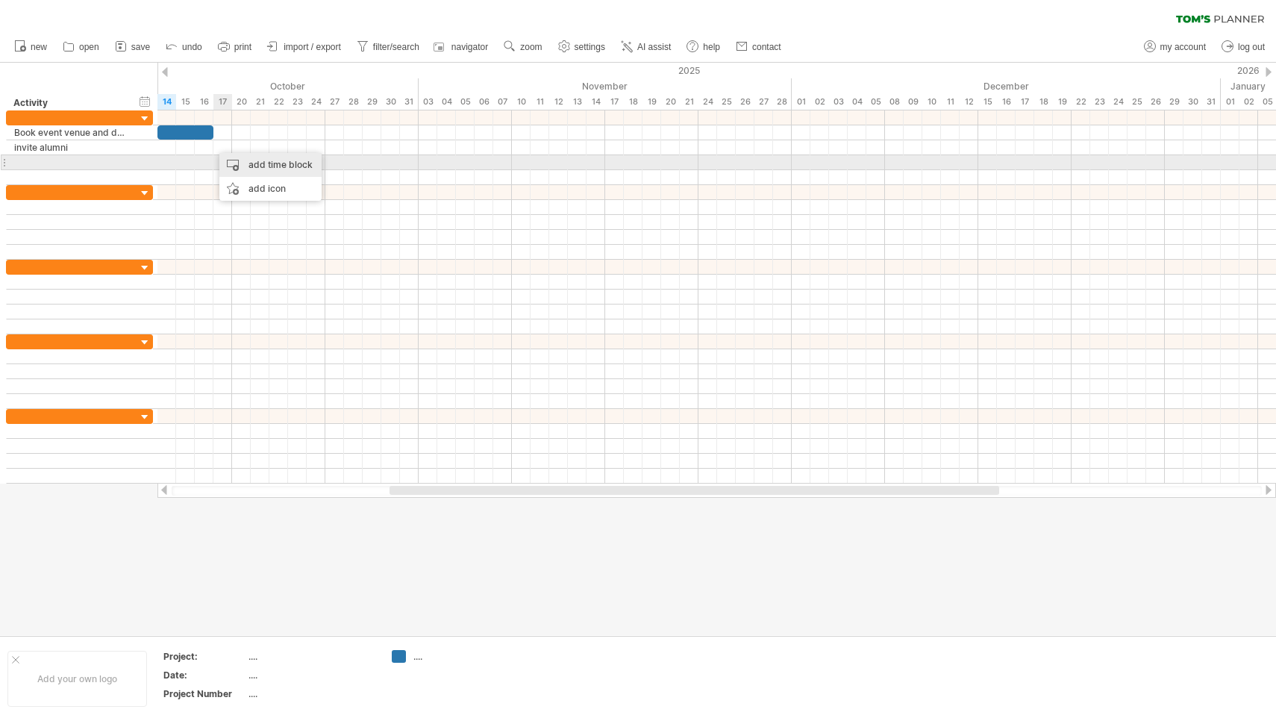
click at [231, 161] on div "add time block" at bounding box center [270, 165] width 102 height 24
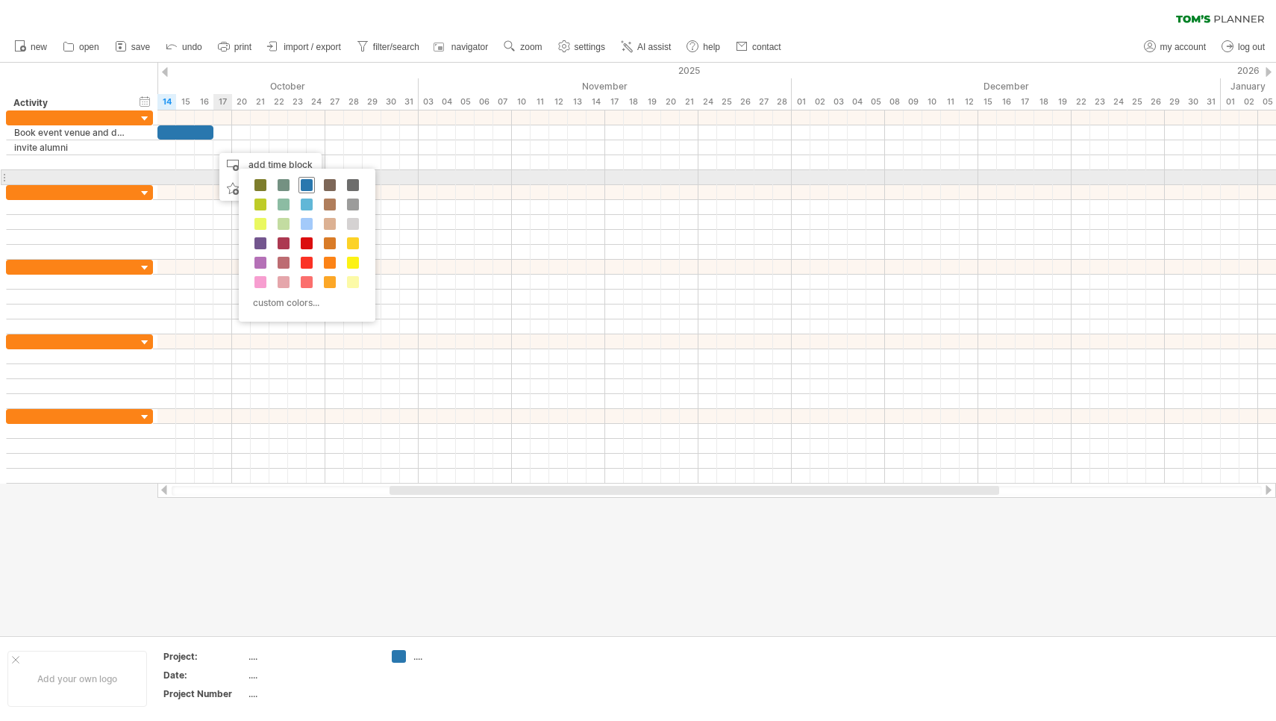
click at [310, 184] on span at bounding box center [307, 185] width 12 height 12
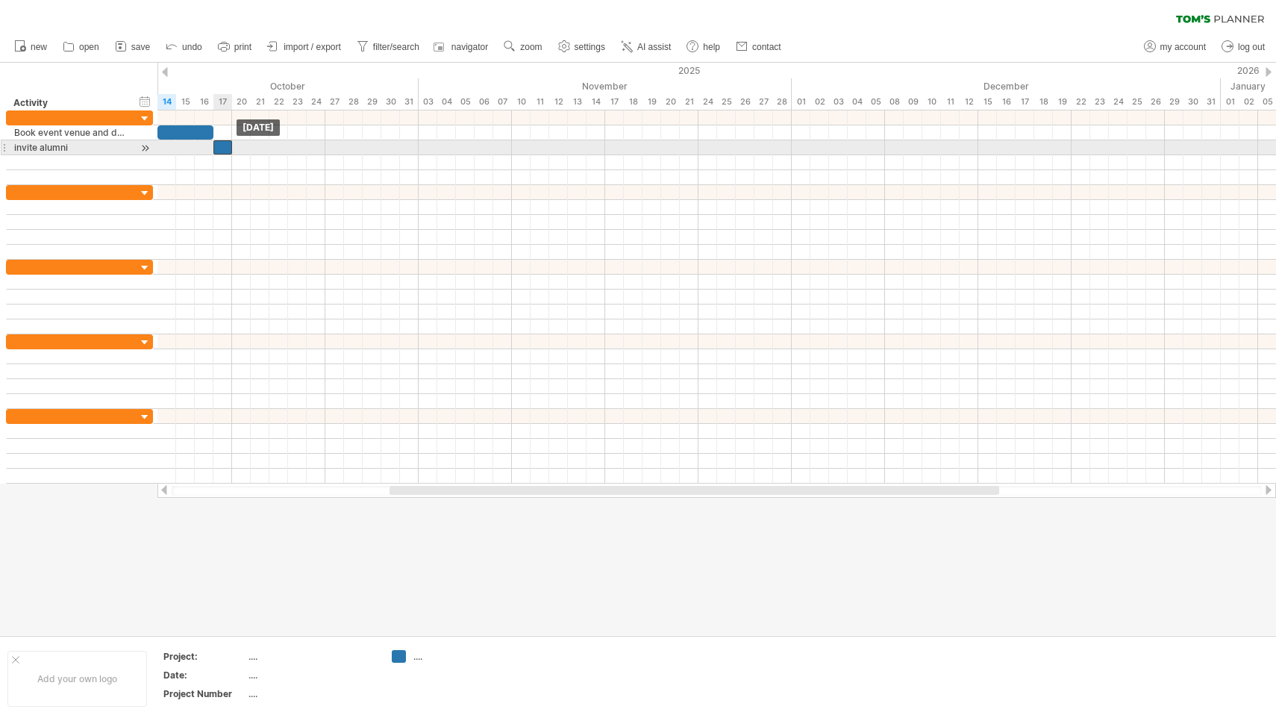
click at [225, 149] on div at bounding box center [222, 147] width 19 height 14
drag, startPoint x: 231, startPoint y: 150, endPoint x: 339, endPoint y: 152, distance: 108.2
click at [339, 152] on div at bounding box center [278, 147] width 131 height 14
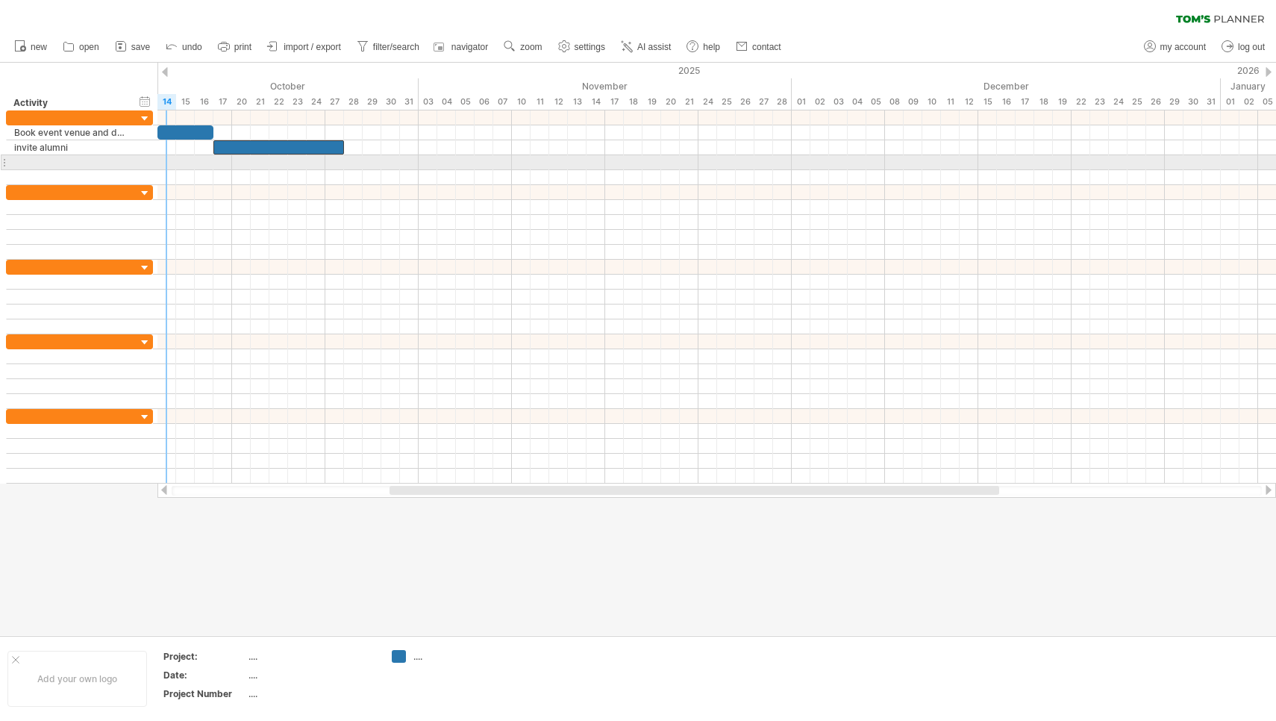
click at [138, 161] on div at bounding box center [79, 162] width 147 height 15
click at [138, 161] on div at bounding box center [79, 162] width 147 height 16
click at [134, 163] on div at bounding box center [134, 162] width 7 height 15
click at [134, 163] on div at bounding box center [133, 162] width 7 height 15
click at [109, 160] on div at bounding box center [70, 162] width 113 height 14
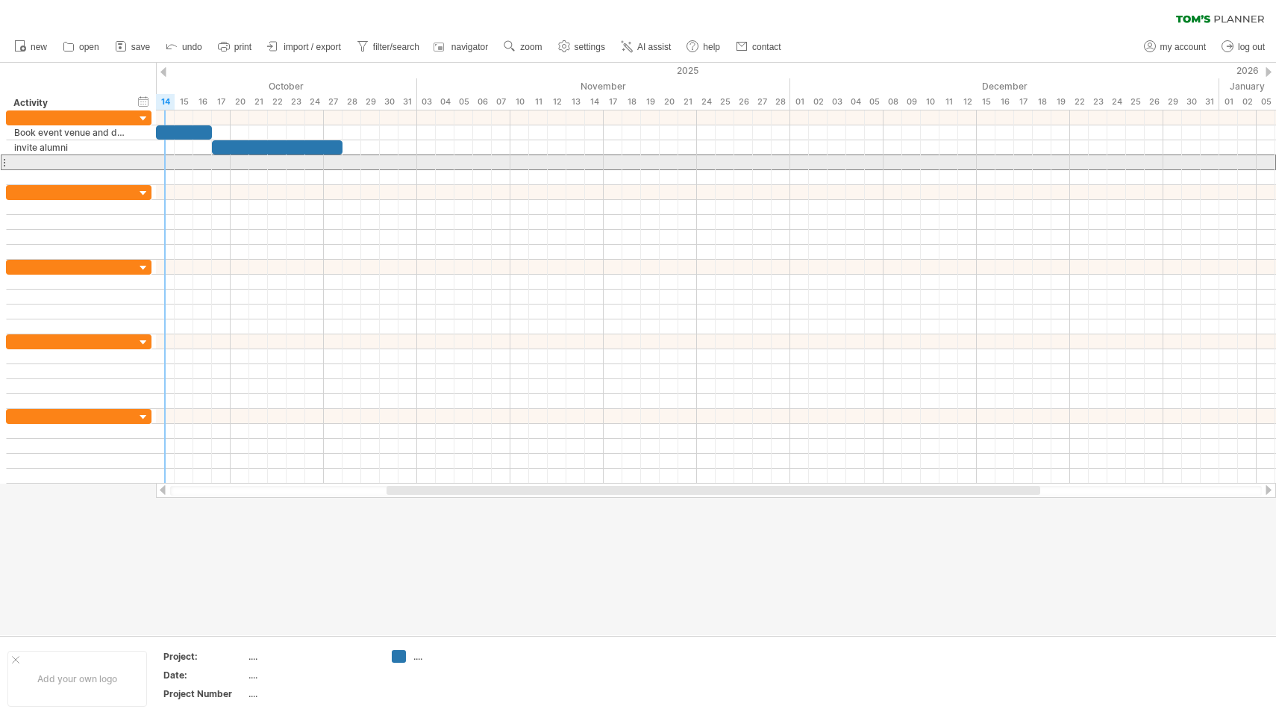
click at [109, 160] on input "text" at bounding box center [70, 162] width 113 height 14
type input "**********"
click at [341, 162] on div at bounding box center [716, 162] width 1120 height 15
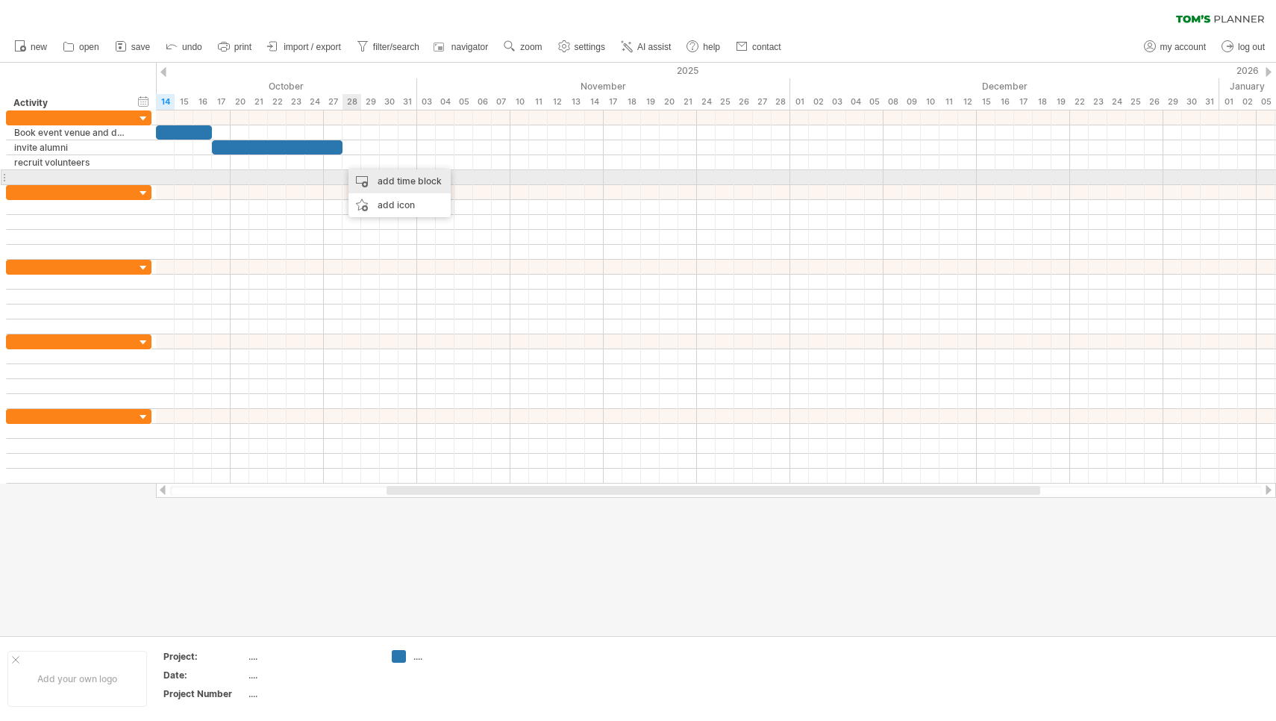
click at [363, 182] on div "add time block" at bounding box center [399, 181] width 102 height 24
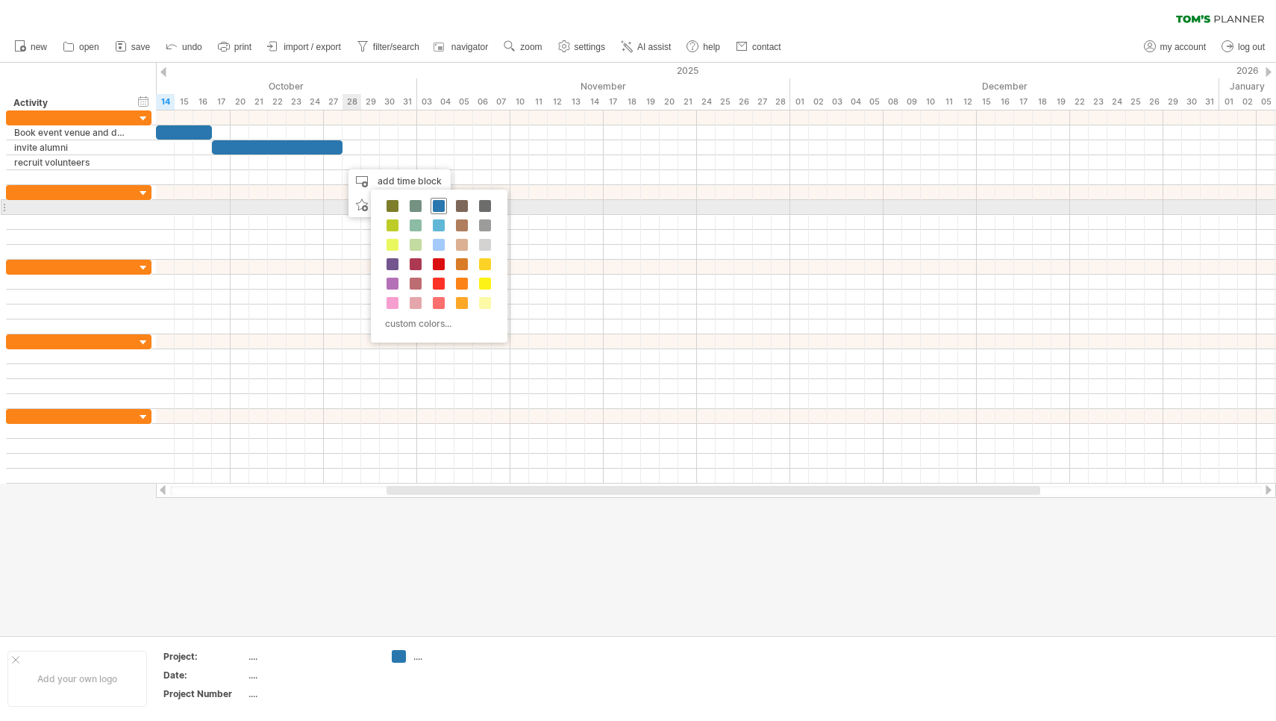
click at [432, 207] on div at bounding box center [438, 206] width 16 height 16
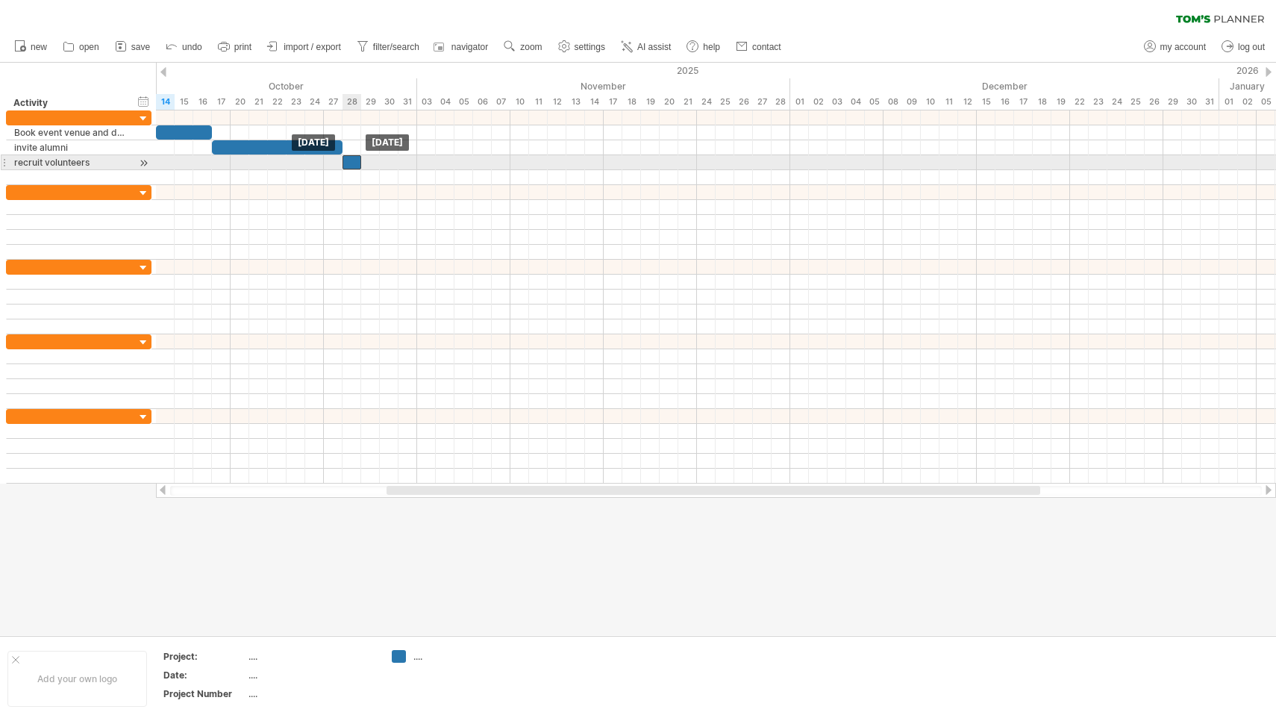
click at [353, 169] on div at bounding box center [351, 162] width 19 height 14
drag, startPoint x: 360, startPoint y: 164, endPoint x: 434, endPoint y: 160, distance: 74.0
click at [434, 160] on span at bounding box center [436, 162] width 6 height 14
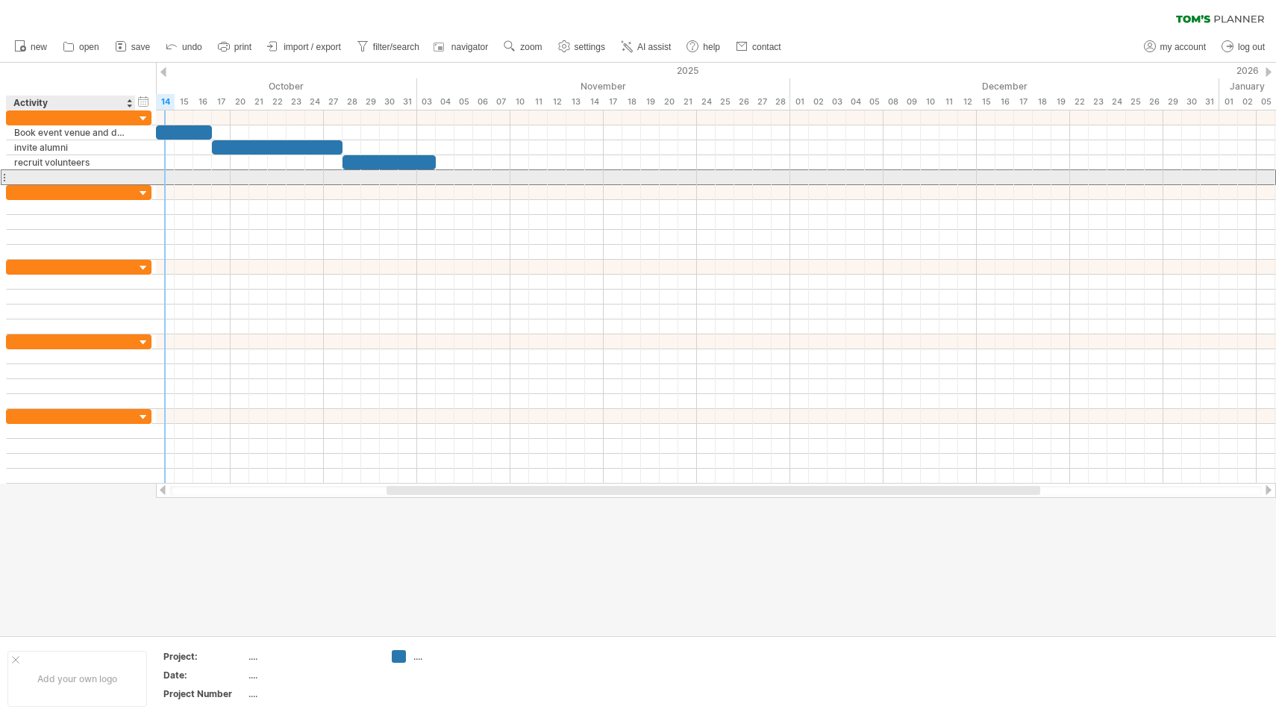
click at [127, 178] on div at bounding box center [70, 177] width 113 height 14
click at [0, 0] on input "text" at bounding box center [0, 0] width 0 height 0
type input "**********"
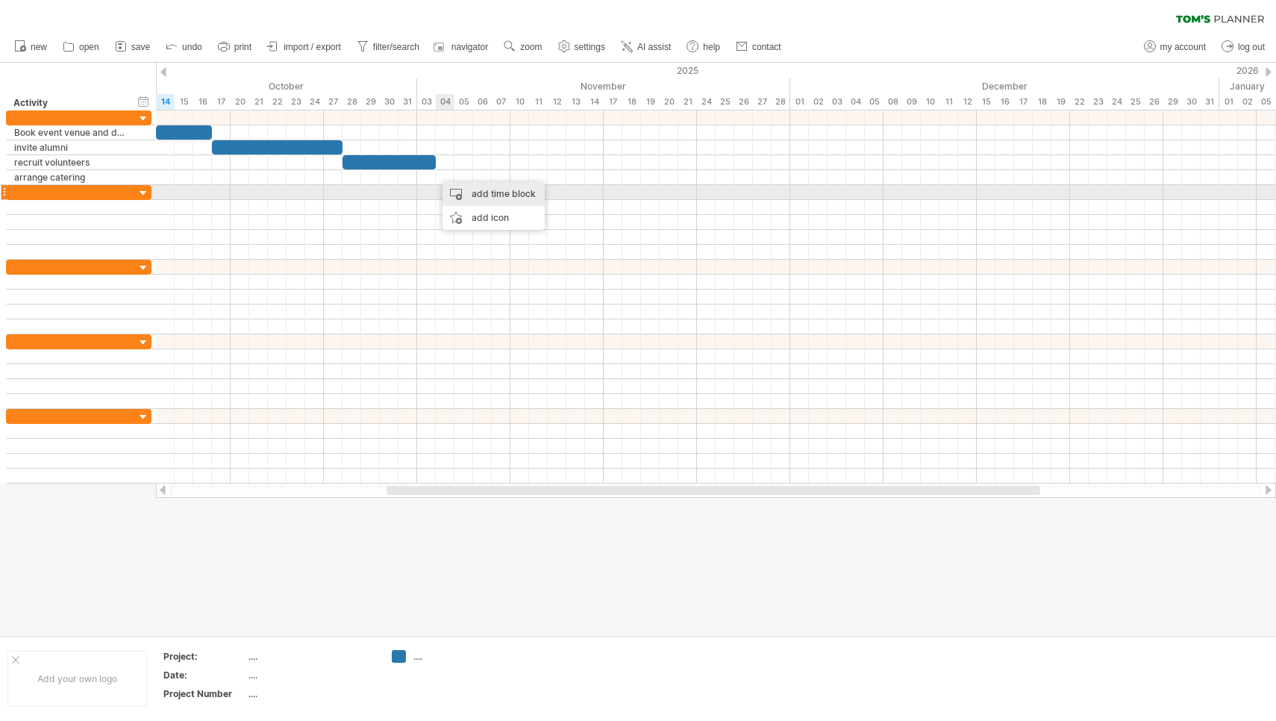
click at [469, 190] on div "add time block" at bounding box center [493, 194] width 102 height 24
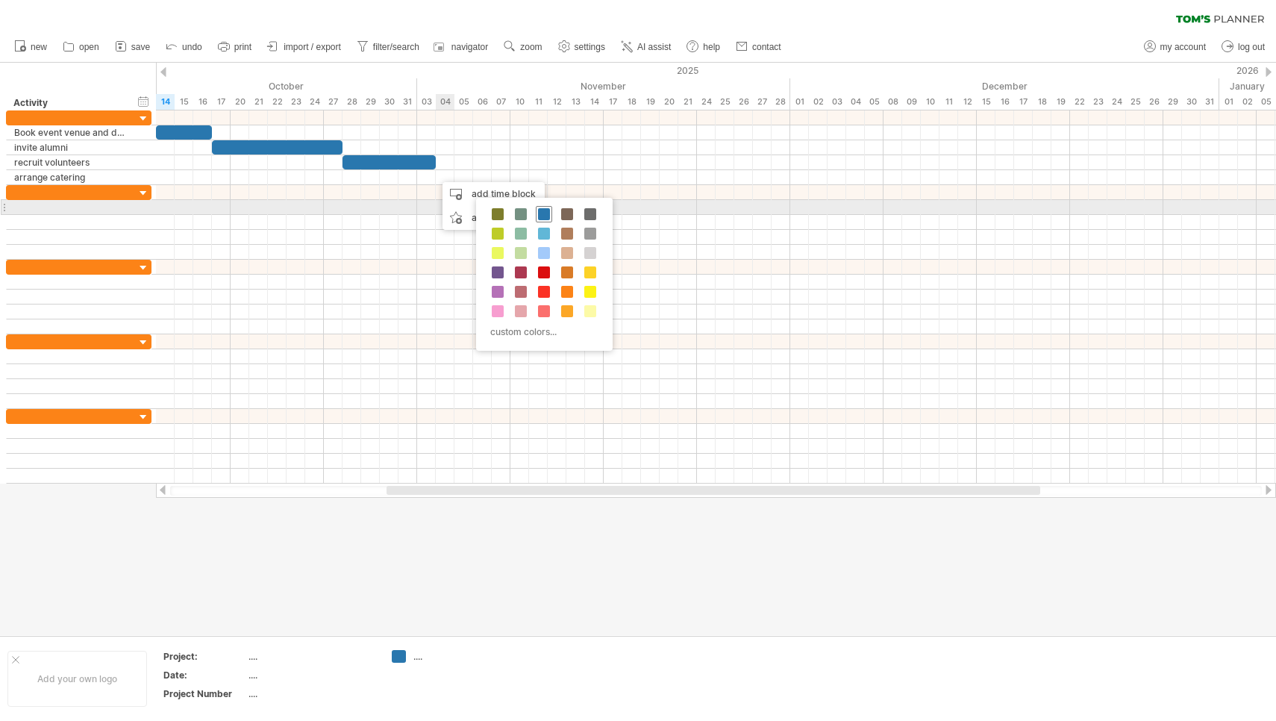
click at [542, 213] on span at bounding box center [544, 214] width 12 height 12
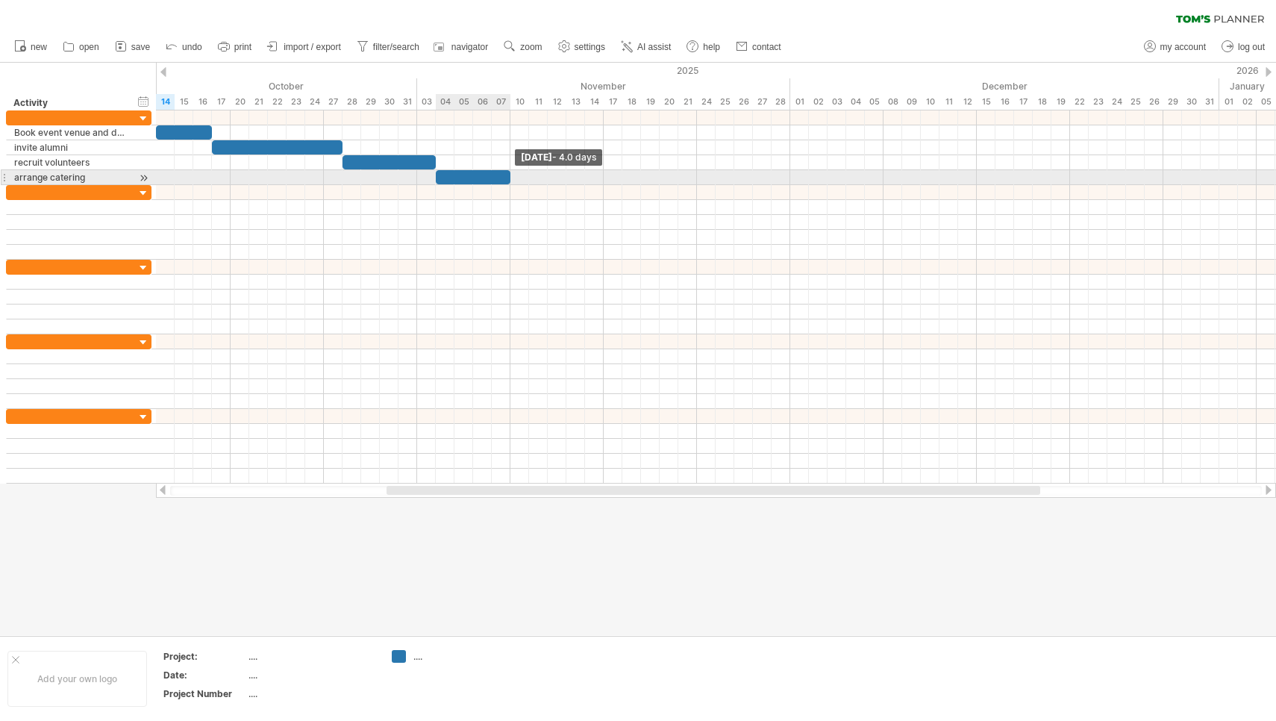
drag, startPoint x: 453, startPoint y: 181, endPoint x: 506, endPoint y: 180, distance: 53.0
click at [506, 180] on div at bounding box center [473, 177] width 75 height 14
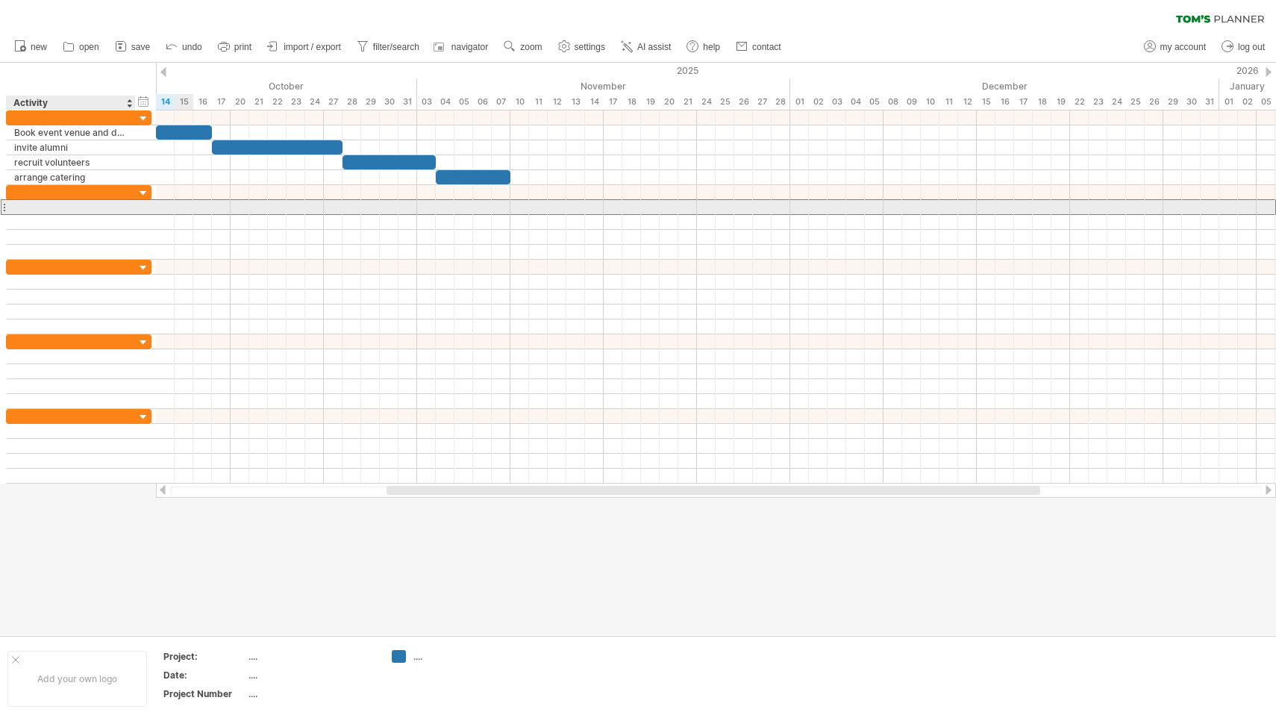
click at [115, 202] on div at bounding box center [70, 207] width 113 height 14
click at [0, 0] on input "text" at bounding box center [0, 0] width 0 height 0
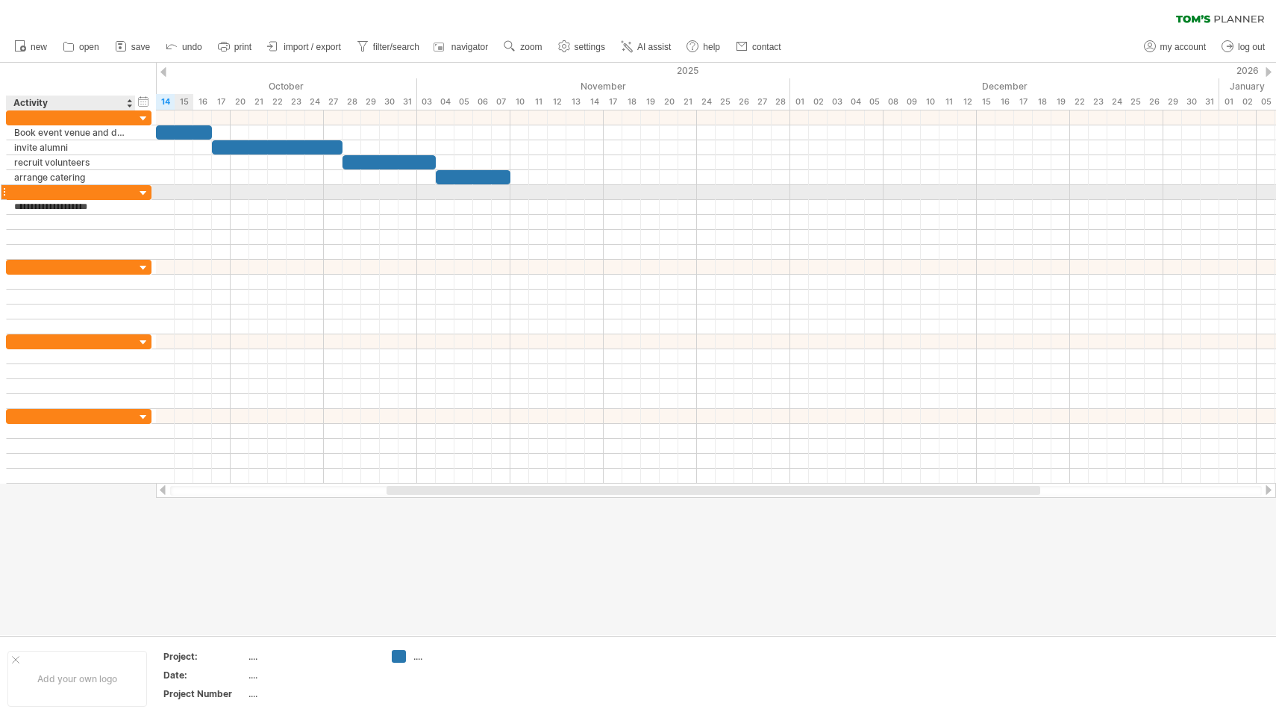
type input "**********"
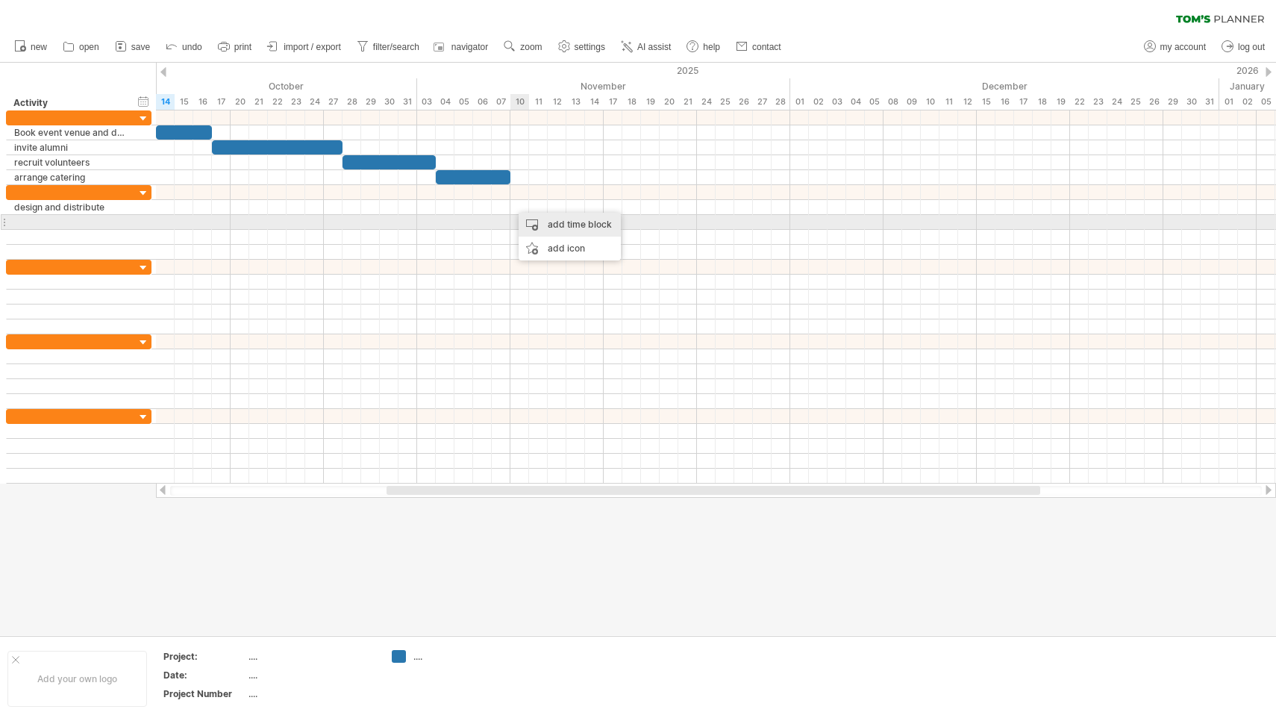
click at [542, 226] on div "add time block" at bounding box center [570, 225] width 102 height 24
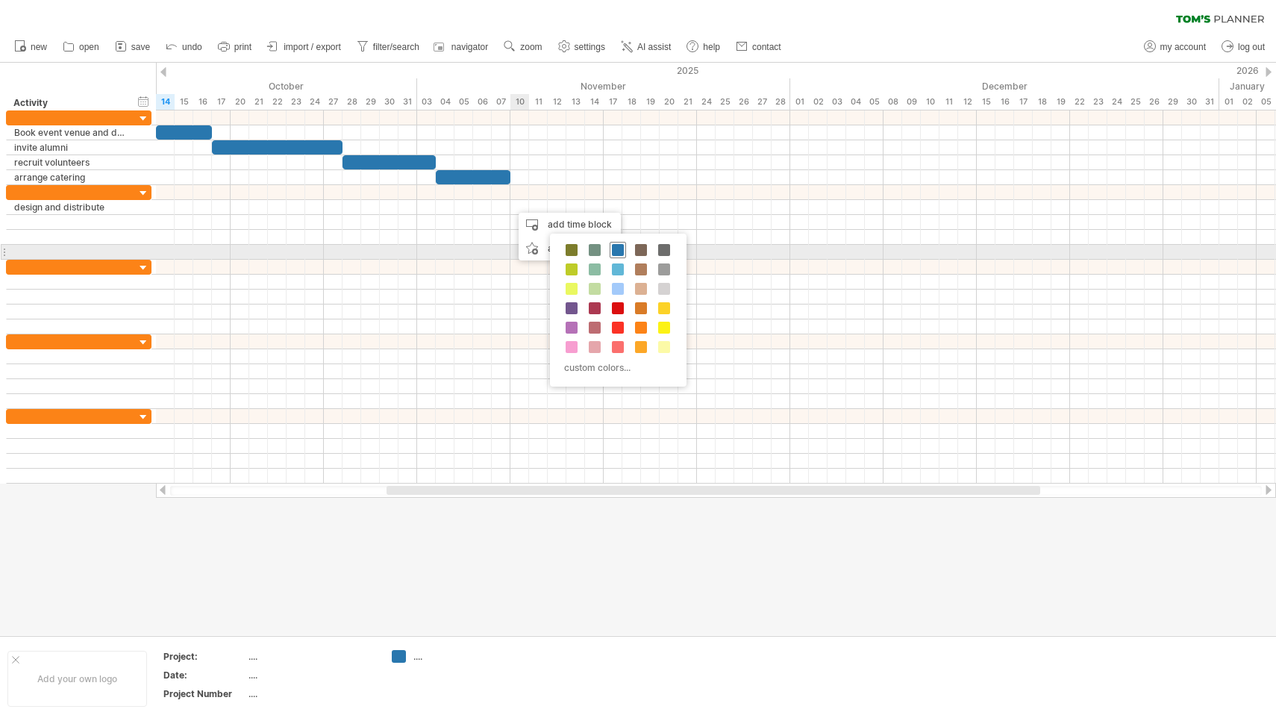
click at [616, 251] on span at bounding box center [618, 250] width 12 height 12
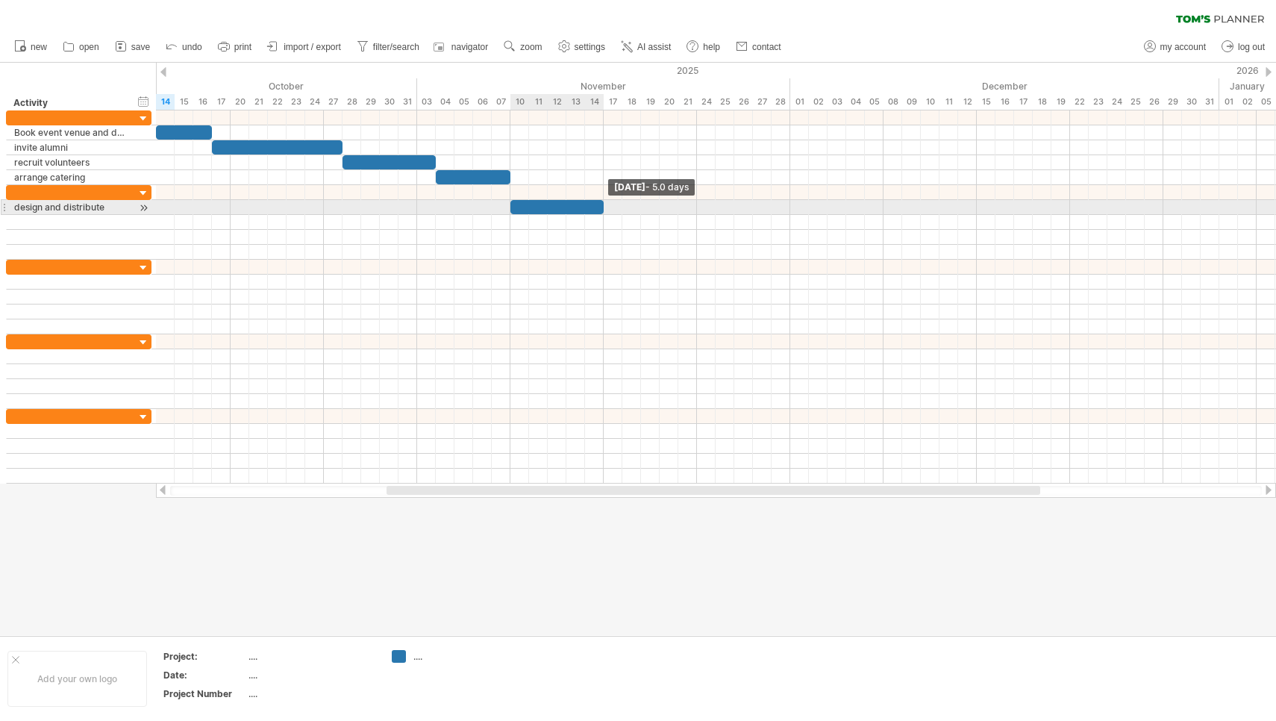
drag, startPoint x: 527, startPoint y: 210, endPoint x: 601, endPoint y: 210, distance: 73.1
click at [601, 210] on span at bounding box center [604, 207] width 6 height 14
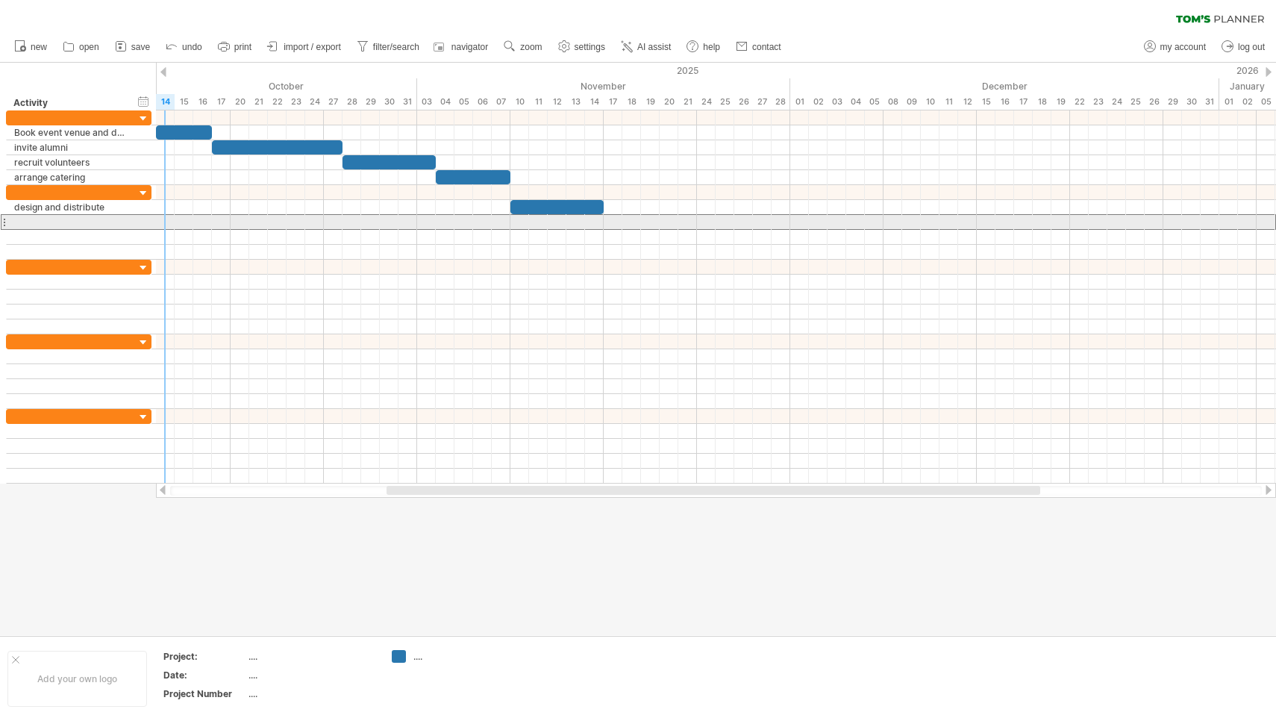
click at [140, 219] on div at bounding box center [78, 222] width 145 height 16
click at [112, 218] on div at bounding box center [70, 222] width 113 height 14
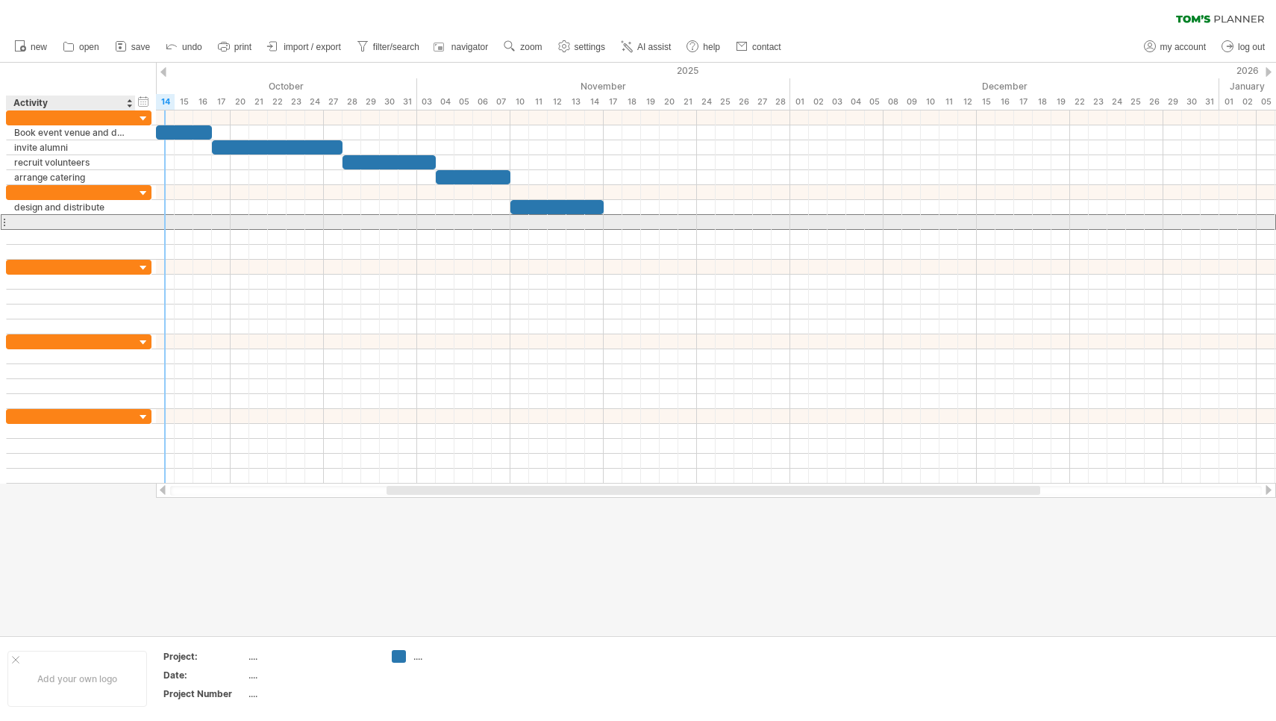
click at [0, 0] on input "text" at bounding box center [0, 0] width 0 height 0
type input "**********"
click at [601, 220] on div at bounding box center [716, 222] width 1120 height 15
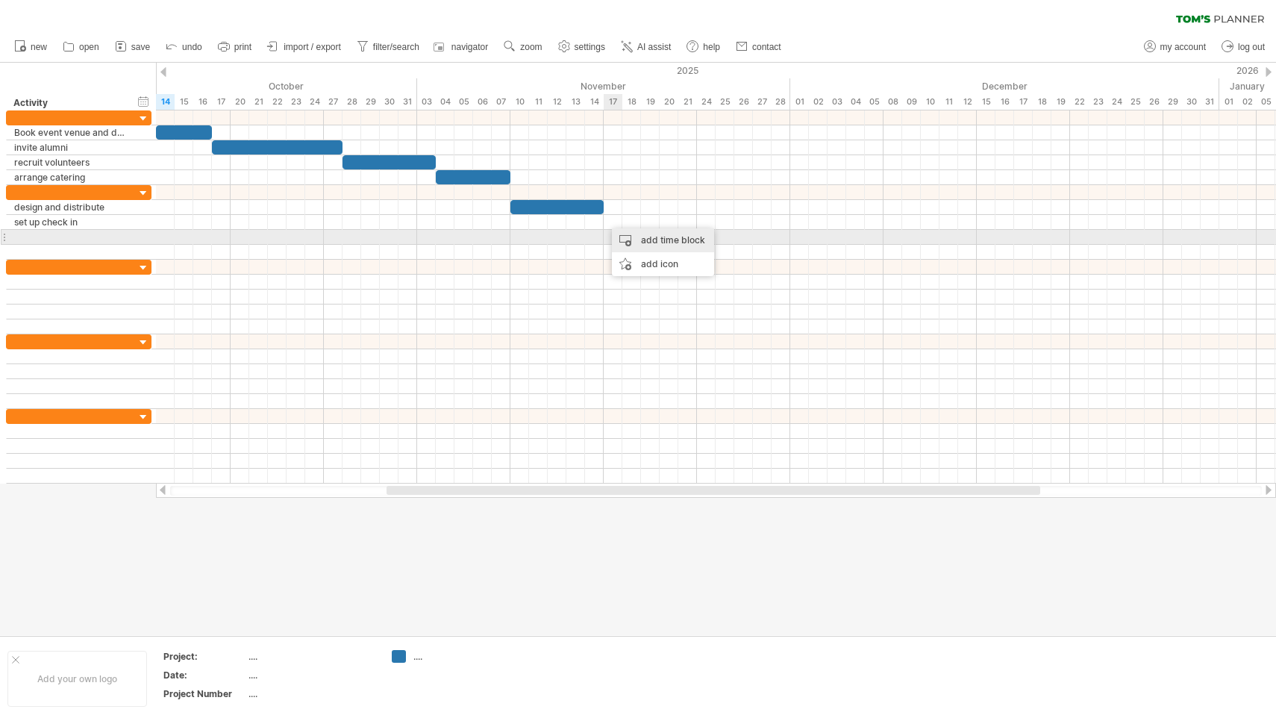
click at [633, 243] on div "add time block" at bounding box center [663, 240] width 102 height 24
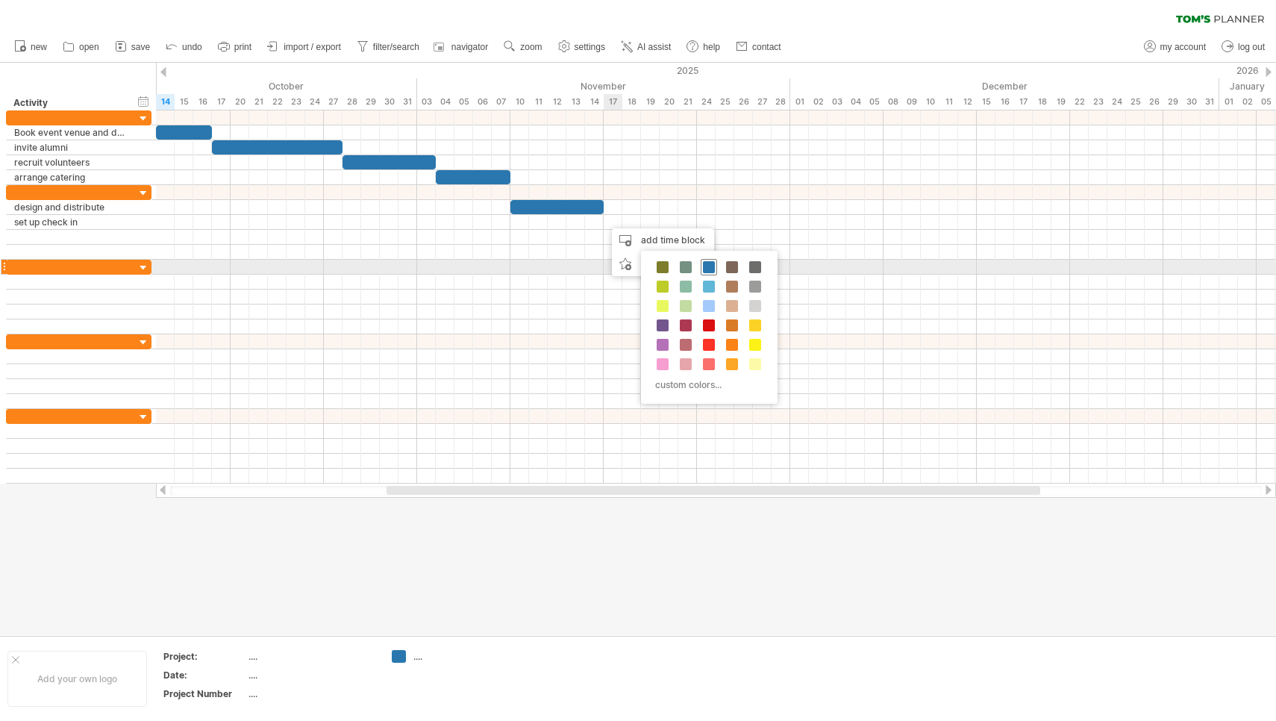
click at [709, 266] on span at bounding box center [709, 267] width 12 height 12
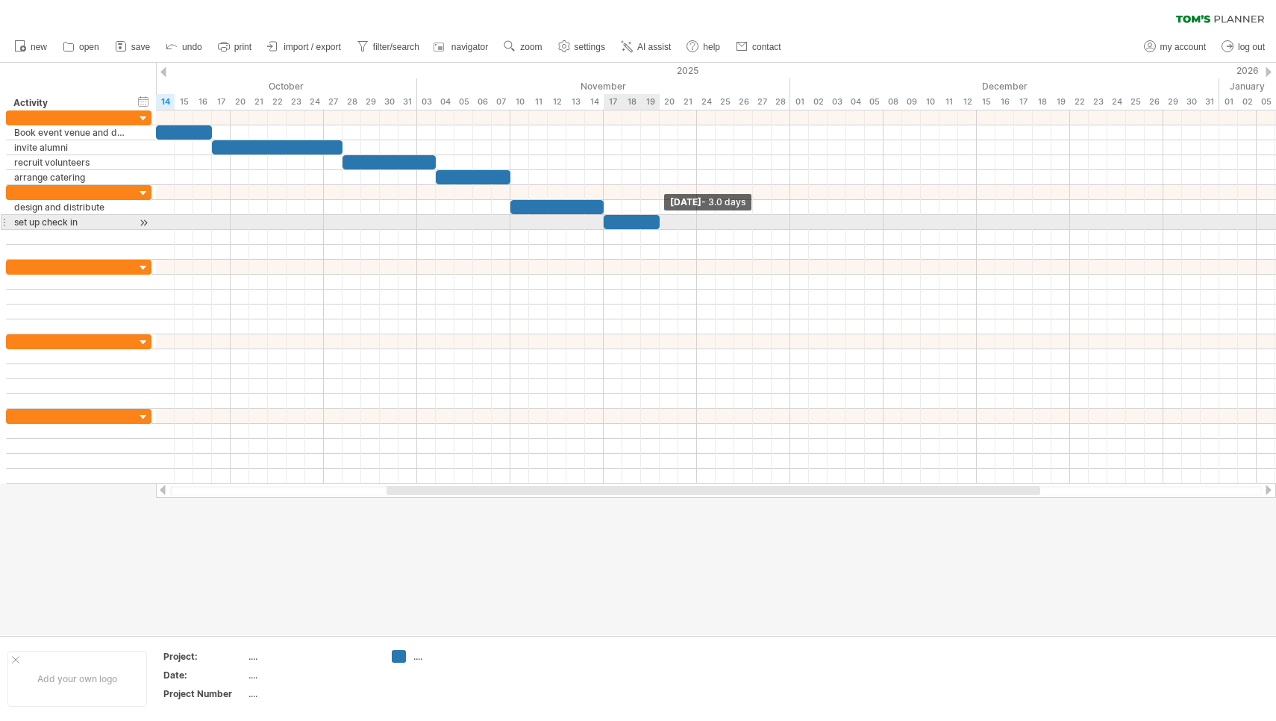
drag, startPoint x: 620, startPoint y: 222, endPoint x: 660, endPoint y: 223, distance: 40.3
click at [660, 223] on span at bounding box center [660, 222] width 6 height 14
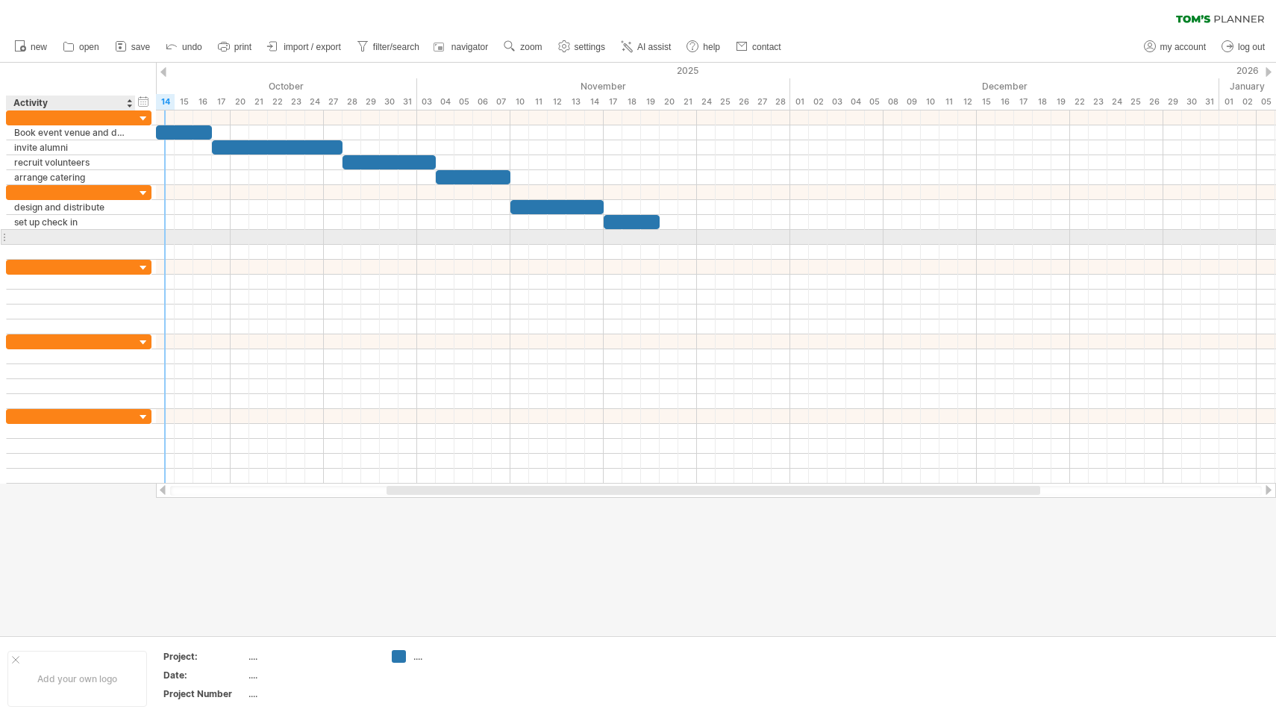
click at [122, 238] on div at bounding box center [70, 237] width 113 height 14
click at [122, 238] on input "text" at bounding box center [70, 237] width 113 height 14
type input "**********"
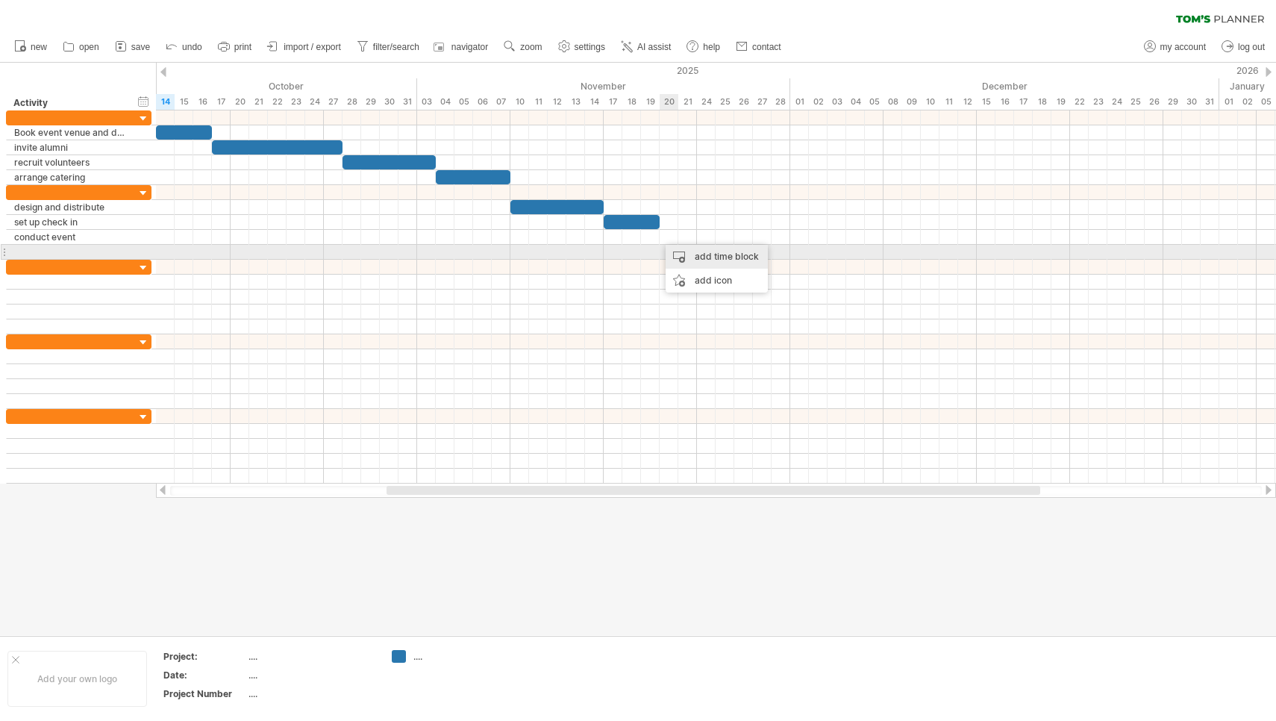
click at [683, 250] on div "add time block" at bounding box center [717, 257] width 102 height 24
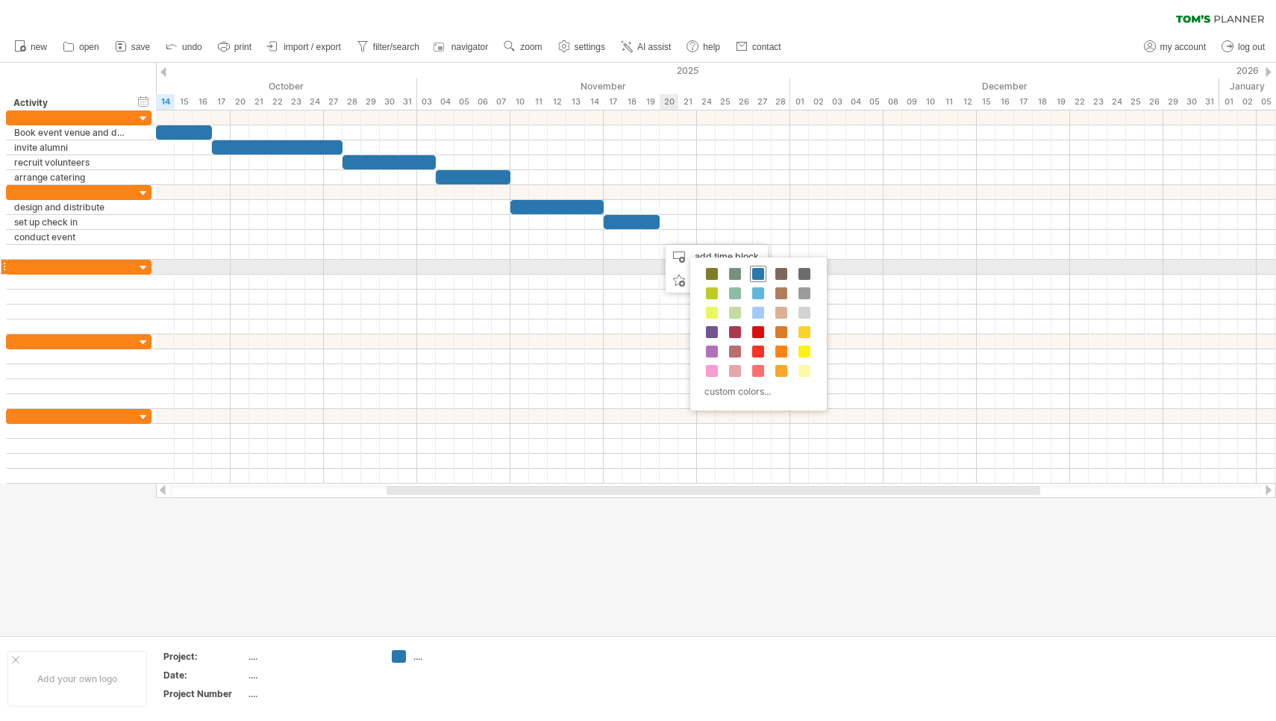
click at [754, 272] on span at bounding box center [758, 274] width 12 height 12
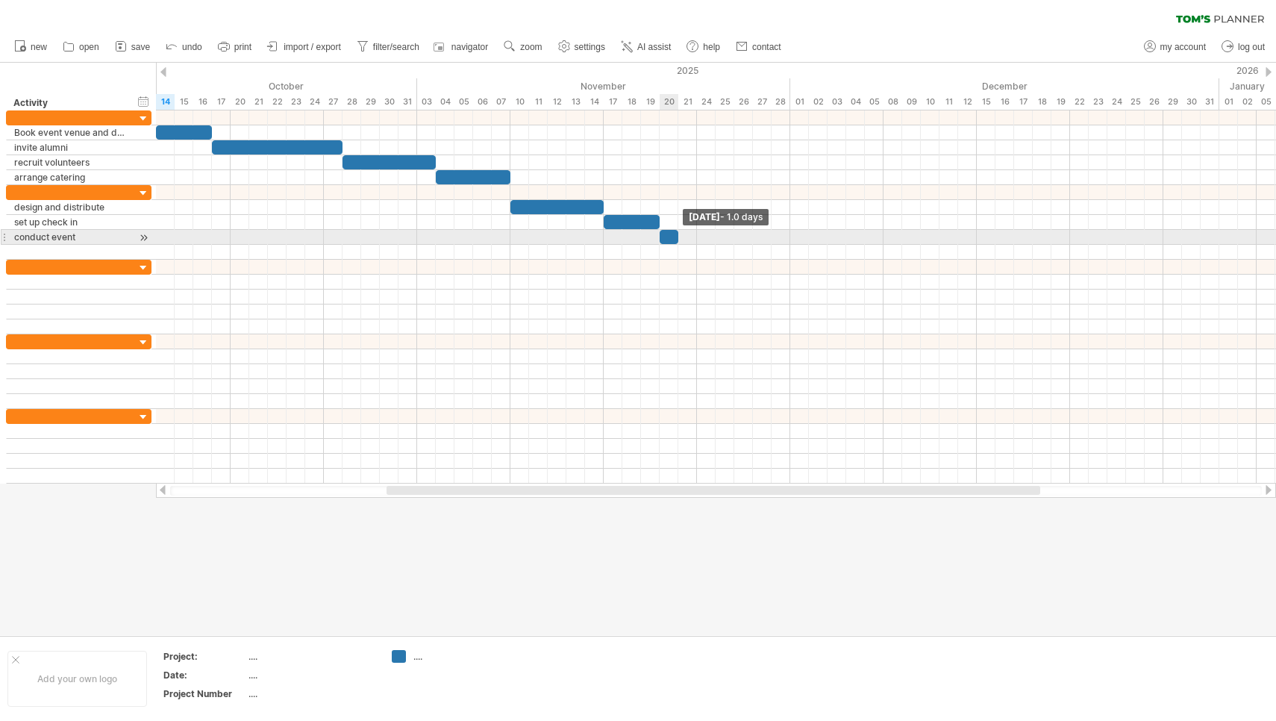
click at [677, 239] on span at bounding box center [678, 237] width 6 height 14
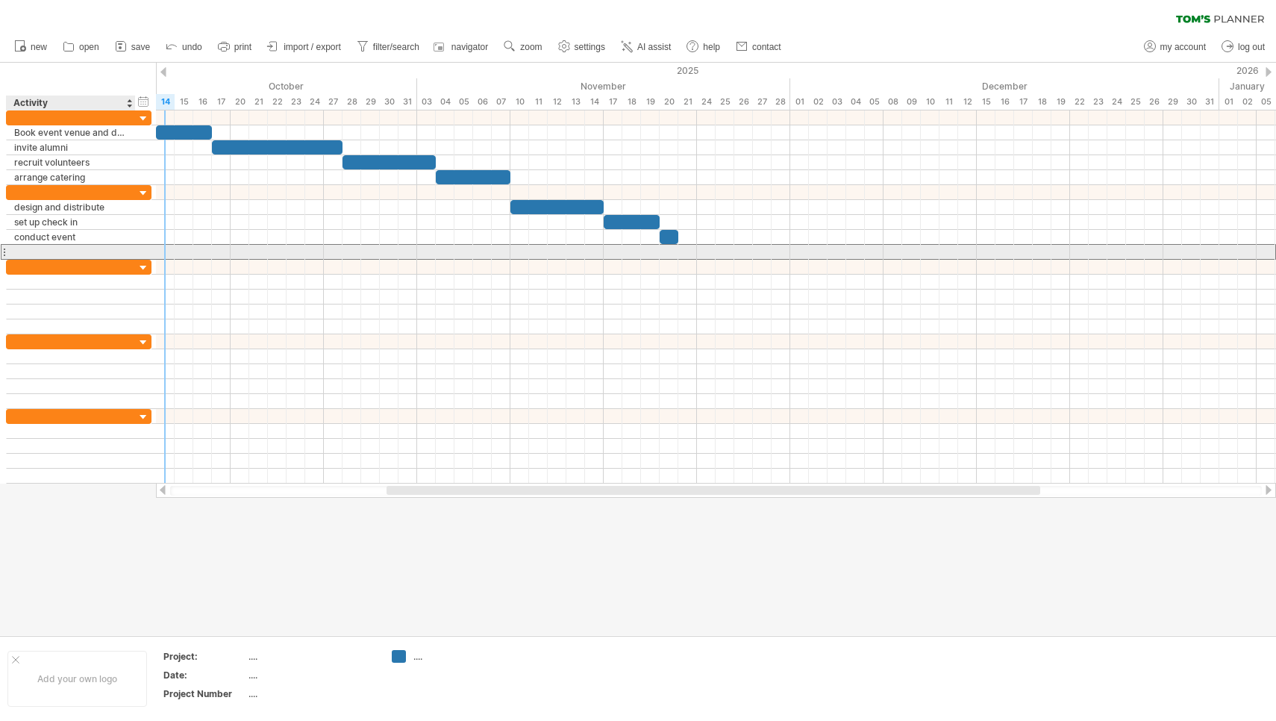
click at [105, 248] on div at bounding box center [70, 252] width 113 height 14
click at [0, 0] on input "text" at bounding box center [0, 0] width 0 height 0
type input "**********"
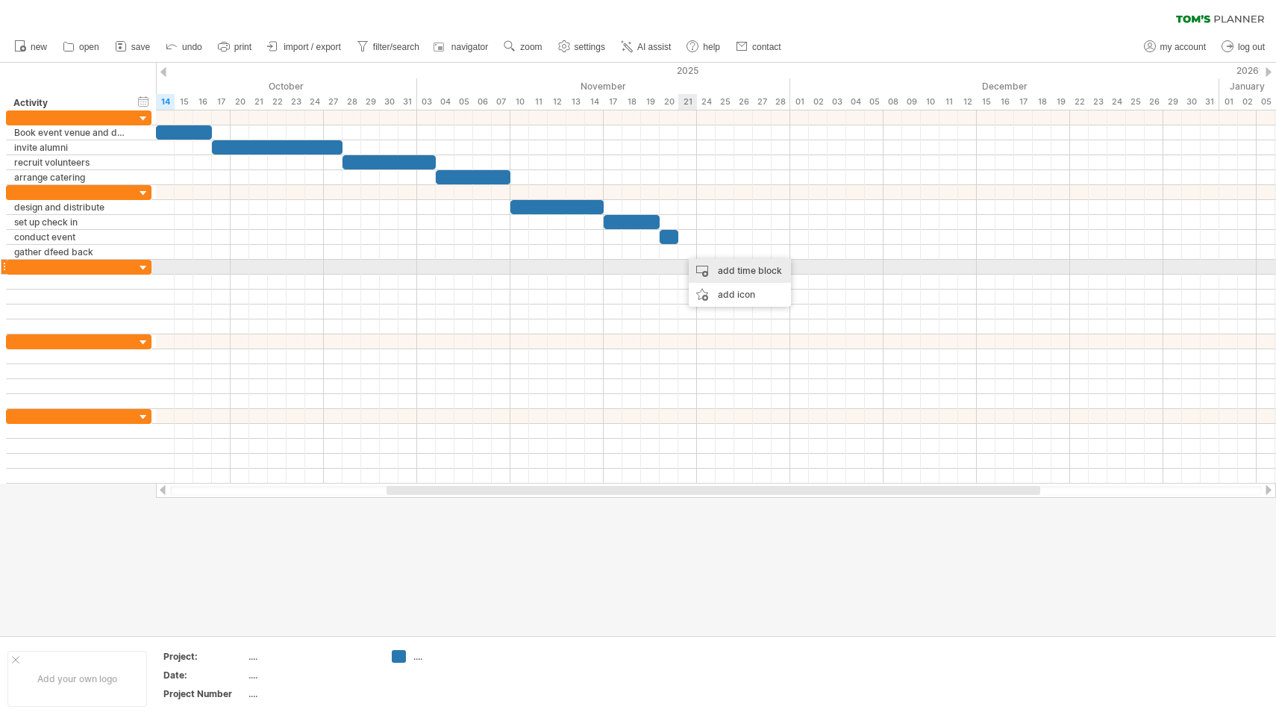
click at [712, 271] on div "add time block" at bounding box center [740, 271] width 102 height 24
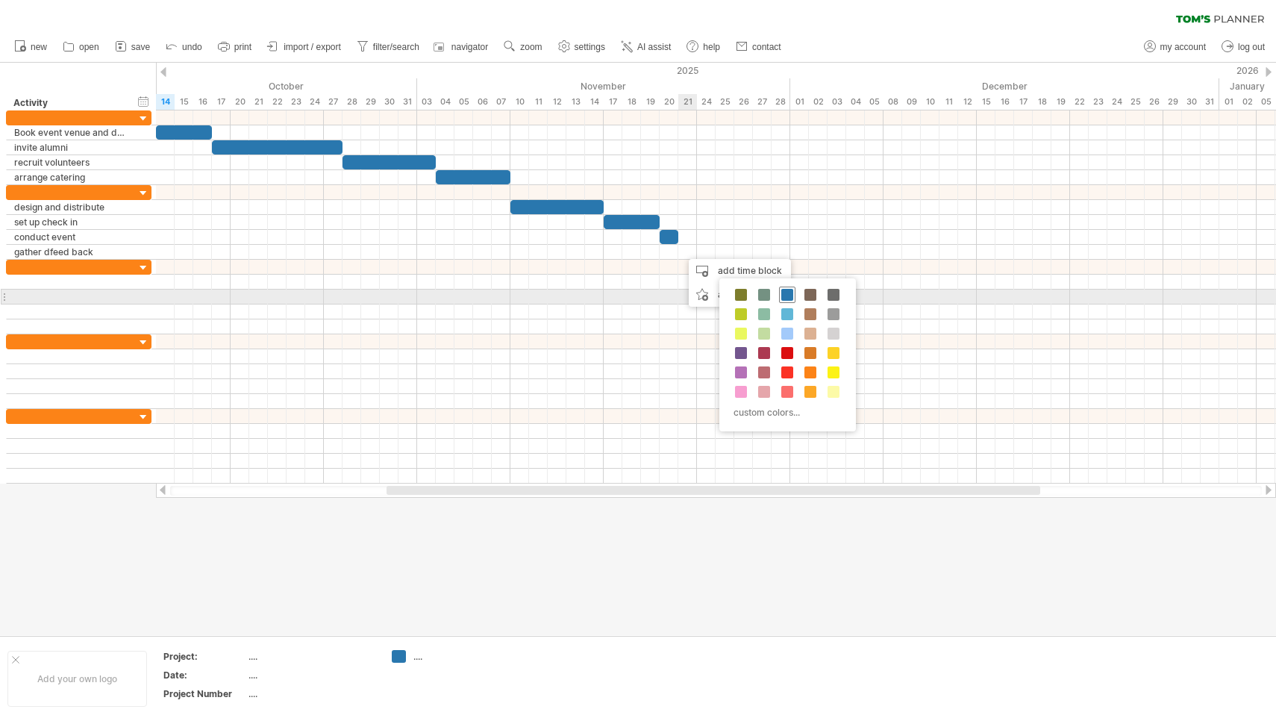
click at [789, 293] on span at bounding box center [787, 295] width 12 height 12
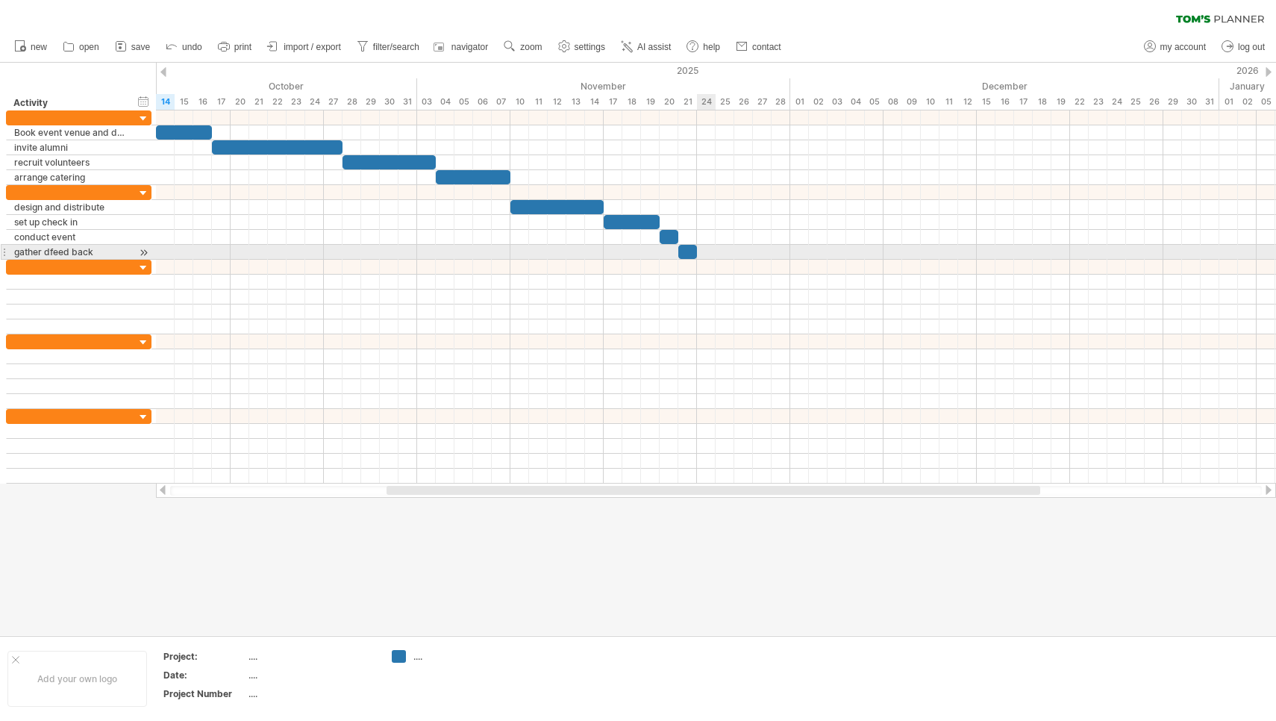
click at [701, 252] on div at bounding box center [716, 252] width 1120 height 15
drag, startPoint x: 695, startPoint y: 249, endPoint x: 713, endPoint y: 251, distance: 17.2
click at [713, 251] on span at bounding box center [716, 252] width 6 height 14
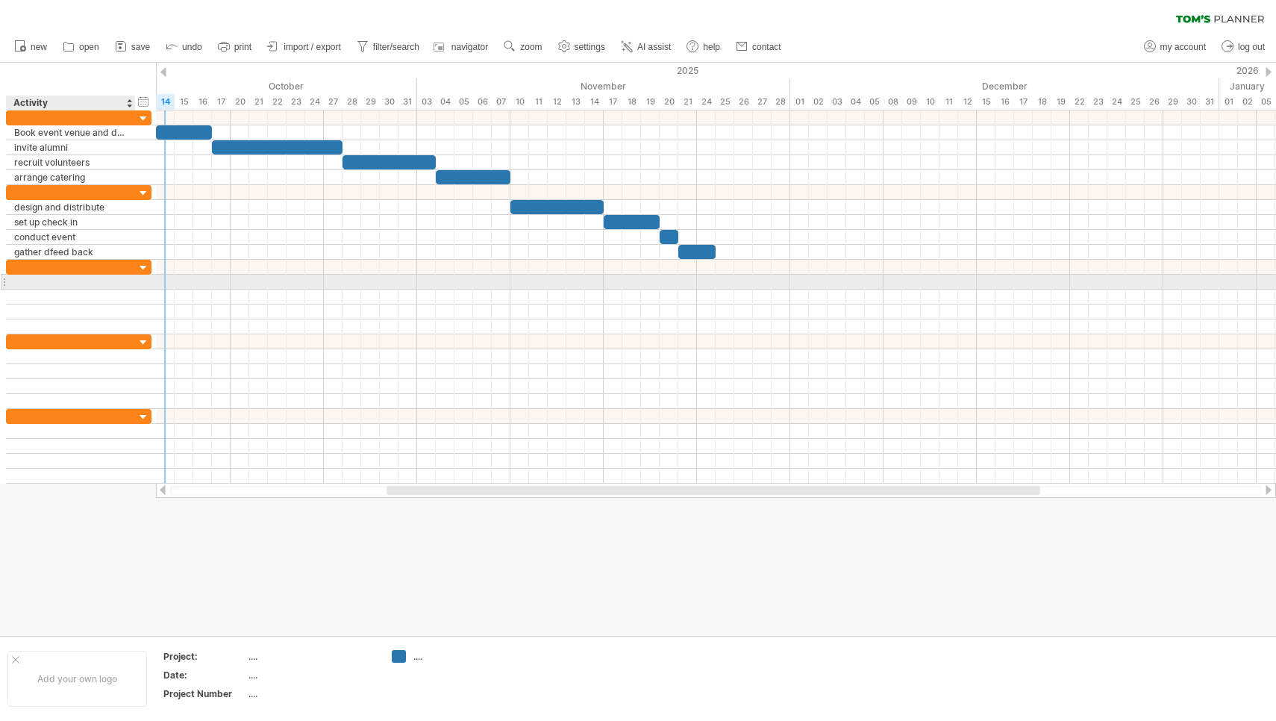
click at [117, 286] on div at bounding box center [70, 282] width 113 height 14
click at [117, 286] on input "text" at bounding box center [70, 282] width 113 height 14
type input "**********"
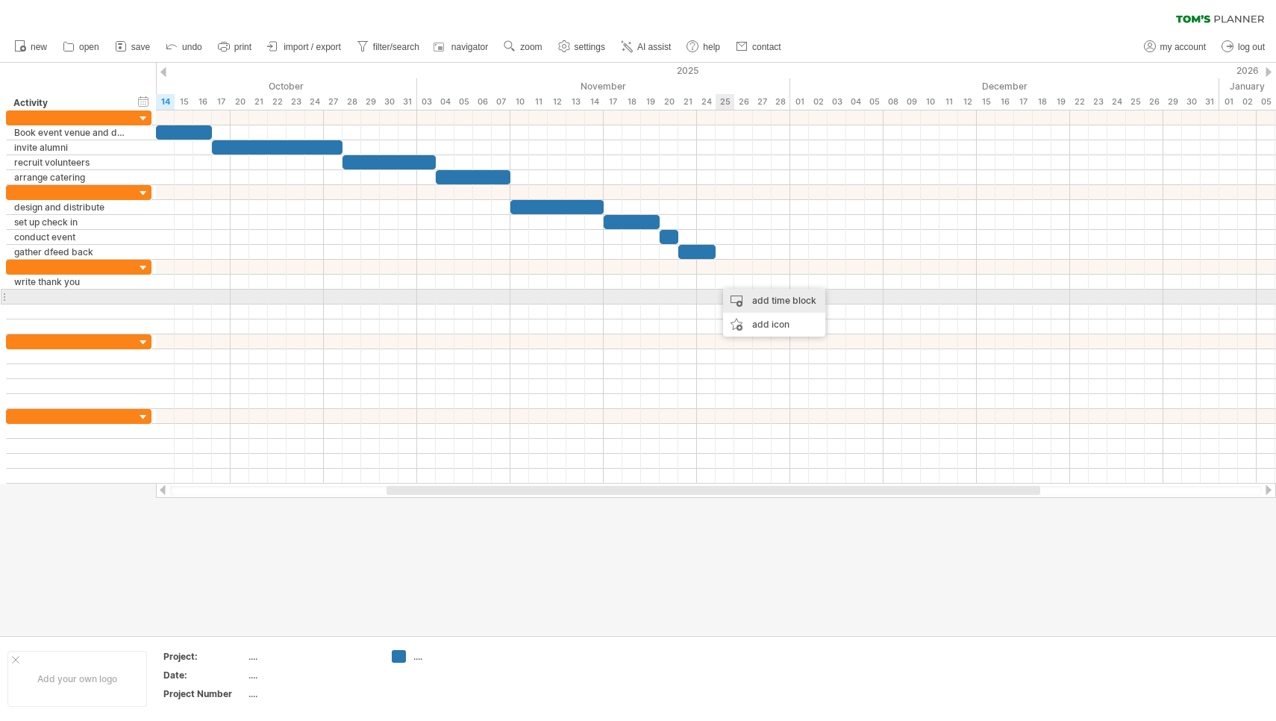
click at [748, 298] on div "add time block" at bounding box center [774, 301] width 102 height 24
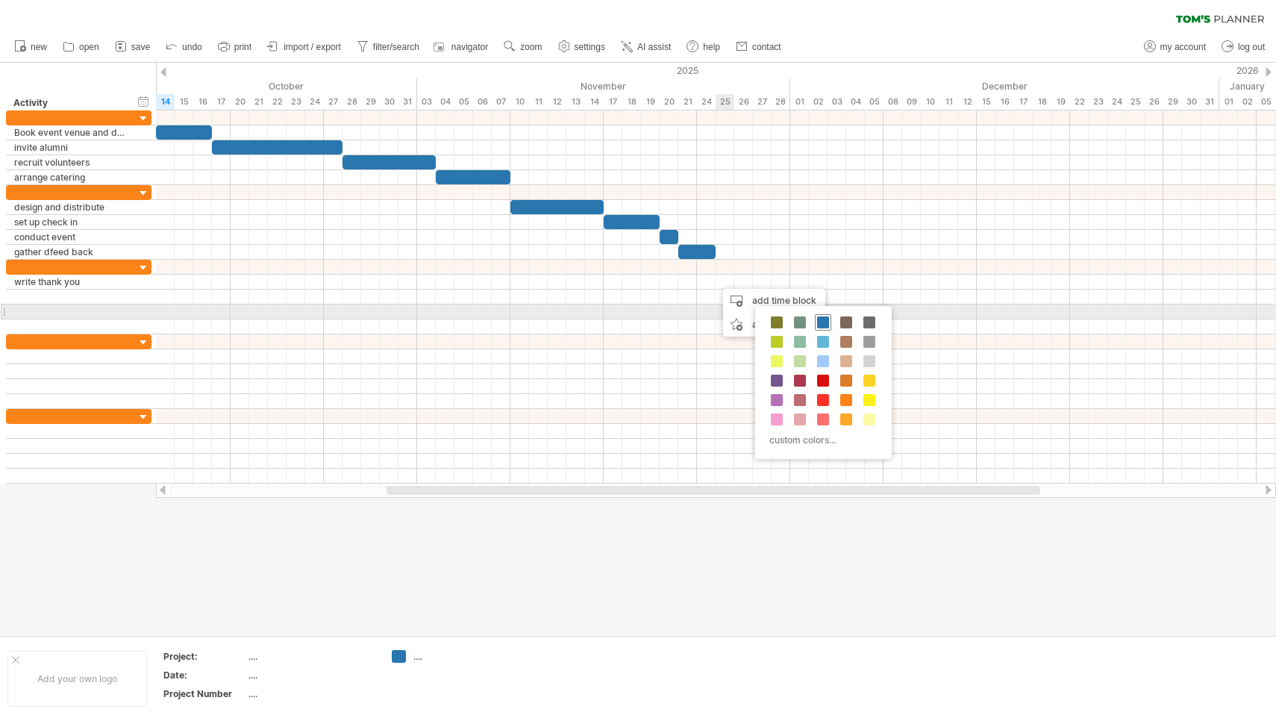
click at [829, 319] on div at bounding box center [823, 322] width 16 height 16
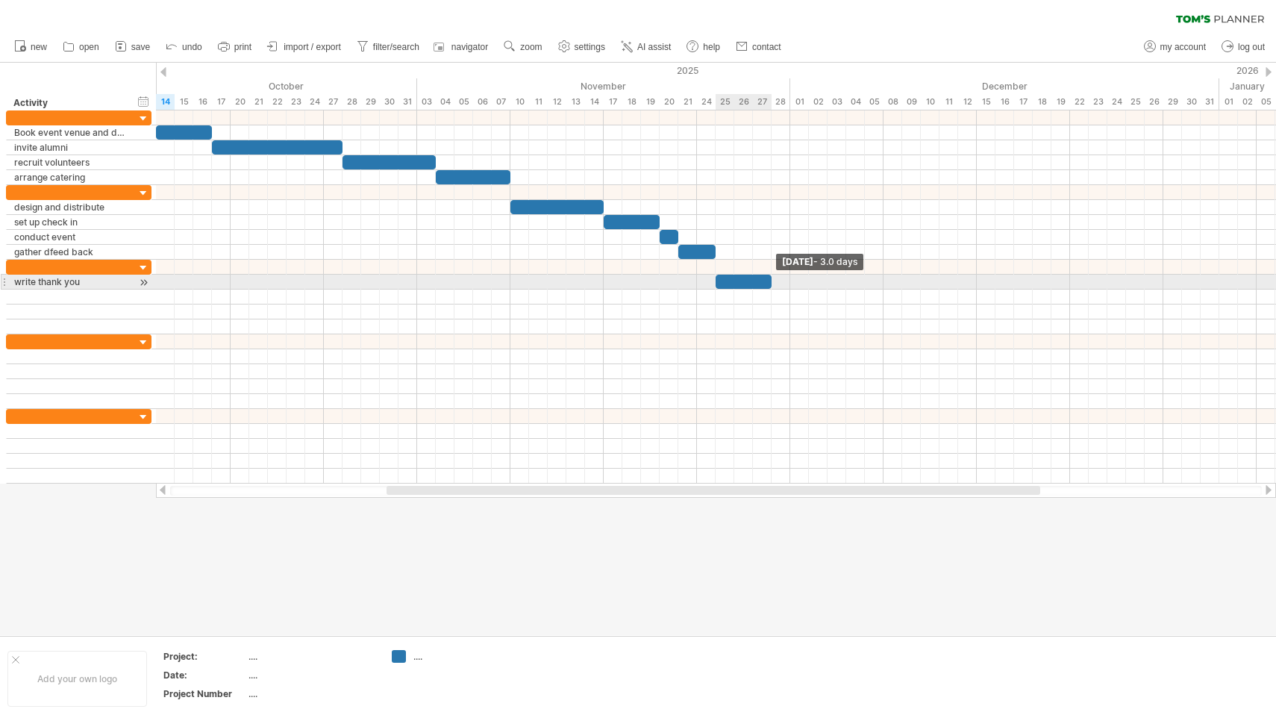
drag, startPoint x: 732, startPoint y: 285, endPoint x: 771, endPoint y: 284, distance: 39.6
click at [771, 284] on span at bounding box center [771, 282] width 6 height 14
click at [770, 321] on div at bounding box center [716, 326] width 1120 height 15
